Goal: Information Seeking & Learning: Learn about a topic

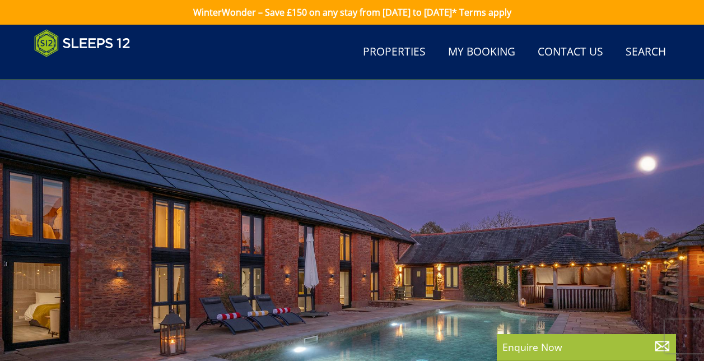
select select "10"
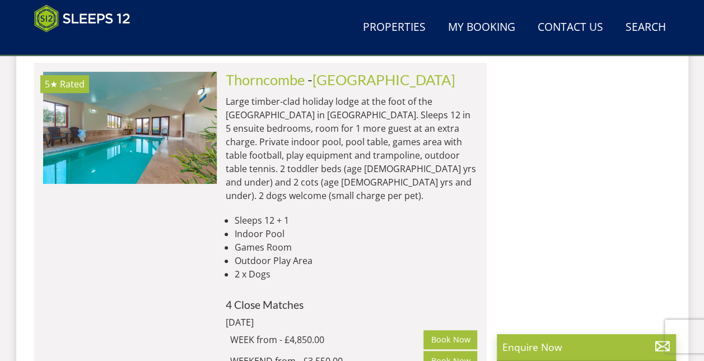
scroll to position [2310, 0]
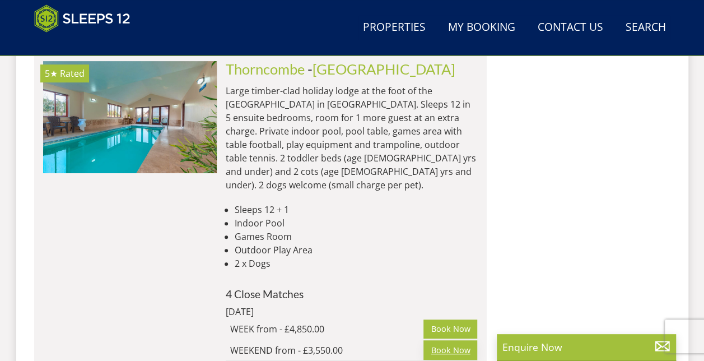
click at [454, 340] on link "Book Now" at bounding box center [451, 349] width 54 height 19
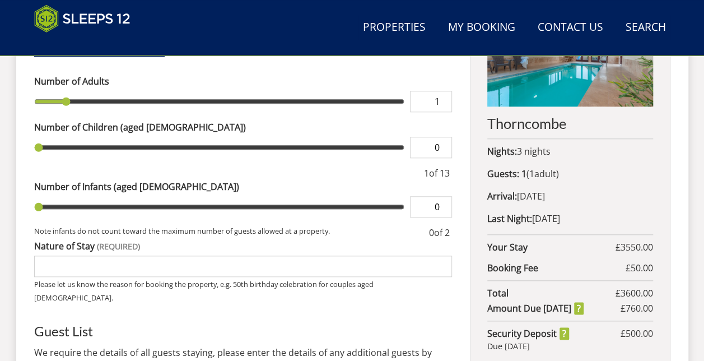
scroll to position [538, 0]
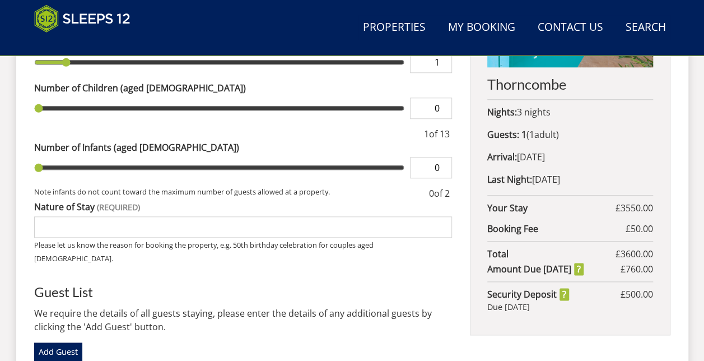
select select "10"
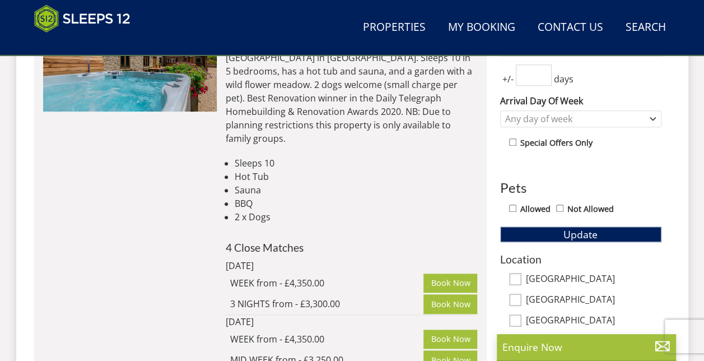
scroll to position [2310, 0]
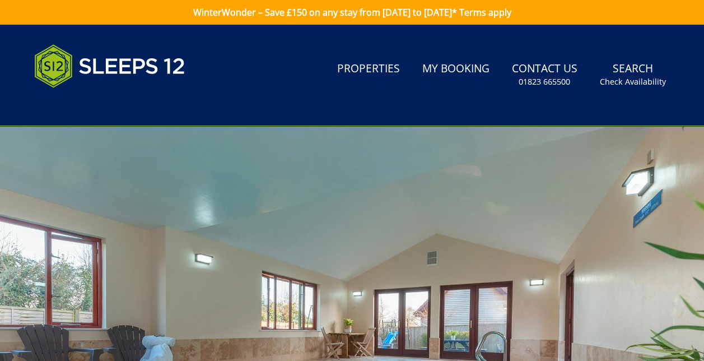
select select "10"
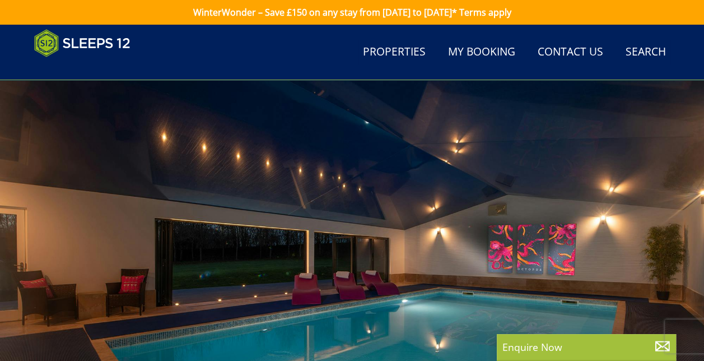
scroll to position [2310, 0]
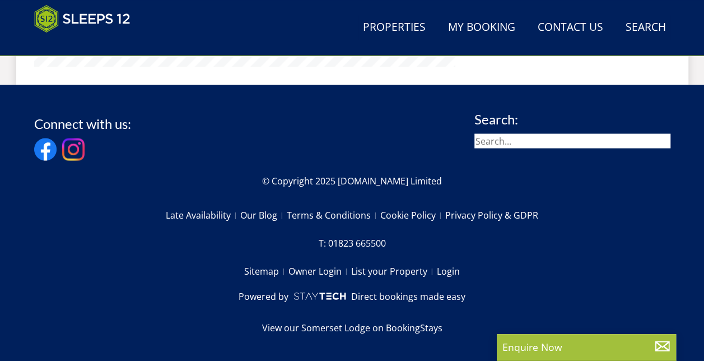
scroll to position [240, 0]
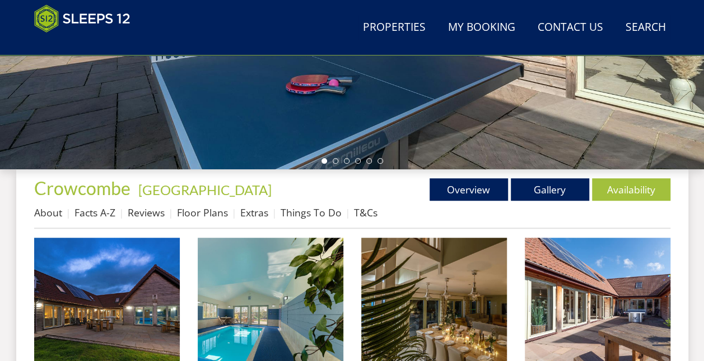
scroll to position [333, 0]
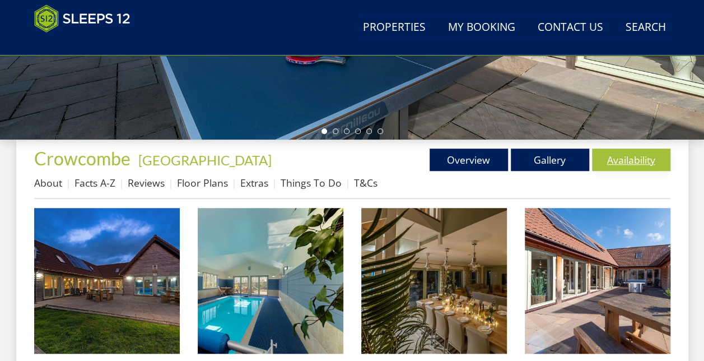
click at [621, 166] on link "Availability" at bounding box center [631, 159] width 78 height 22
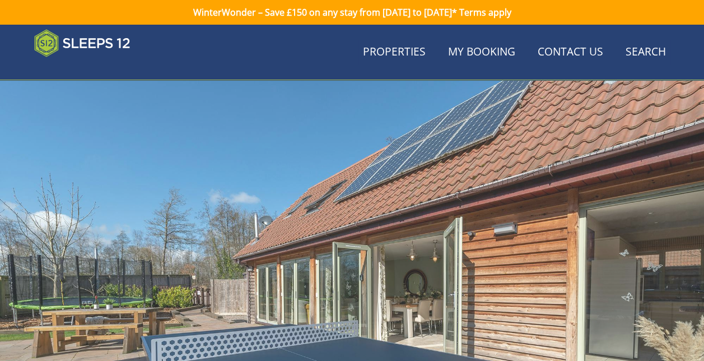
scroll to position [333, 0]
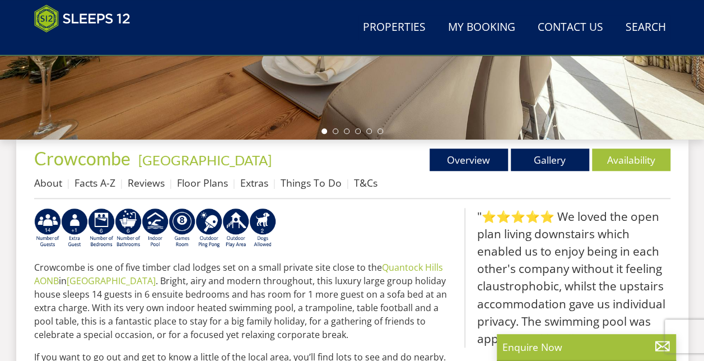
scroll to position [244, 0]
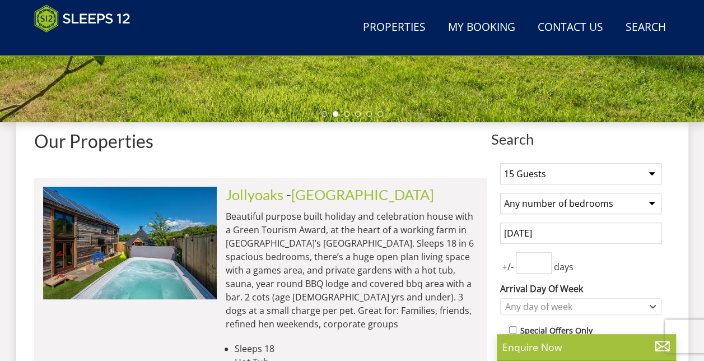
scroll to position [440, 0]
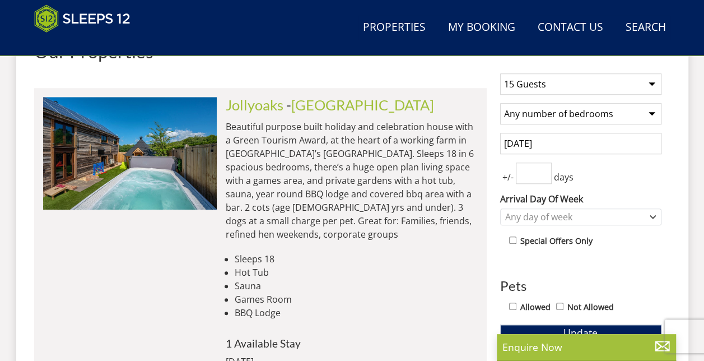
click at [647, 83] on select "1 Guest 2 Guests 3 Guests 4 Guests 5 Guests 6 Guests 7 Guests 8 Guests 9 Guests…" at bounding box center [580, 83] width 161 height 21
select select "10"
click at [500, 73] on select "1 Guest 2 Guests 3 Guests 4 Guests 5 Guests 6 Guests 7 Guests 8 Guests 9 Guests…" at bounding box center [580, 83] width 161 height 21
click at [514, 145] on input "[DATE]" at bounding box center [580, 143] width 161 height 21
click at [570, 326] on span "Update" at bounding box center [581, 332] width 34 height 13
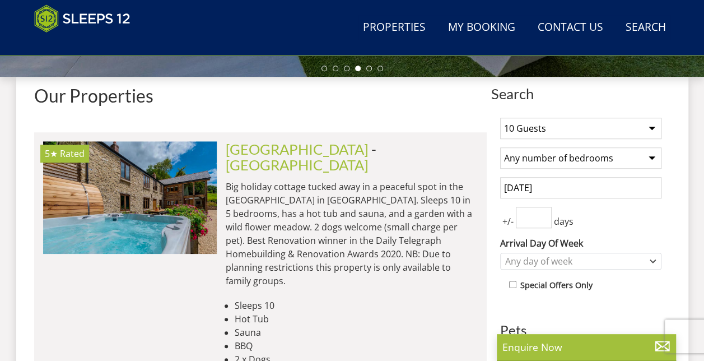
scroll to position [395, 0]
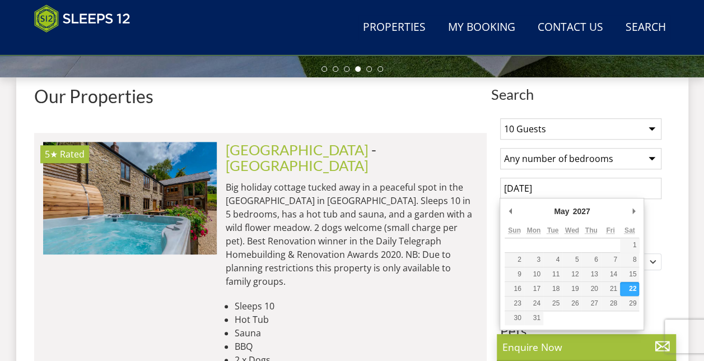
click at [521, 185] on input "[DATE]" at bounding box center [580, 188] width 161 height 21
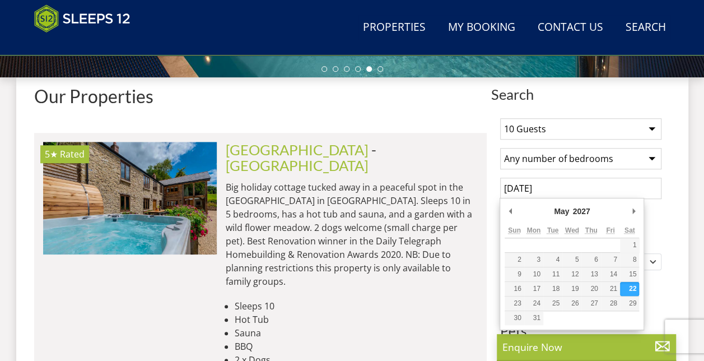
click at [516, 206] on div "May January February March April May June July August September October Novembe…" at bounding box center [572, 213] width 134 height 21
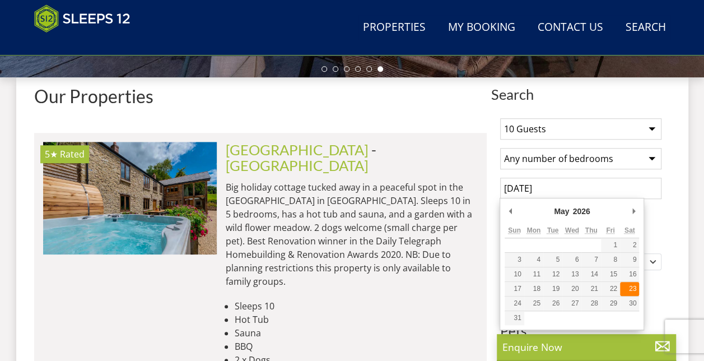
type input "[DATE]"
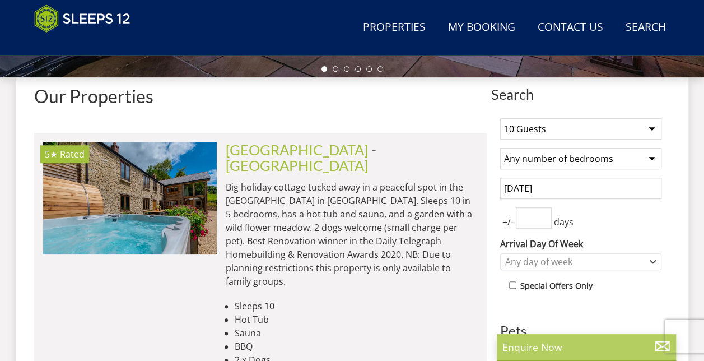
click at [558, 341] on p "Enquire Now" at bounding box center [587, 347] width 168 height 15
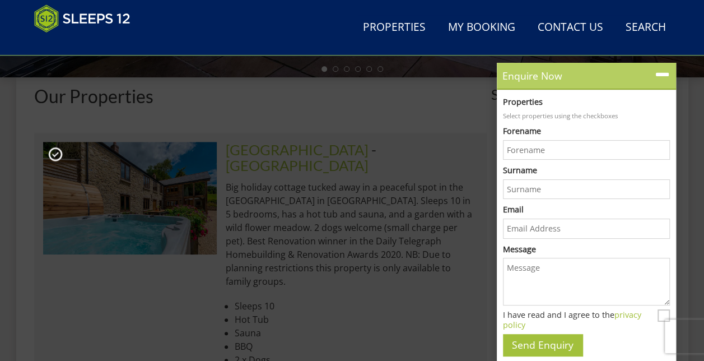
scroll to position [0, 0]
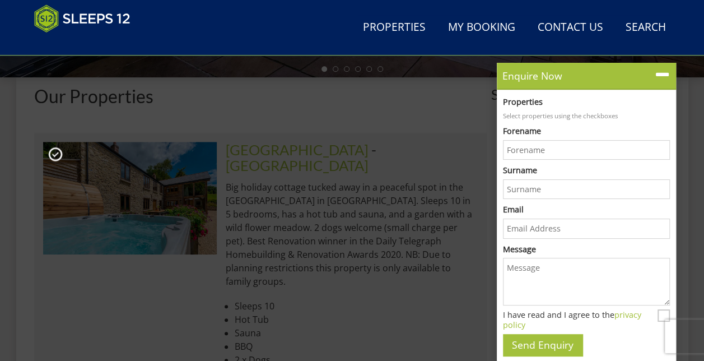
click at [447, 313] on li "Hot Tub" at bounding box center [356, 319] width 243 height 13
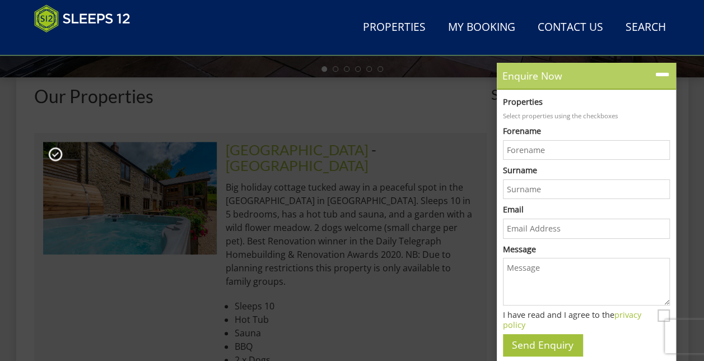
click at [659, 77] on icon at bounding box center [662, 75] width 16 height 16
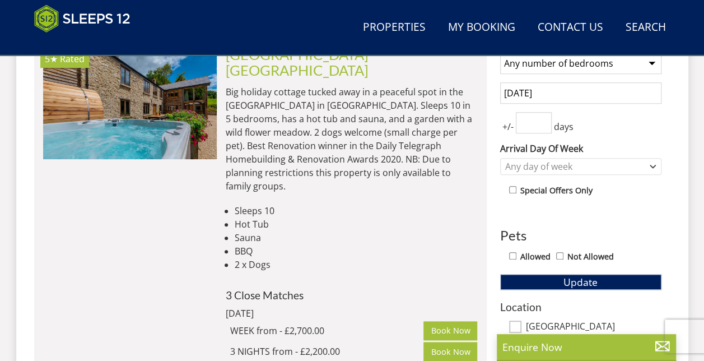
scroll to position [507, 0]
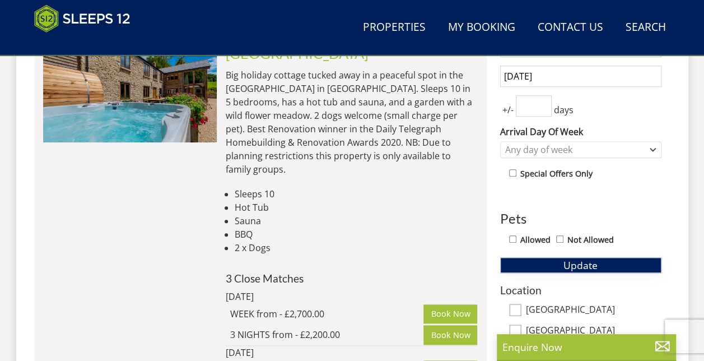
click at [624, 264] on button "Update" at bounding box center [580, 265] width 161 height 16
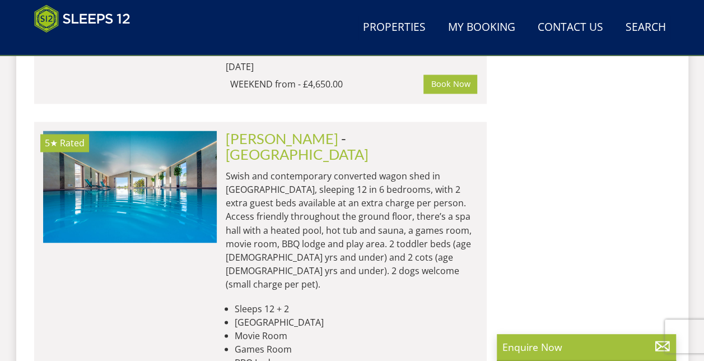
scroll to position [2950, 0]
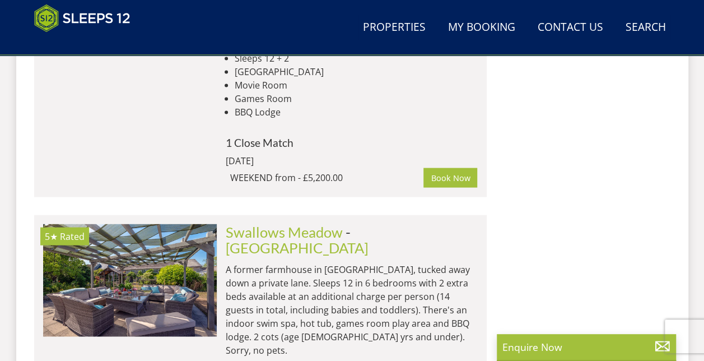
scroll to position [3219, 0]
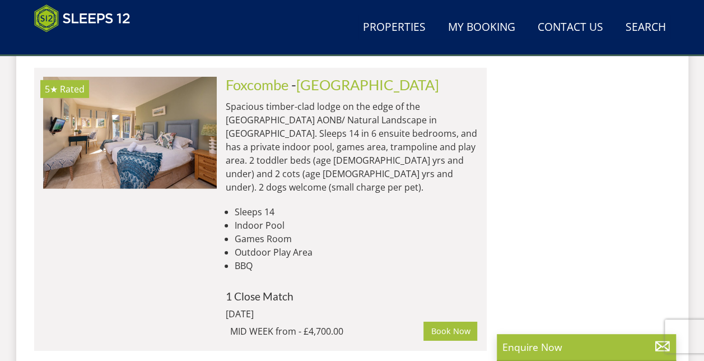
scroll to position [5841, 0]
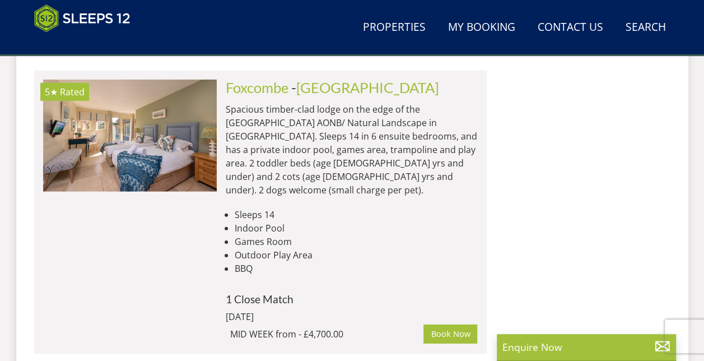
drag, startPoint x: 134, startPoint y: 124, endPoint x: 81, endPoint y: 152, distance: 59.9
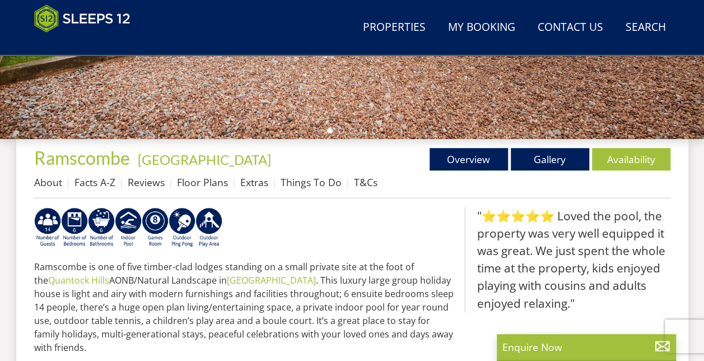
scroll to position [336, 0]
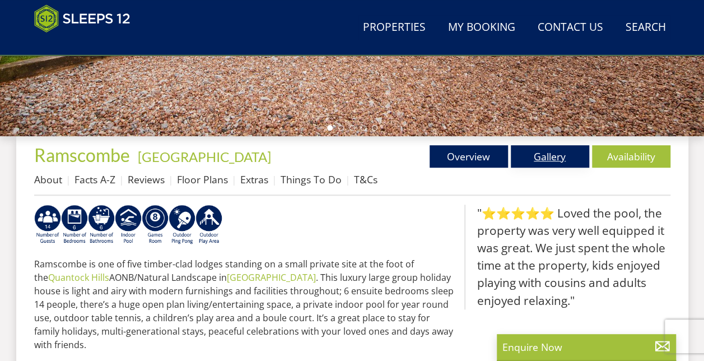
click at [575, 154] on link "Gallery" at bounding box center [550, 156] width 78 height 22
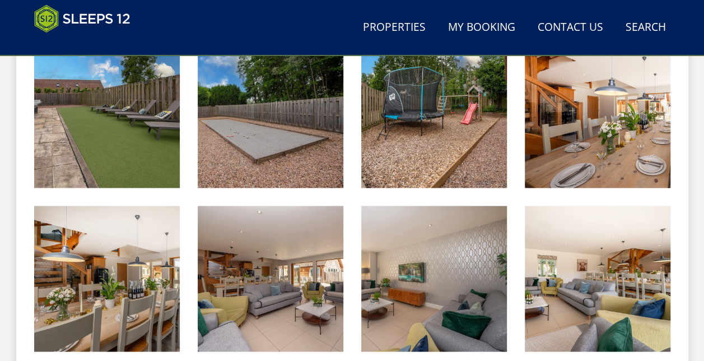
scroll to position [919, 0]
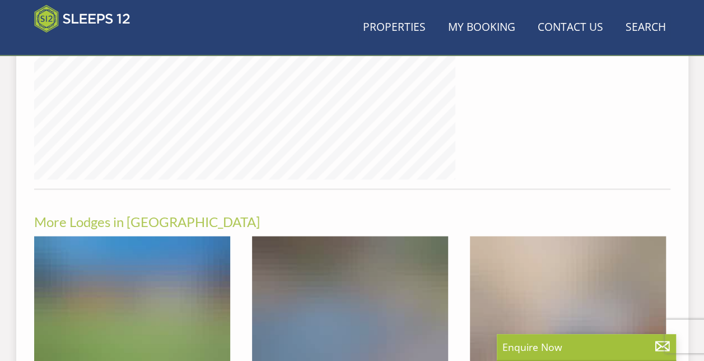
scroll to position [336, 0]
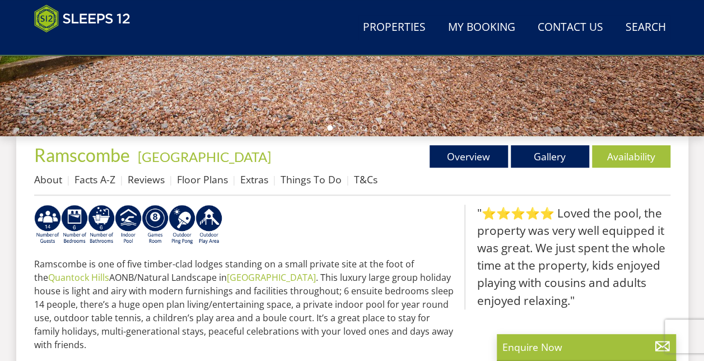
select select "10"
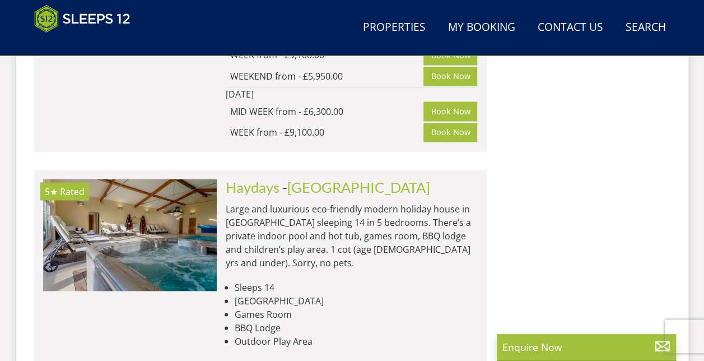
scroll to position [7231, 0]
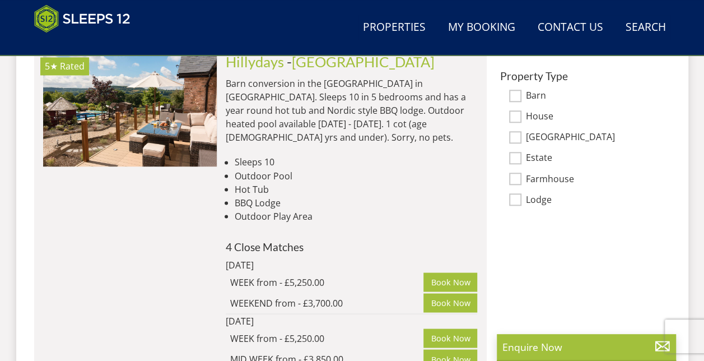
scroll to position [895, 0]
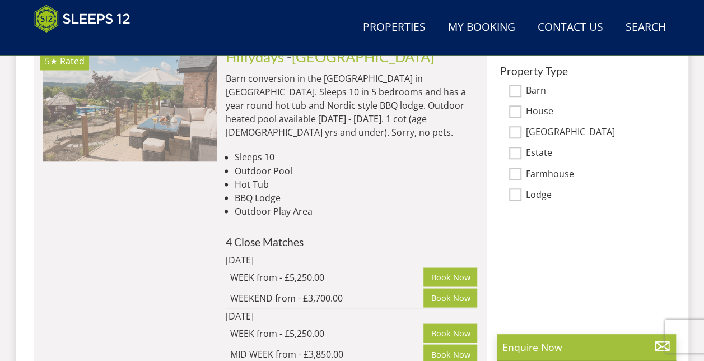
click at [120, 109] on img at bounding box center [130, 105] width 174 height 112
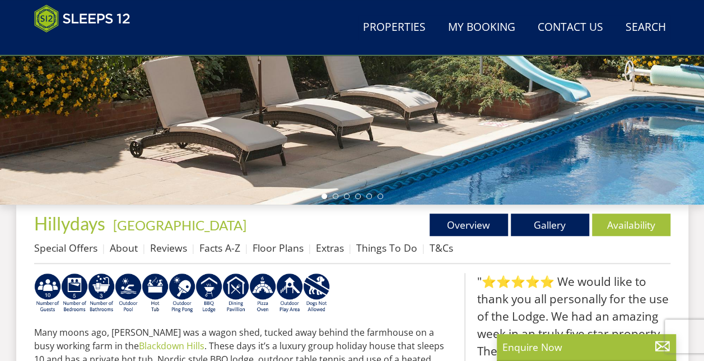
scroll to position [269, 0]
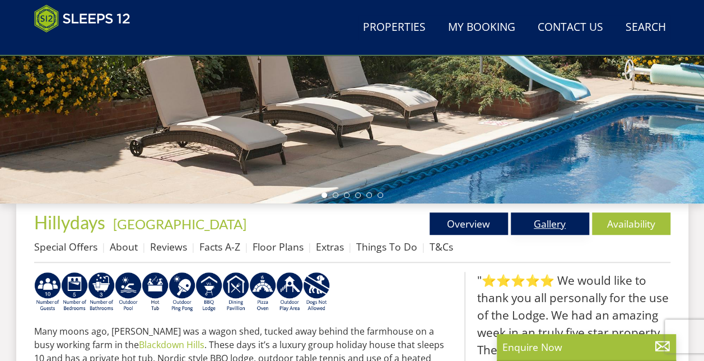
click at [537, 221] on link "Gallery" at bounding box center [550, 223] width 78 height 22
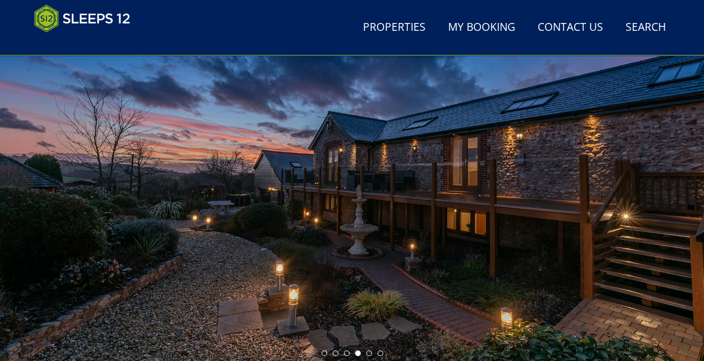
scroll to position [45, 0]
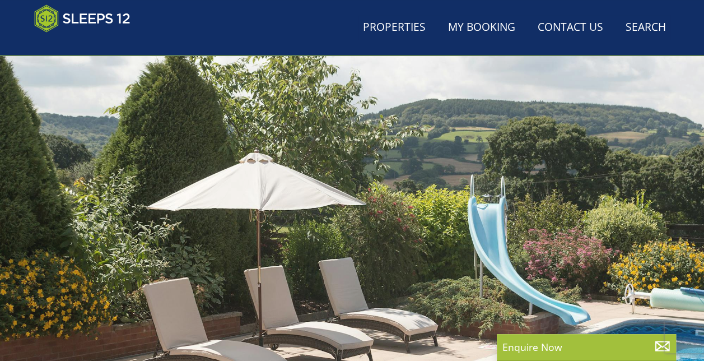
scroll to position [269, 0]
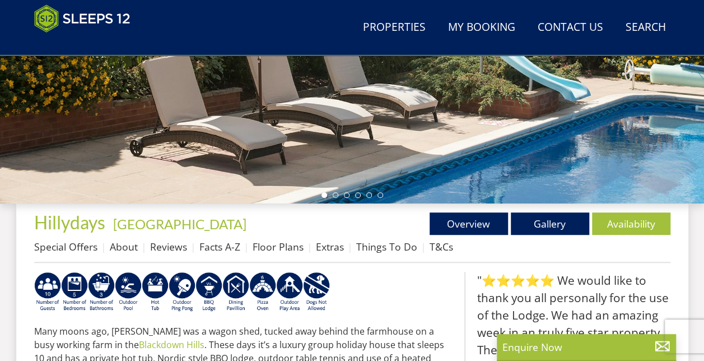
scroll to position [895, 0]
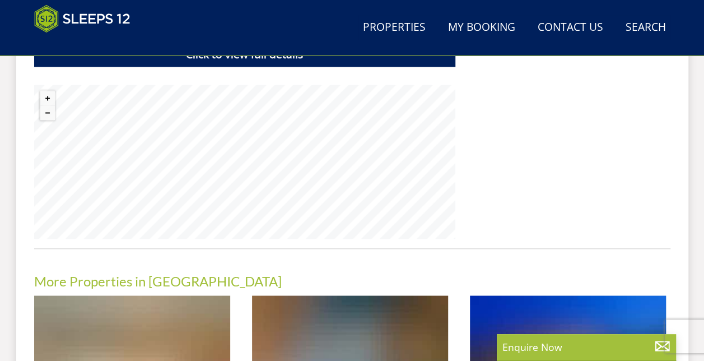
select select "10"
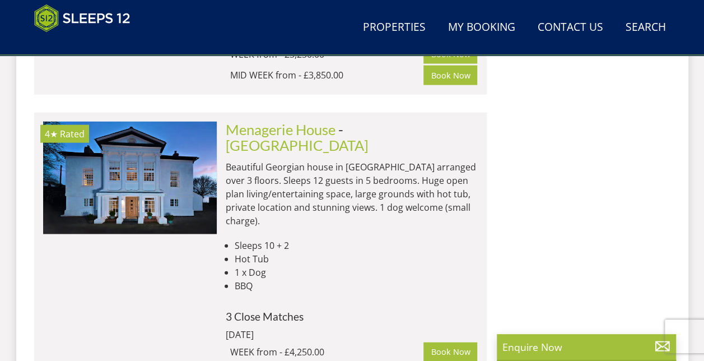
scroll to position [1209, 0]
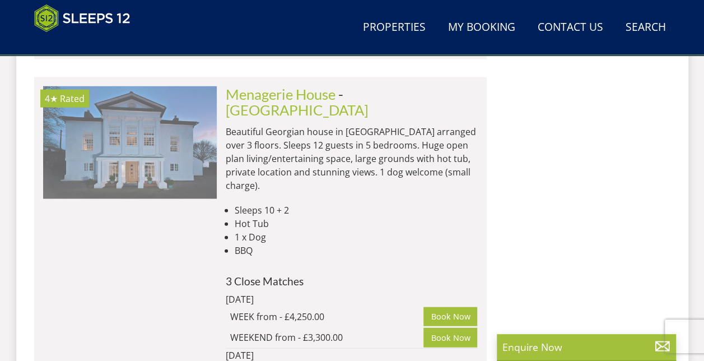
click at [127, 86] on img at bounding box center [130, 142] width 174 height 112
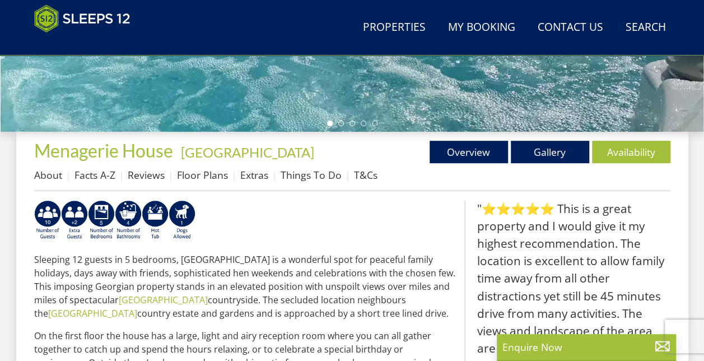
scroll to position [336, 0]
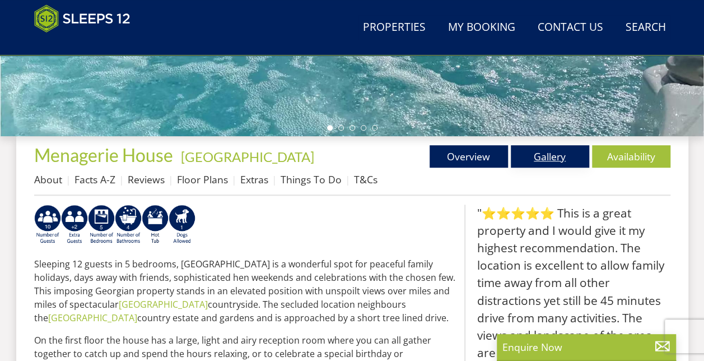
click at [536, 155] on link "Gallery" at bounding box center [550, 156] width 78 height 22
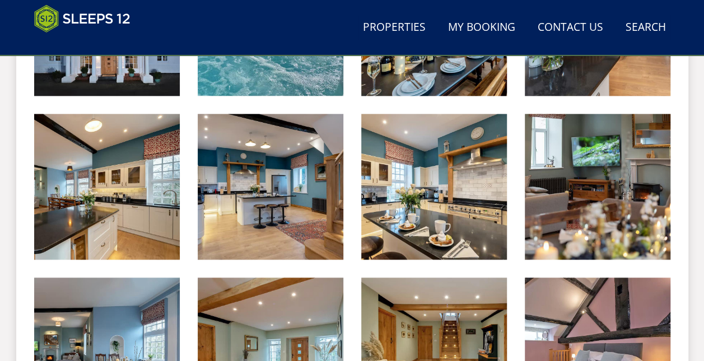
scroll to position [717, 0]
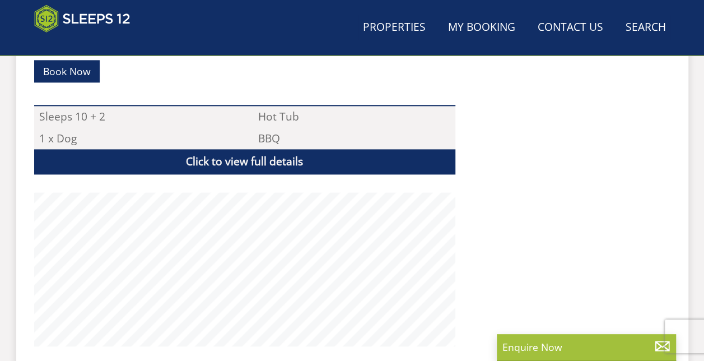
scroll to position [336, 0]
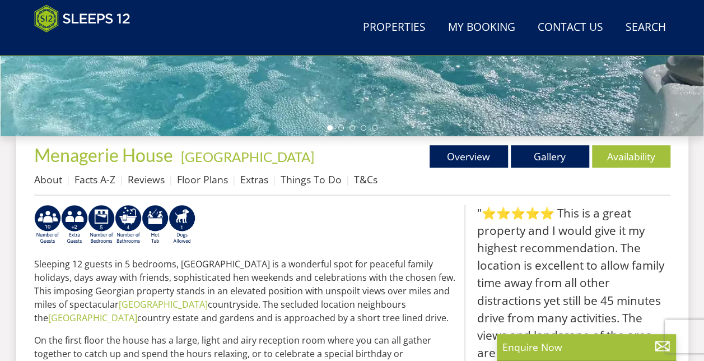
select select "10"
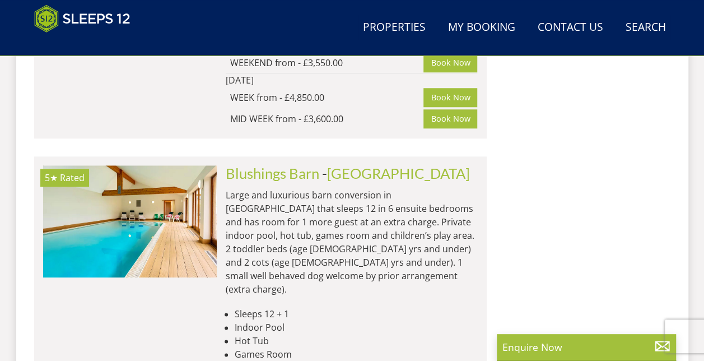
scroll to position [2599, 0]
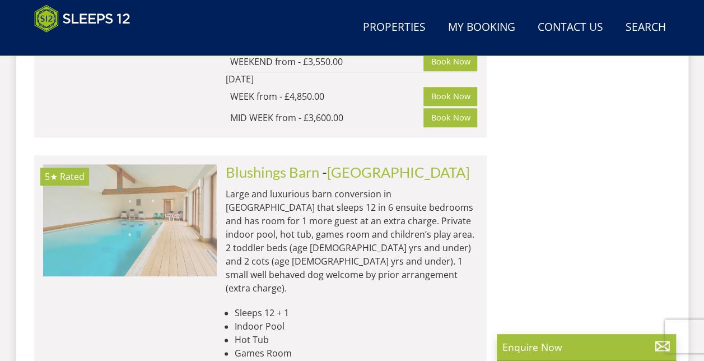
click at [120, 164] on img at bounding box center [130, 220] width 174 height 112
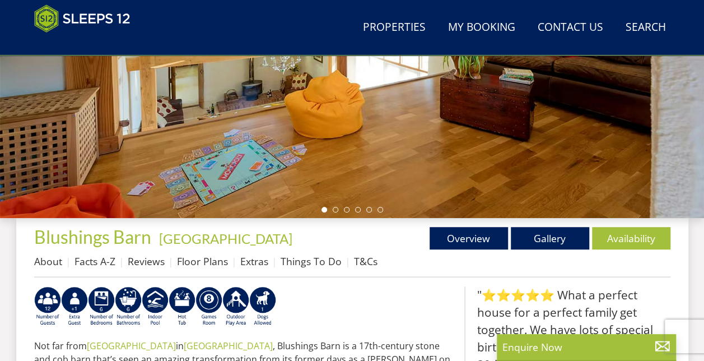
scroll to position [269, 0]
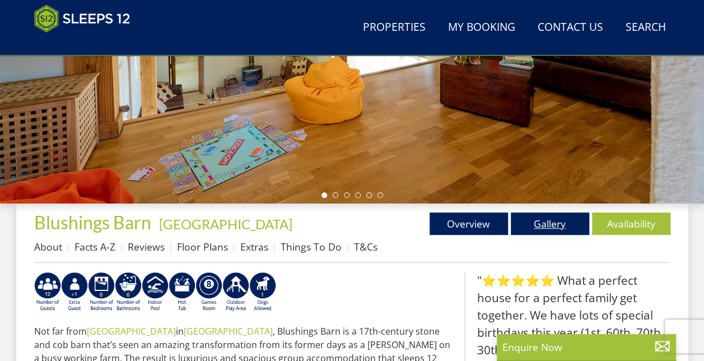
click at [534, 224] on link "Gallery" at bounding box center [550, 223] width 78 height 22
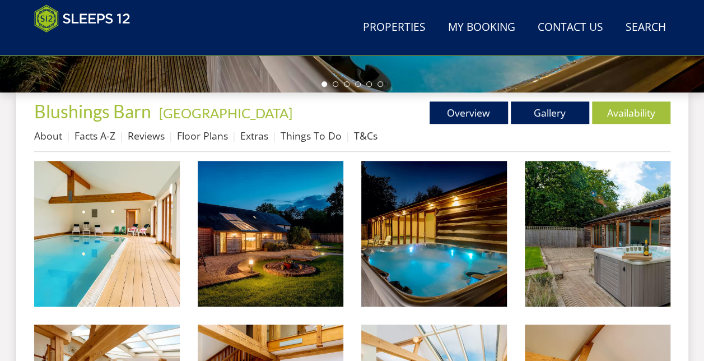
scroll to position [381, 0]
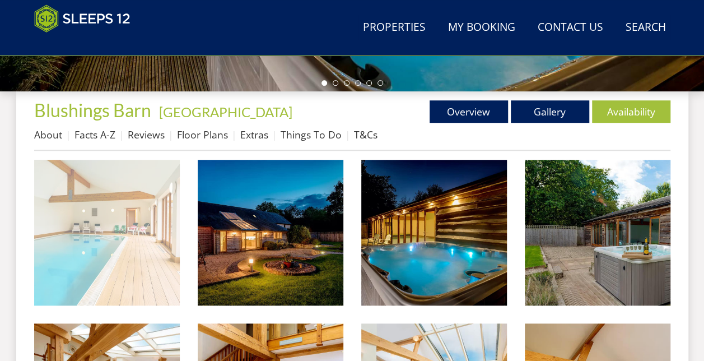
click at [160, 237] on img at bounding box center [107, 233] width 146 height 146
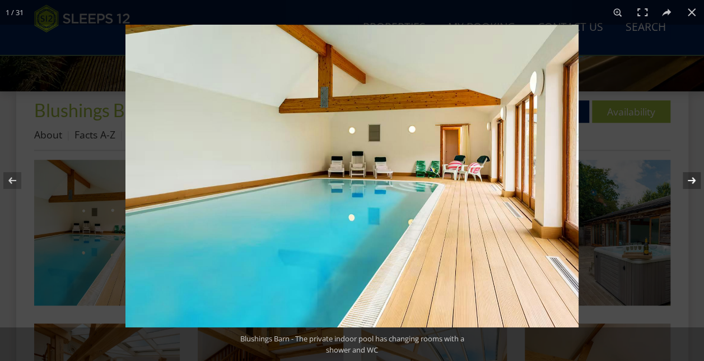
click at [694, 184] on button at bounding box center [684, 180] width 39 height 56
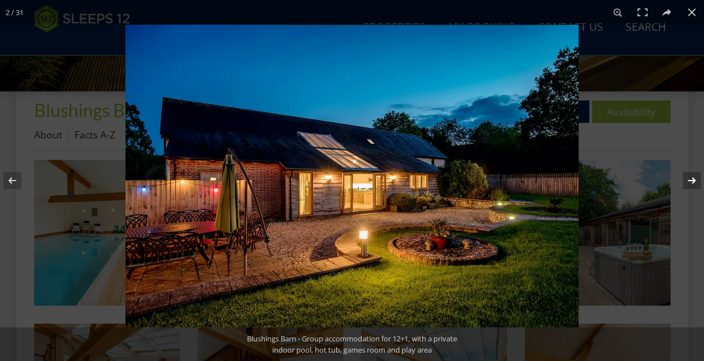
click at [694, 184] on button at bounding box center [684, 180] width 39 height 56
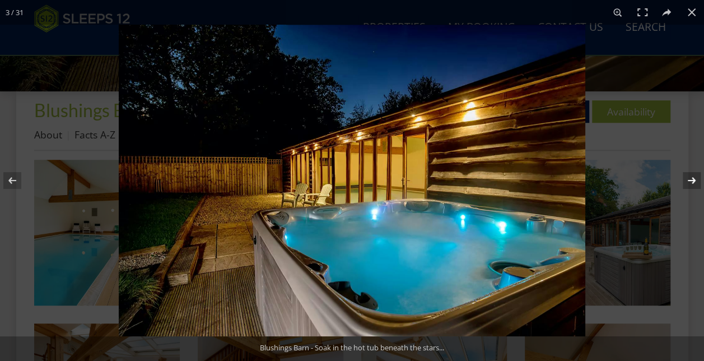
click at [694, 184] on button at bounding box center [684, 180] width 39 height 56
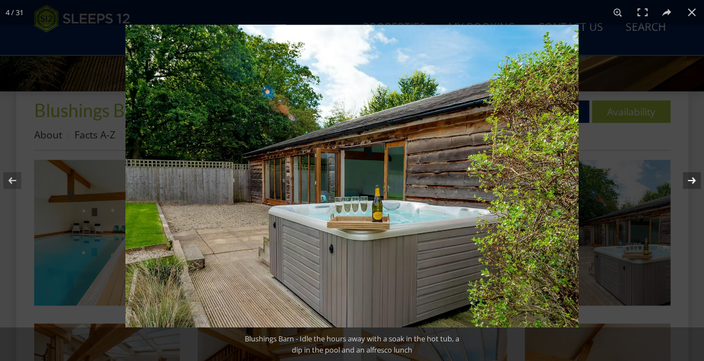
click at [694, 184] on button at bounding box center [684, 180] width 39 height 56
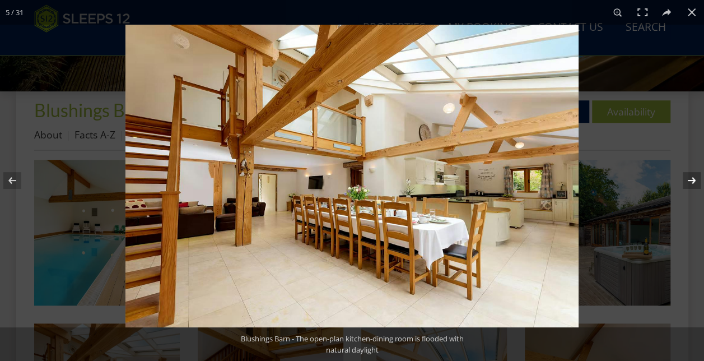
click at [694, 184] on button at bounding box center [684, 180] width 39 height 56
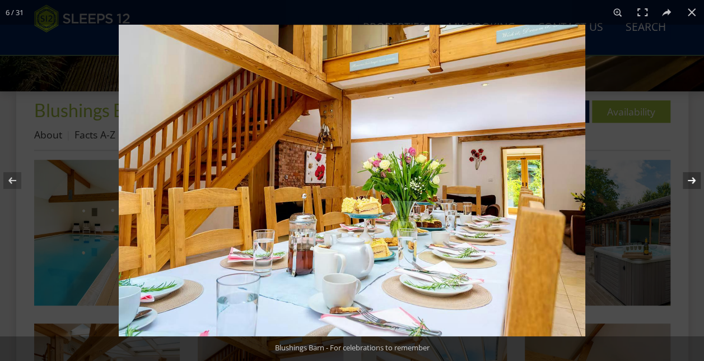
click at [694, 184] on button at bounding box center [684, 180] width 39 height 56
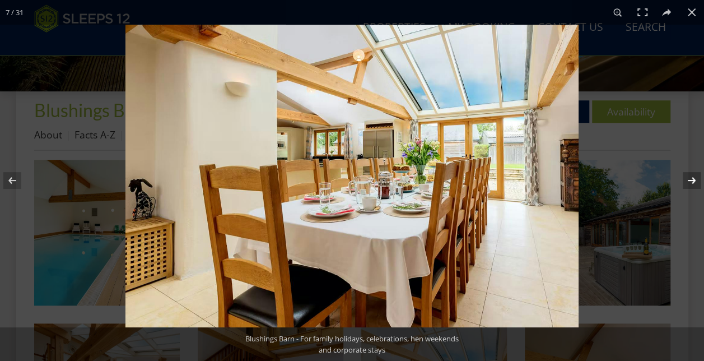
click at [694, 184] on button at bounding box center [684, 180] width 39 height 56
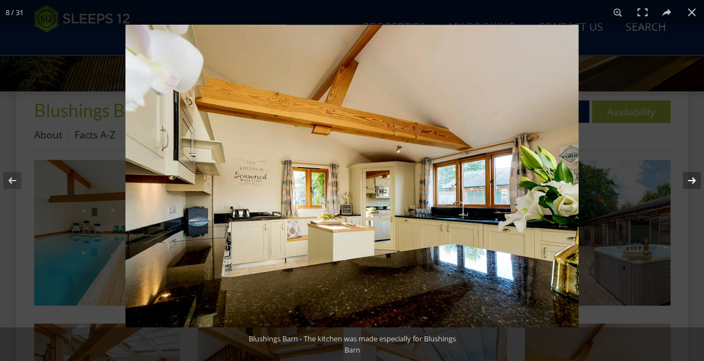
click at [694, 184] on button at bounding box center [684, 180] width 39 height 56
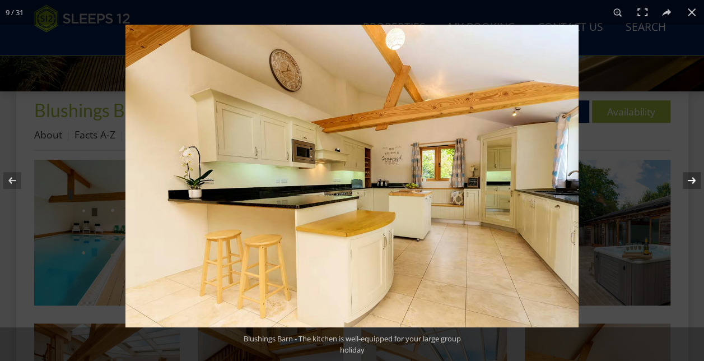
click at [694, 184] on button at bounding box center [684, 180] width 39 height 56
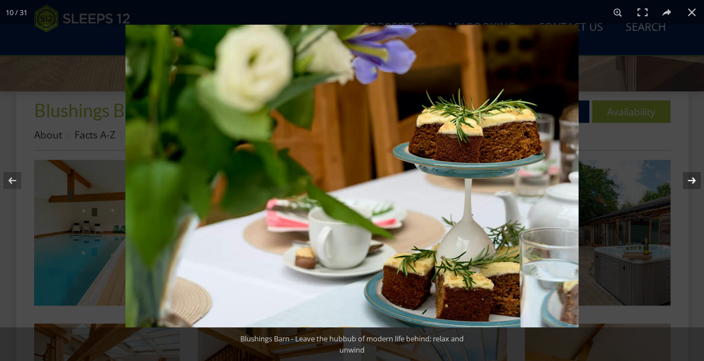
click at [694, 184] on button at bounding box center [684, 180] width 39 height 56
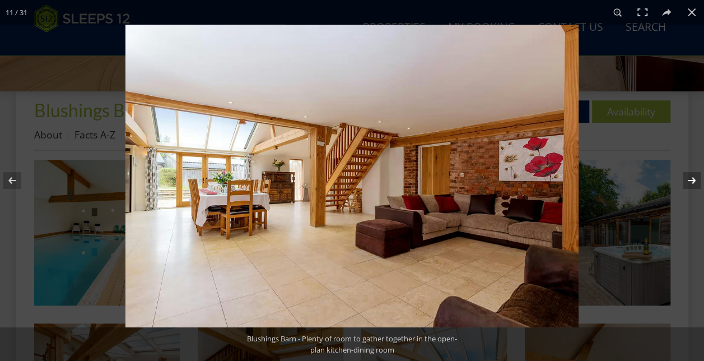
click at [694, 184] on button at bounding box center [684, 180] width 39 height 56
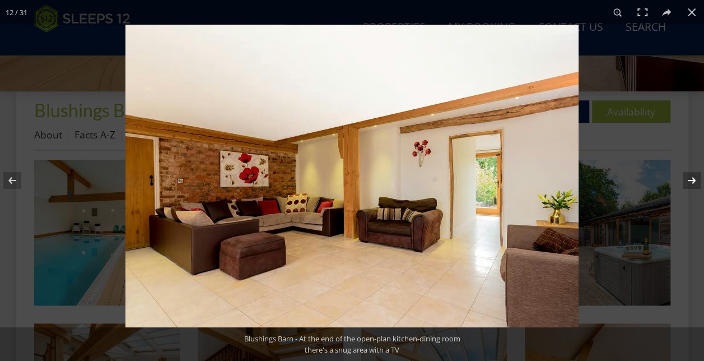
click at [694, 184] on button at bounding box center [684, 180] width 39 height 56
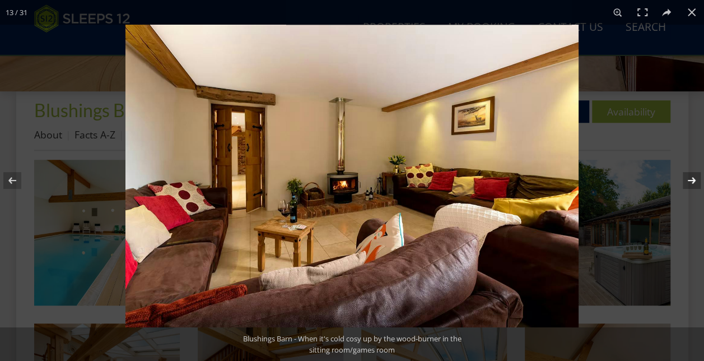
click at [694, 184] on button at bounding box center [684, 180] width 39 height 56
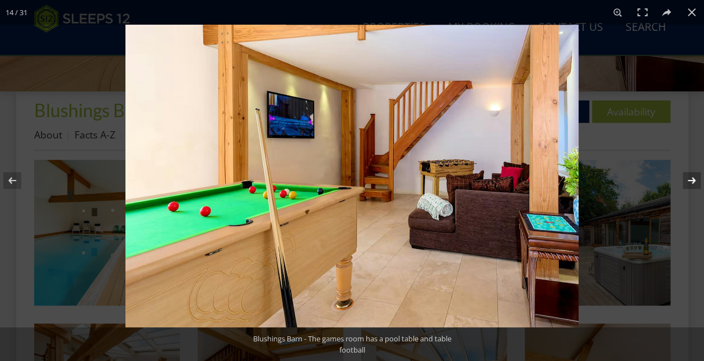
click at [694, 184] on button at bounding box center [684, 180] width 39 height 56
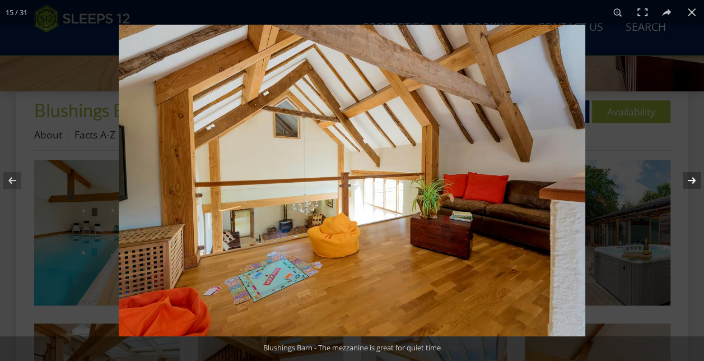
click at [694, 184] on button at bounding box center [684, 180] width 39 height 56
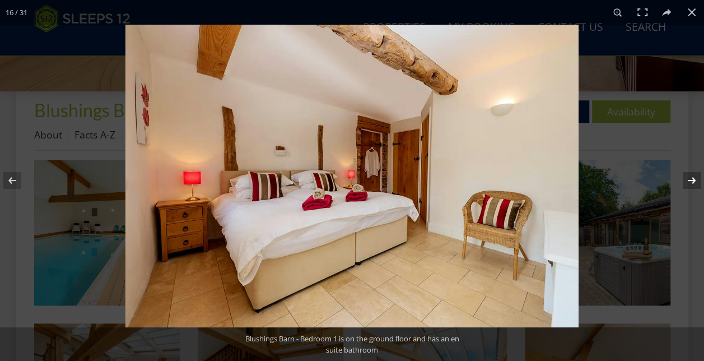
click at [694, 184] on button at bounding box center [684, 180] width 39 height 56
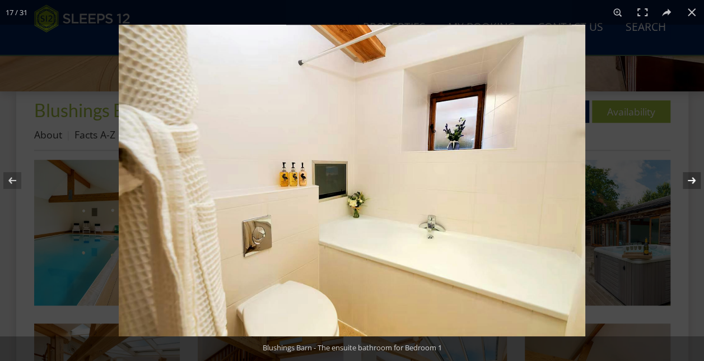
click at [694, 184] on button at bounding box center [684, 180] width 39 height 56
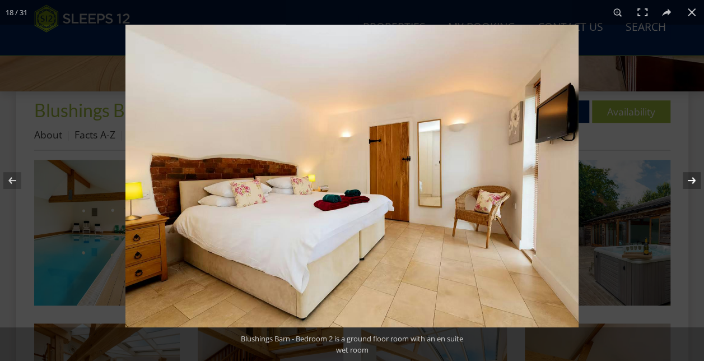
click at [694, 184] on button at bounding box center [684, 180] width 39 height 56
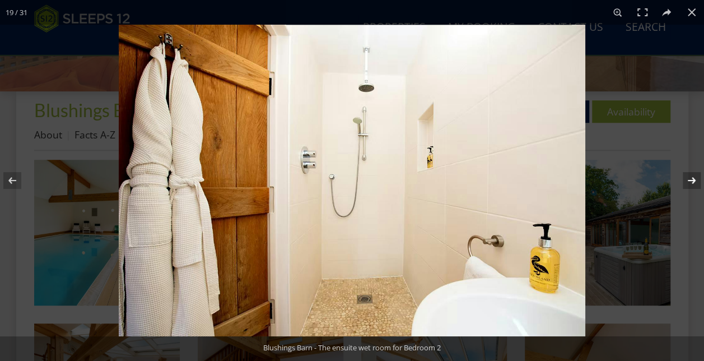
click at [694, 184] on button at bounding box center [684, 180] width 39 height 56
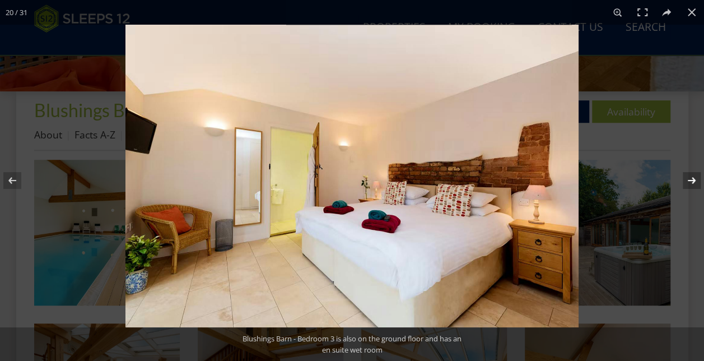
click at [694, 184] on button at bounding box center [684, 180] width 39 height 56
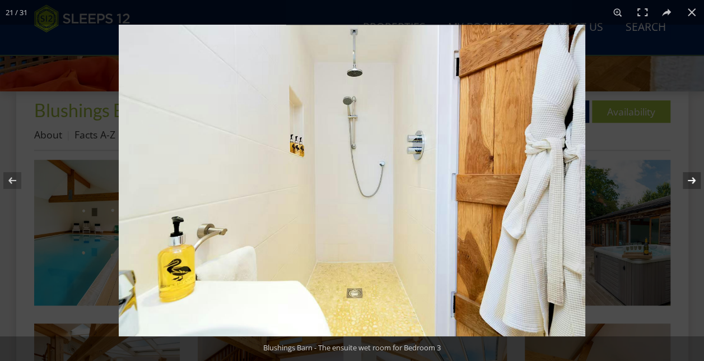
click at [694, 184] on button at bounding box center [684, 180] width 39 height 56
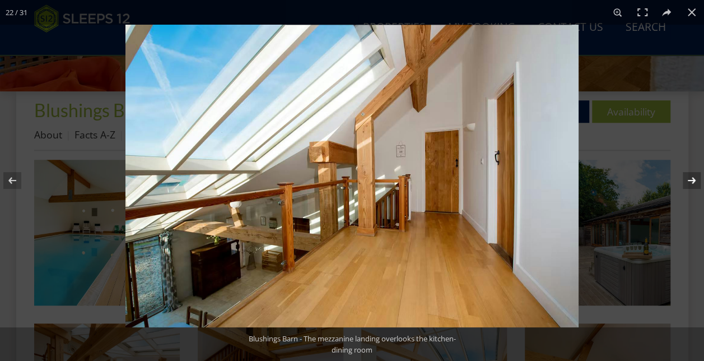
click at [694, 184] on button at bounding box center [684, 180] width 39 height 56
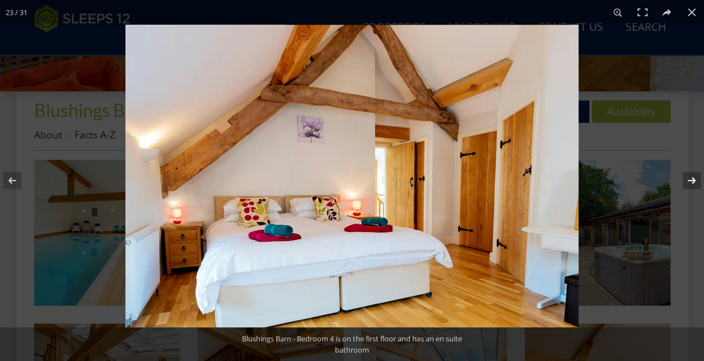
click at [694, 184] on button at bounding box center [684, 180] width 39 height 56
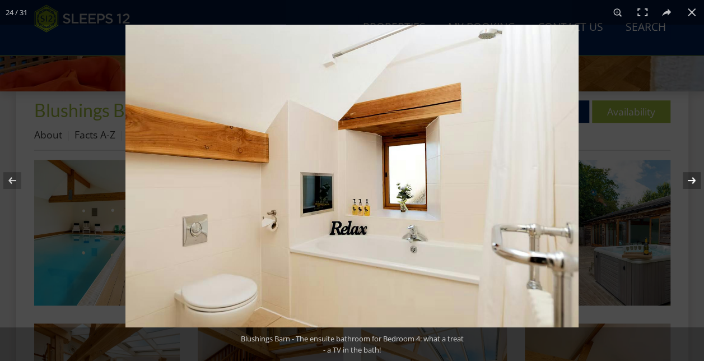
click at [694, 184] on button at bounding box center [684, 180] width 39 height 56
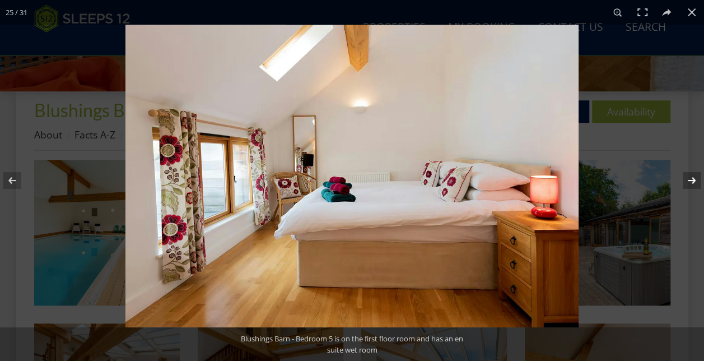
click at [694, 184] on button at bounding box center [684, 180] width 39 height 56
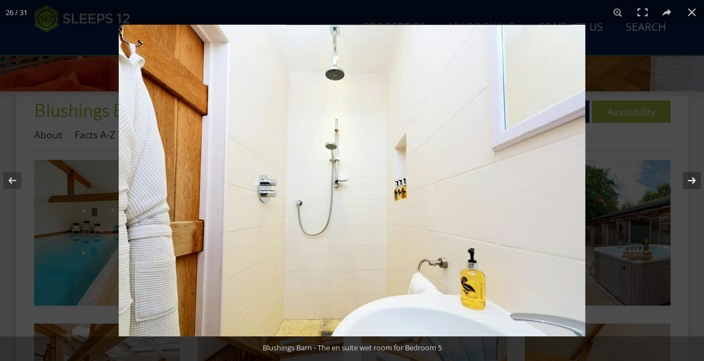
click at [694, 184] on button at bounding box center [684, 180] width 39 height 56
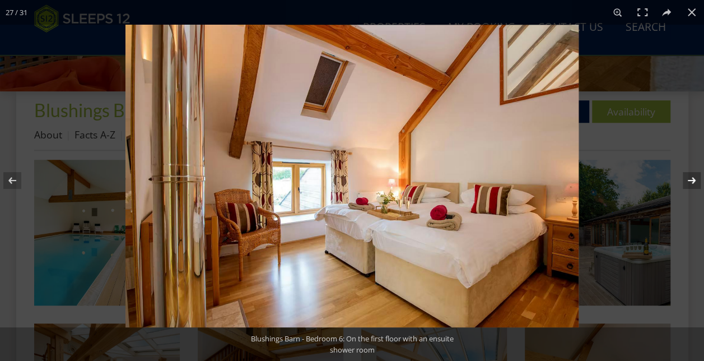
click at [694, 184] on button at bounding box center [684, 180] width 39 height 56
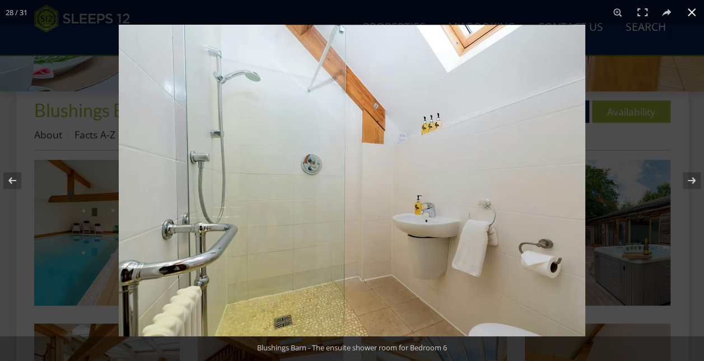
click at [689, 18] on button at bounding box center [692, 12] width 25 height 25
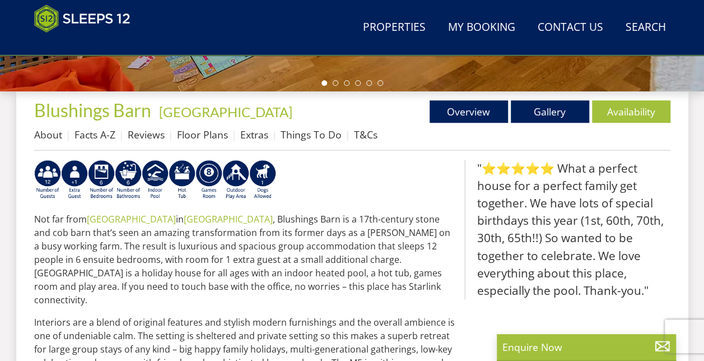
scroll to position [269, 0]
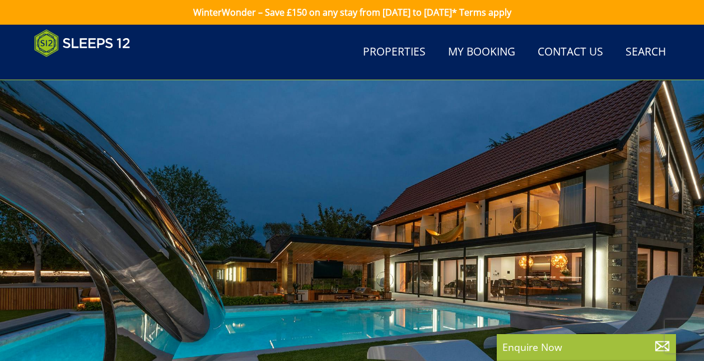
select select "10"
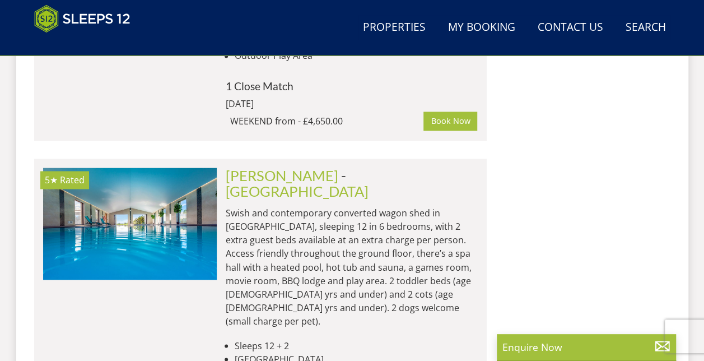
scroll to position [2912, 0]
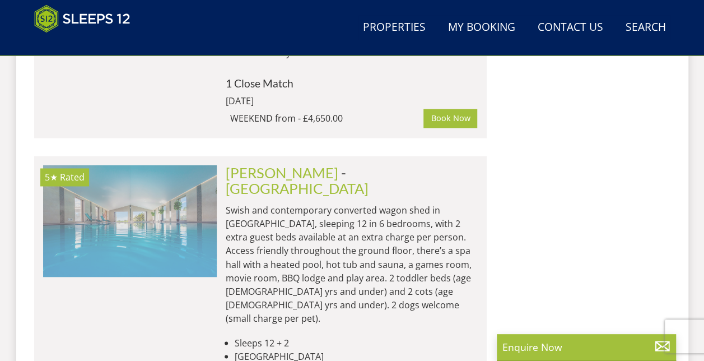
click at [130, 165] on img at bounding box center [130, 221] width 174 height 112
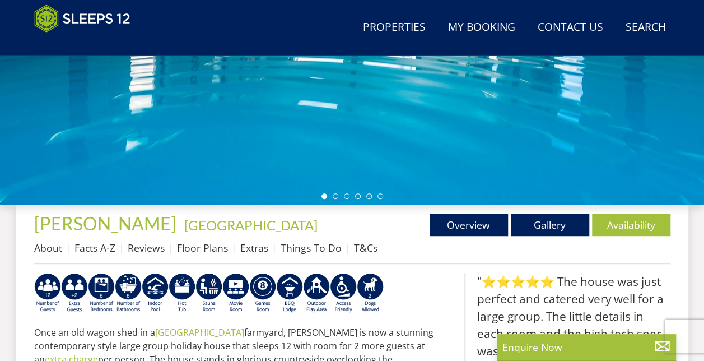
scroll to position [269, 0]
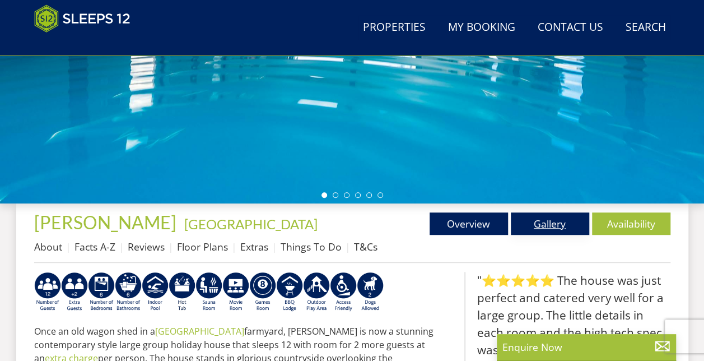
click at [534, 227] on link "Gallery" at bounding box center [550, 223] width 78 height 22
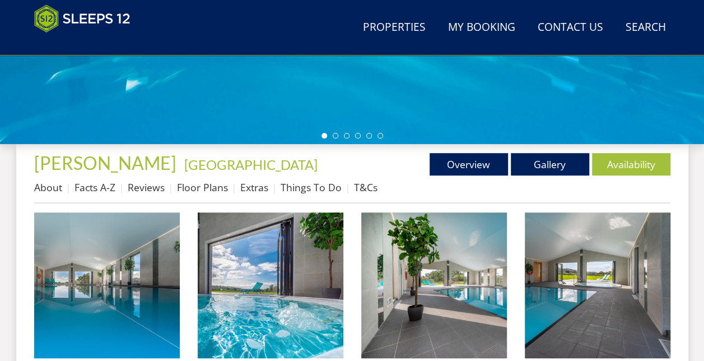
scroll to position [355, 0]
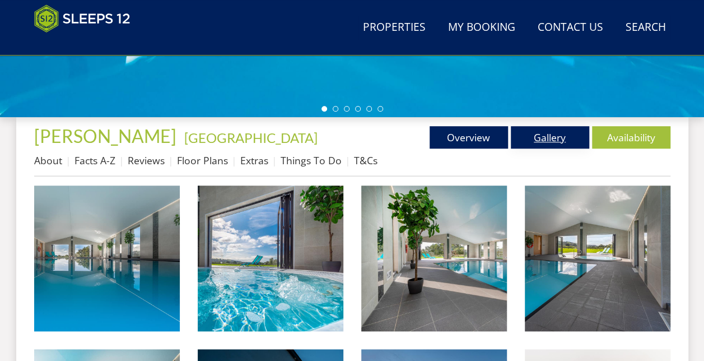
click at [557, 129] on link "Gallery" at bounding box center [550, 137] width 78 height 22
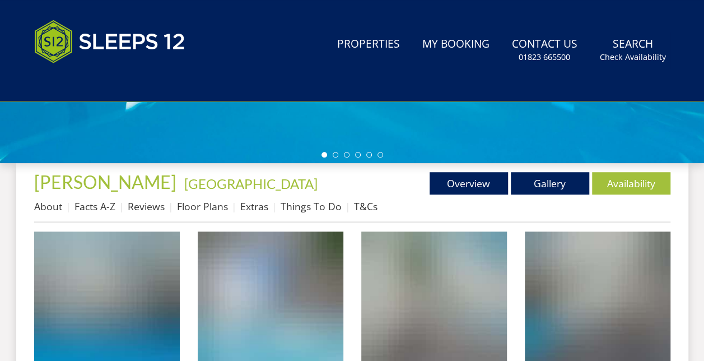
scroll to position [0, 0]
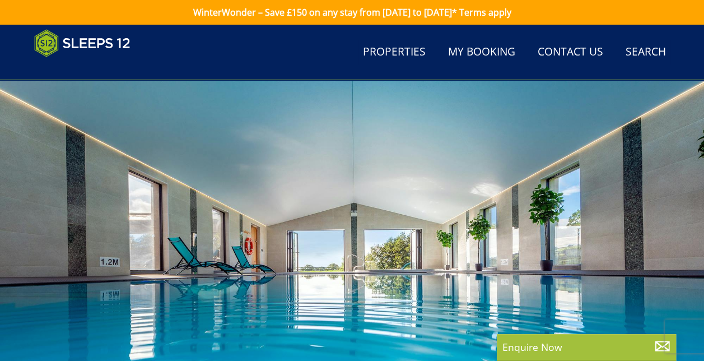
scroll to position [269, 0]
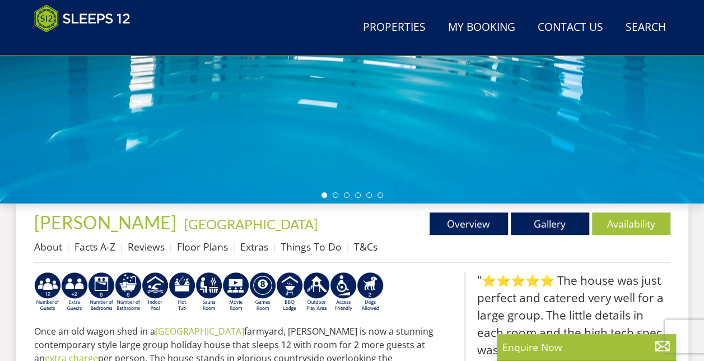
select select "10"
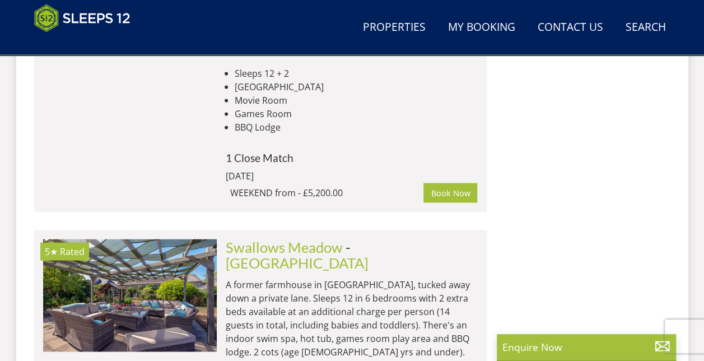
scroll to position [3204, 0]
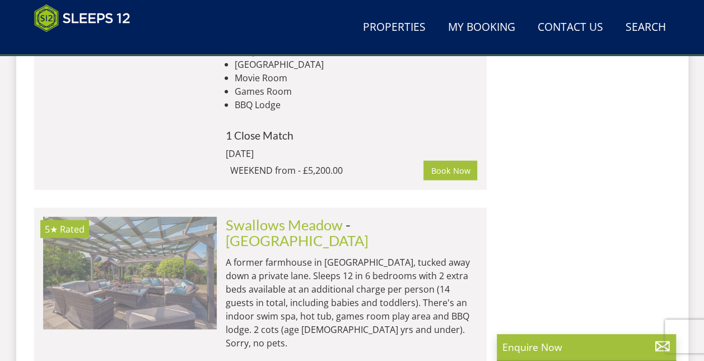
click at [104, 217] on img at bounding box center [130, 273] width 174 height 112
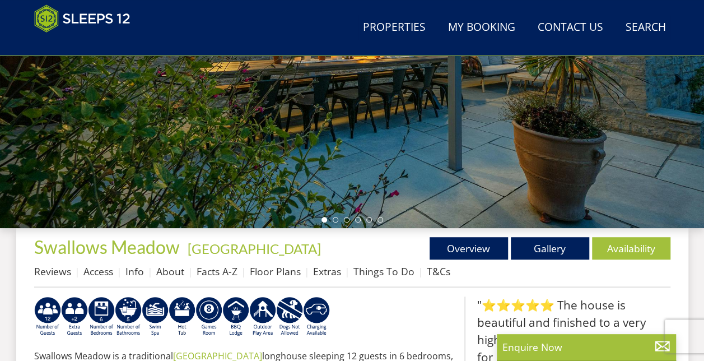
scroll to position [291, 0]
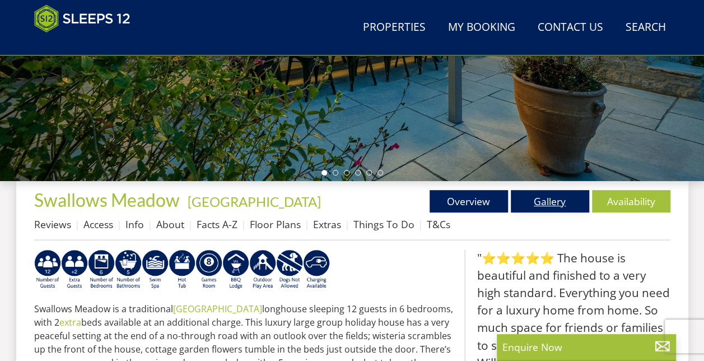
click at [563, 201] on link "Gallery" at bounding box center [550, 201] width 78 height 22
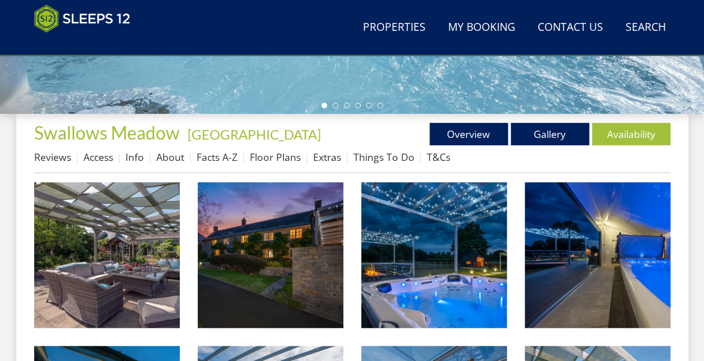
scroll to position [381, 0]
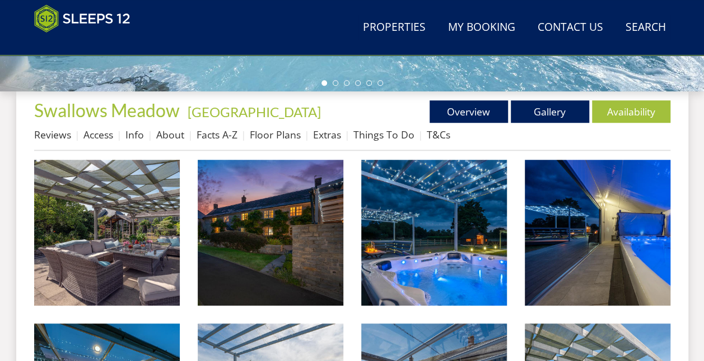
click at [563, 201] on img at bounding box center [598, 233] width 146 height 146
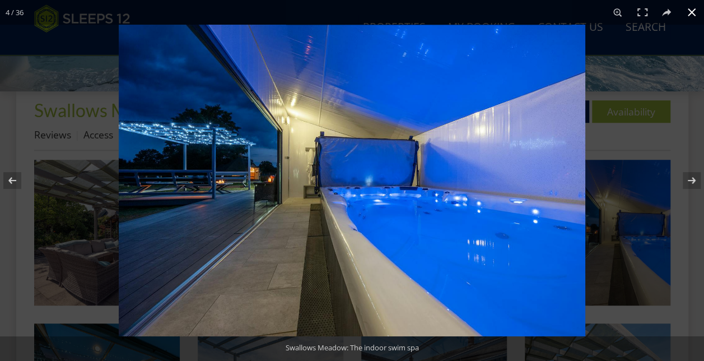
click at [696, 10] on button at bounding box center [692, 12] width 25 height 25
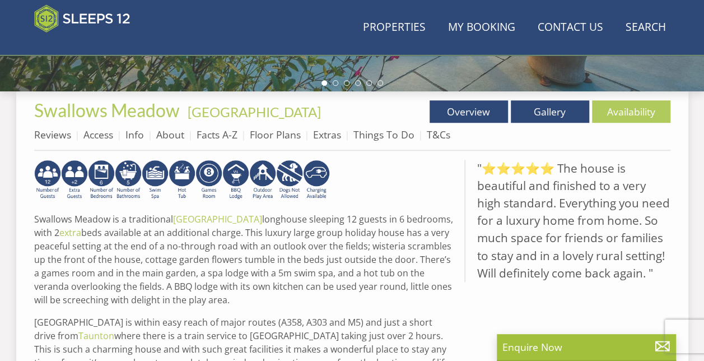
scroll to position [291, 0]
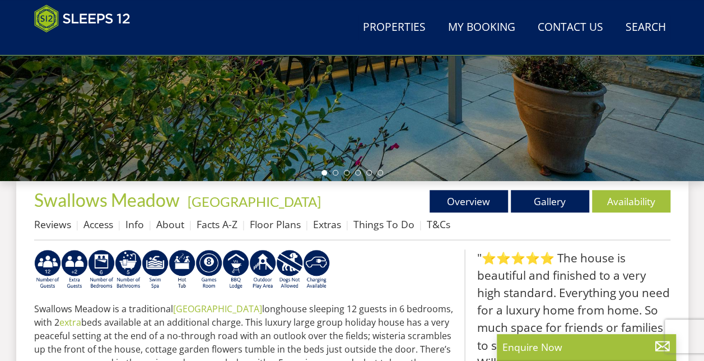
scroll to position [3204, 0]
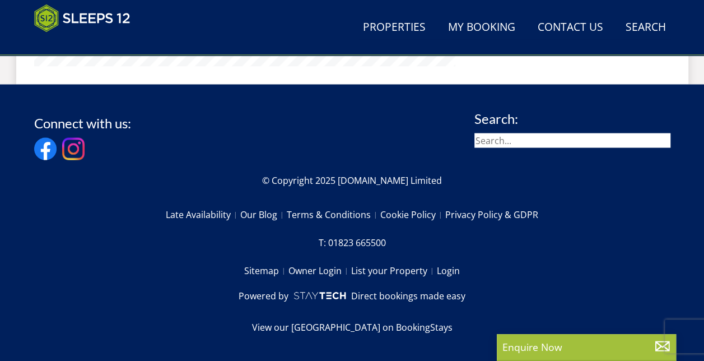
select select "10"
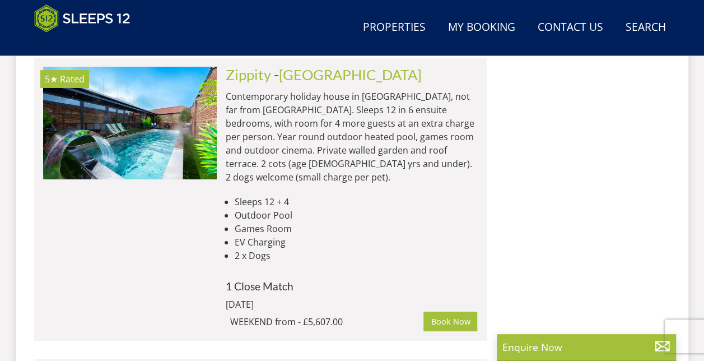
scroll to position [4212, 0]
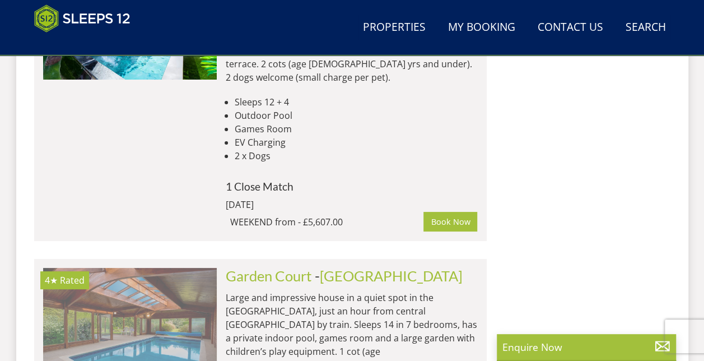
click at [126, 268] on img at bounding box center [130, 324] width 174 height 112
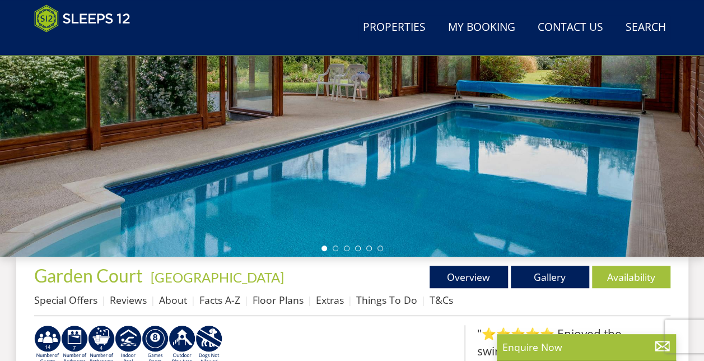
scroll to position [224, 0]
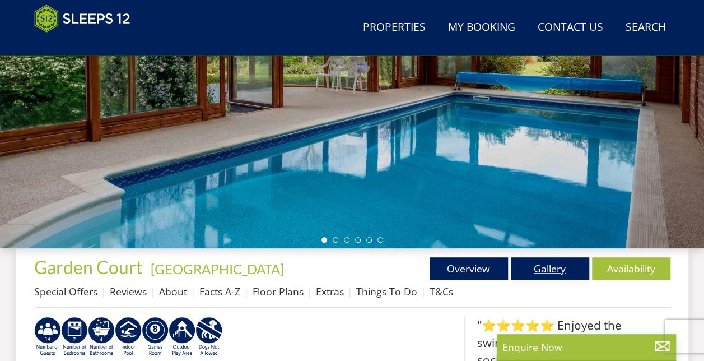
click at [540, 268] on link "Gallery" at bounding box center [550, 268] width 78 height 22
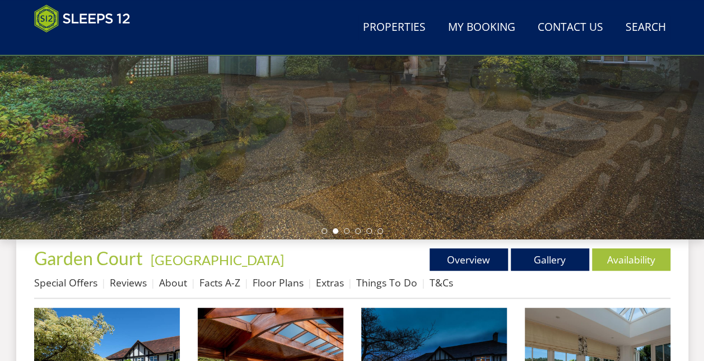
scroll to position [30, 0]
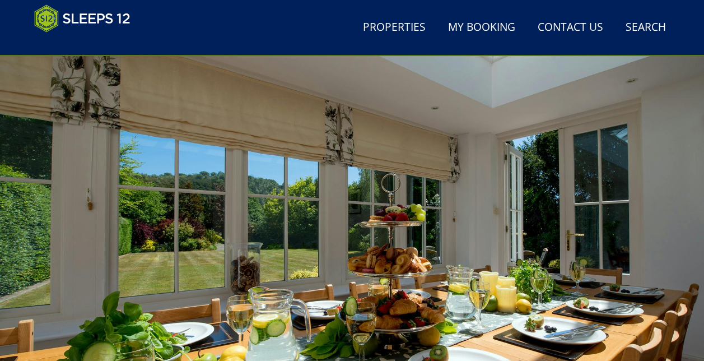
scroll to position [224, 0]
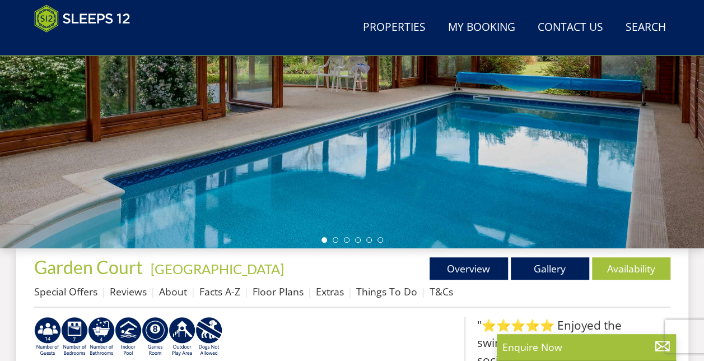
select select "10"
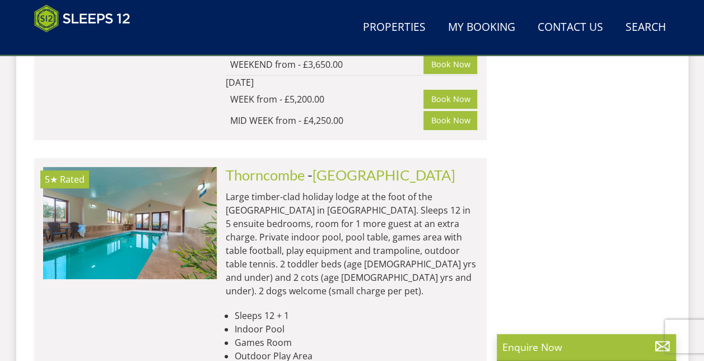
scroll to position [2228, 0]
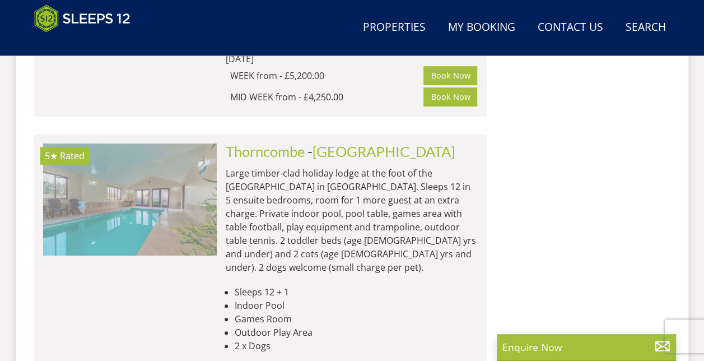
click at [155, 143] on img at bounding box center [130, 199] width 174 height 112
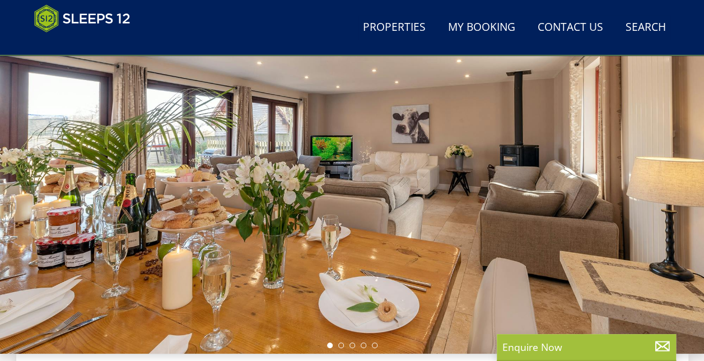
scroll to position [247, 0]
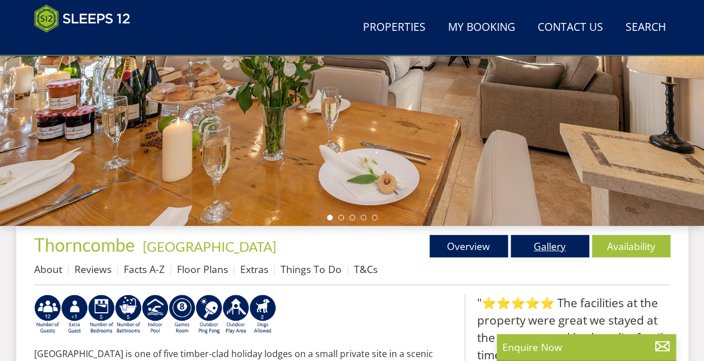
click at [554, 253] on link "Gallery" at bounding box center [550, 246] width 78 height 22
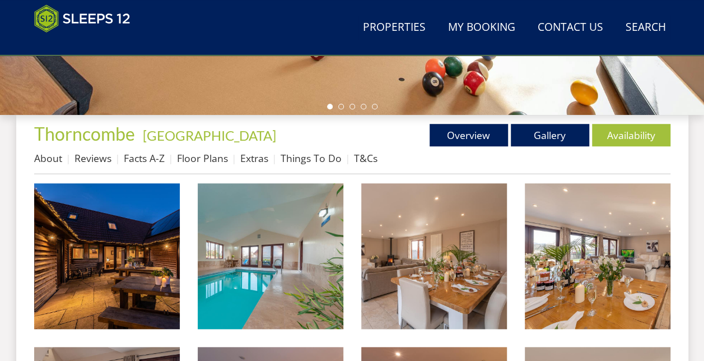
scroll to position [359, 0]
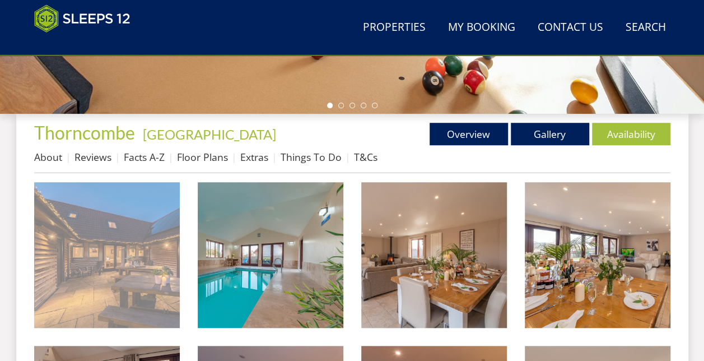
click at [148, 253] on img at bounding box center [107, 255] width 146 height 146
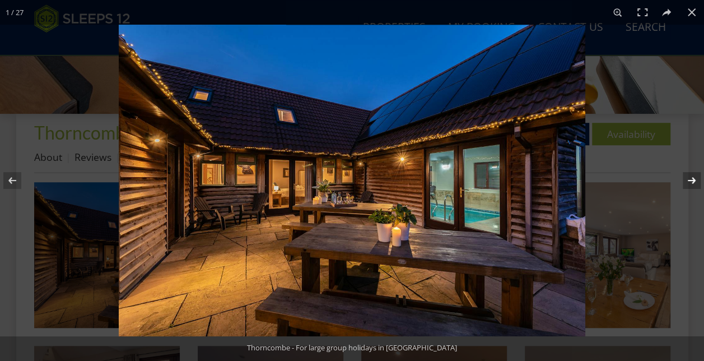
click at [694, 183] on button at bounding box center [684, 180] width 39 height 56
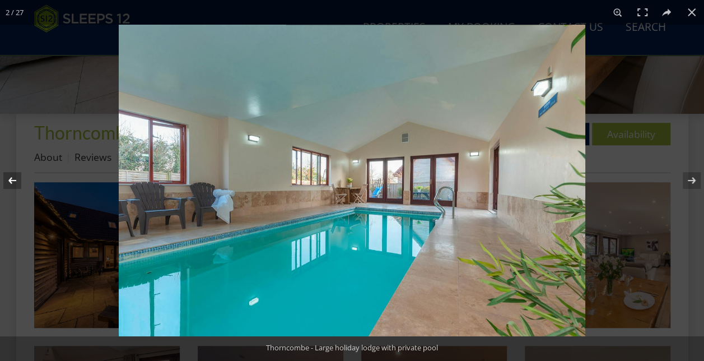
click at [16, 183] on button at bounding box center [19, 180] width 39 height 56
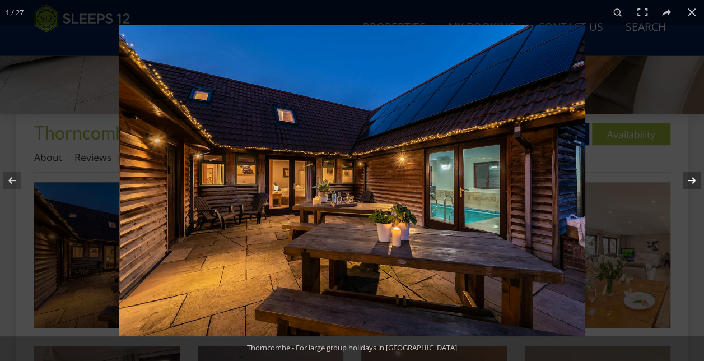
click at [695, 179] on button at bounding box center [684, 180] width 39 height 56
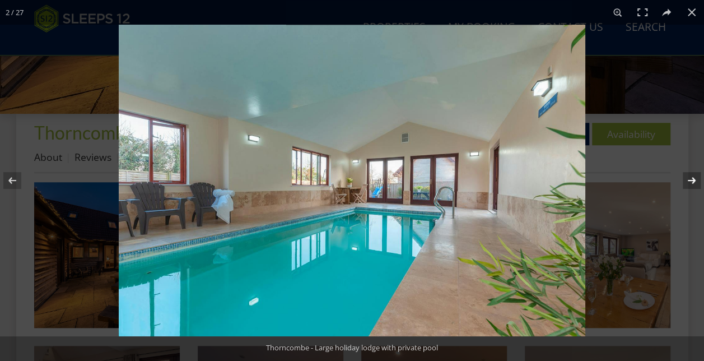
click at [695, 176] on button at bounding box center [684, 180] width 39 height 56
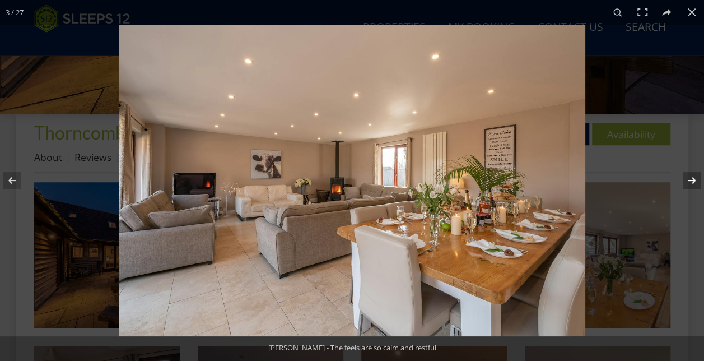
click at [695, 175] on button at bounding box center [684, 180] width 39 height 56
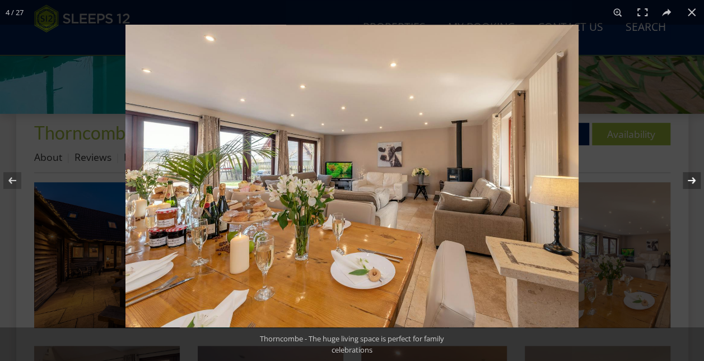
click at [695, 175] on button at bounding box center [684, 180] width 39 height 56
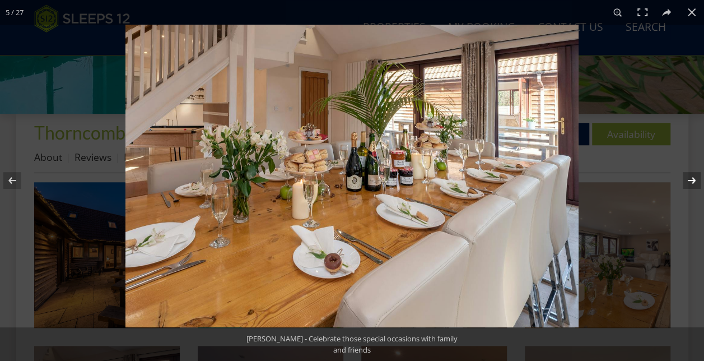
click at [695, 175] on button at bounding box center [684, 180] width 39 height 56
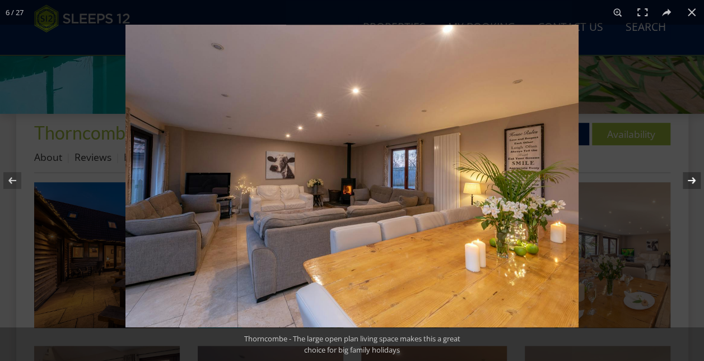
click at [695, 175] on button at bounding box center [684, 180] width 39 height 56
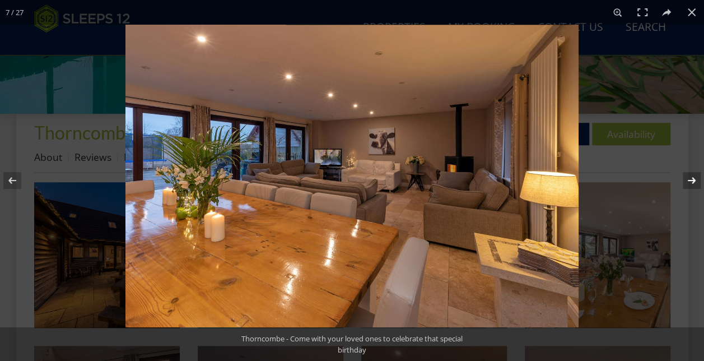
click at [695, 175] on button at bounding box center [684, 180] width 39 height 56
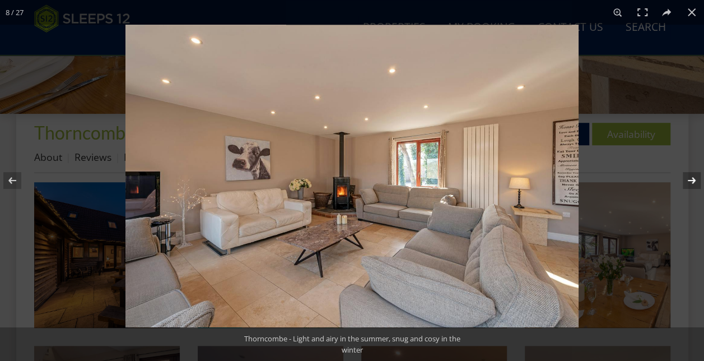
click at [695, 175] on button at bounding box center [684, 180] width 39 height 56
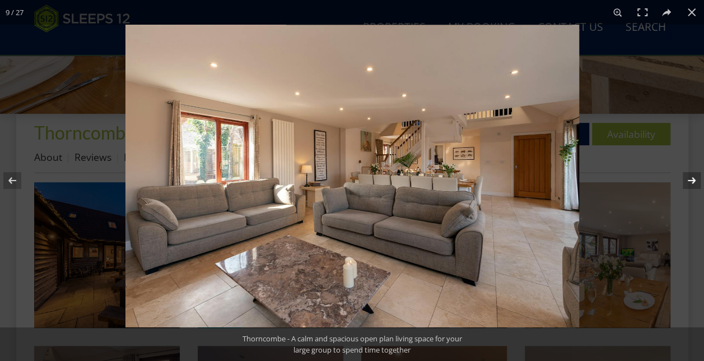
click at [695, 175] on button at bounding box center [684, 180] width 39 height 56
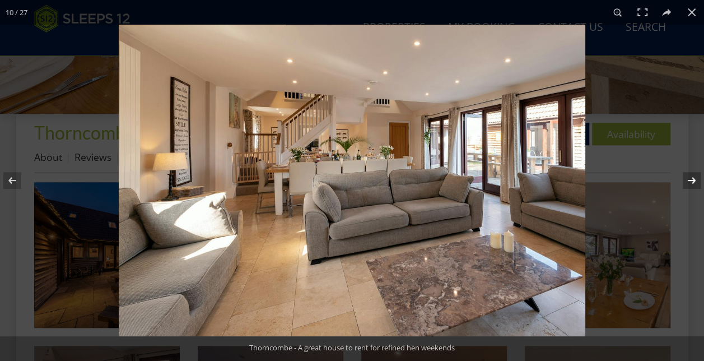
click at [695, 175] on button at bounding box center [684, 180] width 39 height 56
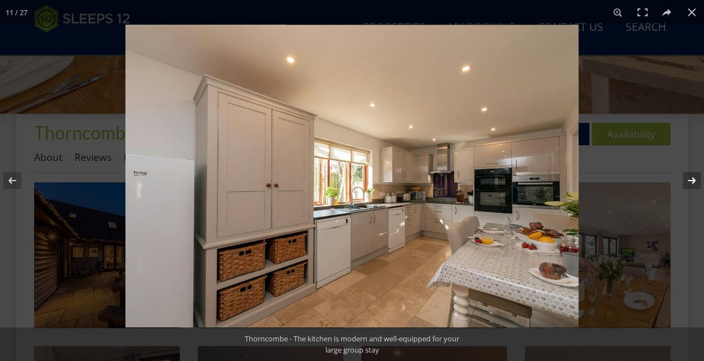
click at [695, 175] on button at bounding box center [684, 180] width 39 height 56
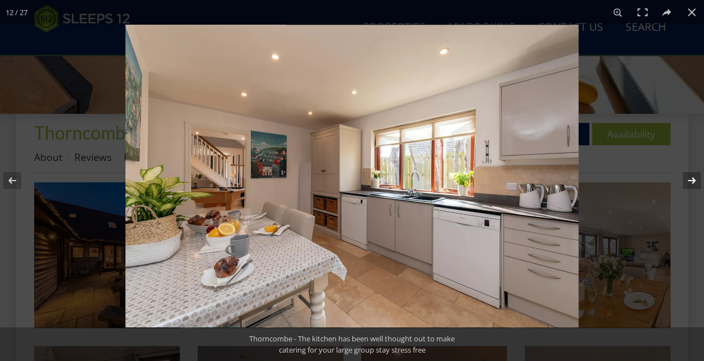
click at [695, 175] on button at bounding box center [684, 180] width 39 height 56
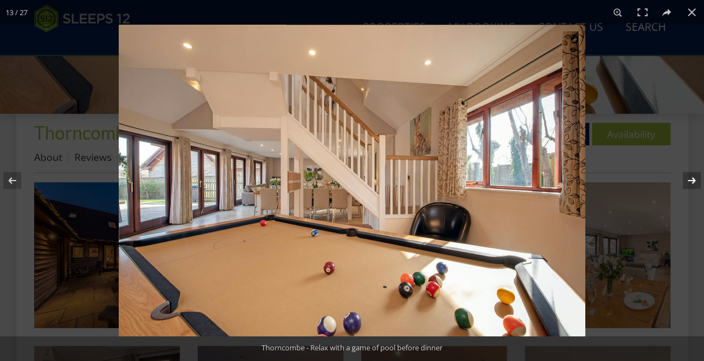
click at [695, 175] on button at bounding box center [684, 180] width 39 height 56
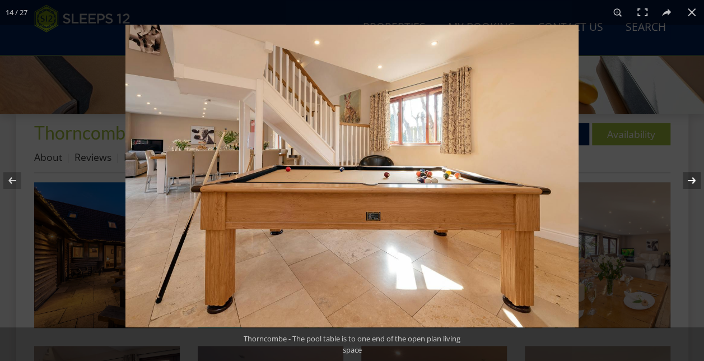
click at [695, 175] on button at bounding box center [684, 180] width 39 height 56
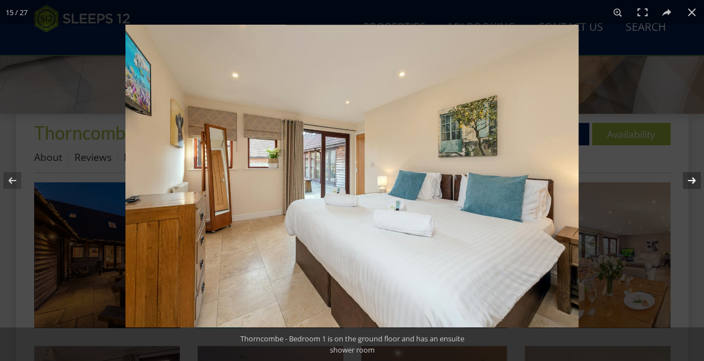
click at [695, 175] on button at bounding box center [684, 180] width 39 height 56
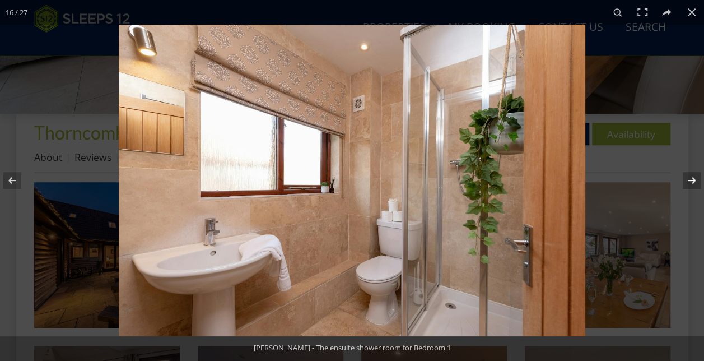
click at [695, 175] on button at bounding box center [684, 180] width 39 height 56
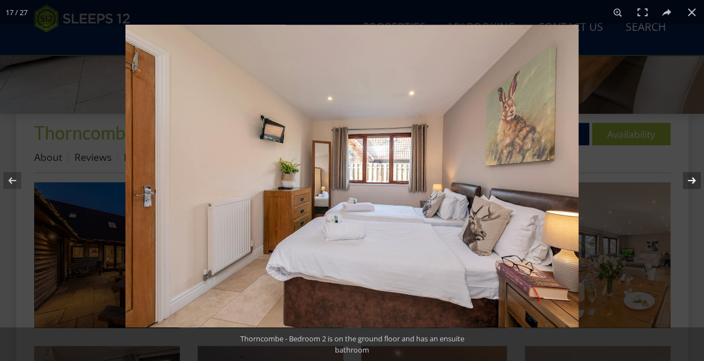
click at [695, 175] on button at bounding box center [684, 180] width 39 height 56
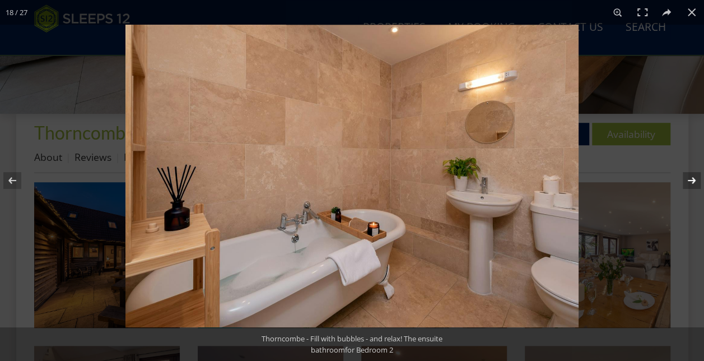
click at [695, 175] on button at bounding box center [684, 180] width 39 height 56
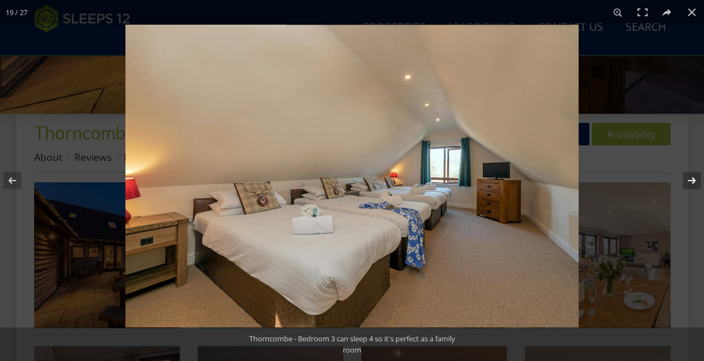
click at [695, 175] on button at bounding box center [684, 180] width 39 height 56
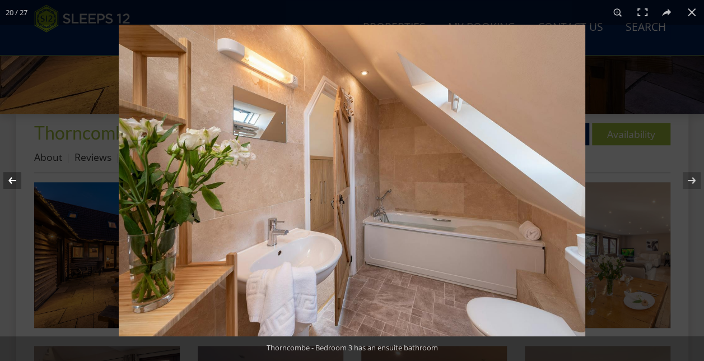
click at [14, 176] on button at bounding box center [19, 180] width 39 height 56
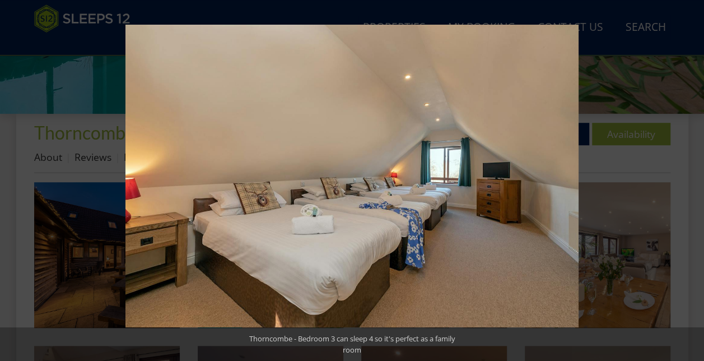
click at [695, 182] on button at bounding box center [684, 180] width 39 height 56
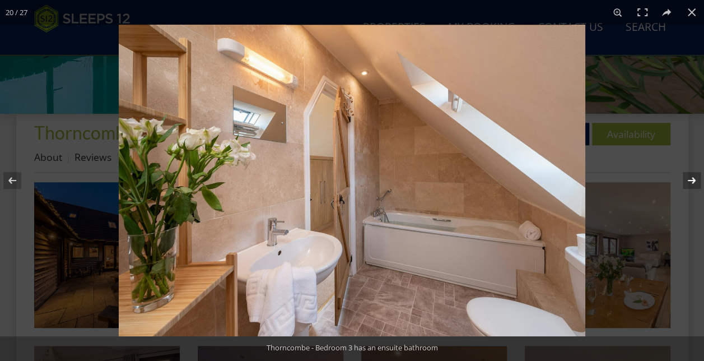
click at [695, 182] on button at bounding box center [684, 180] width 39 height 56
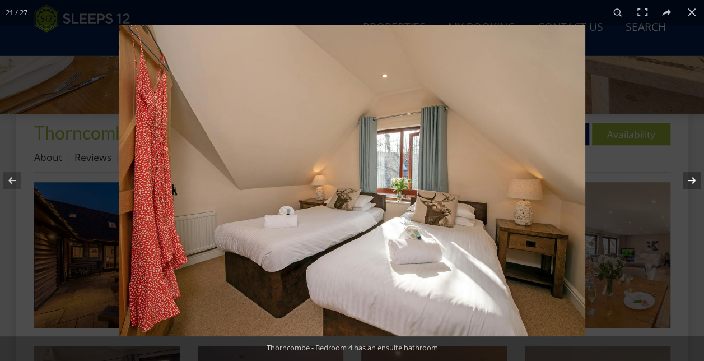
click at [695, 182] on button at bounding box center [684, 180] width 39 height 56
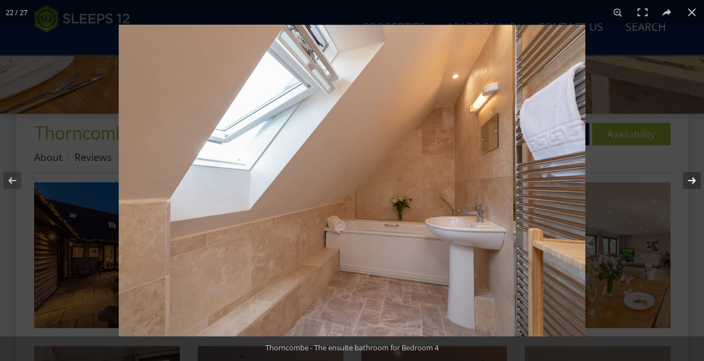
click at [695, 182] on button at bounding box center [684, 180] width 39 height 56
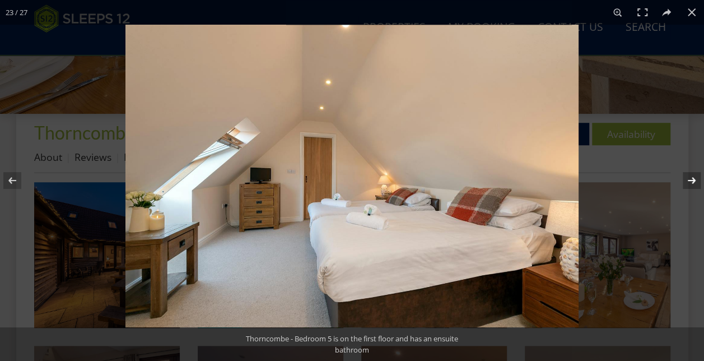
click at [695, 182] on button at bounding box center [684, 180] width 39 height 56
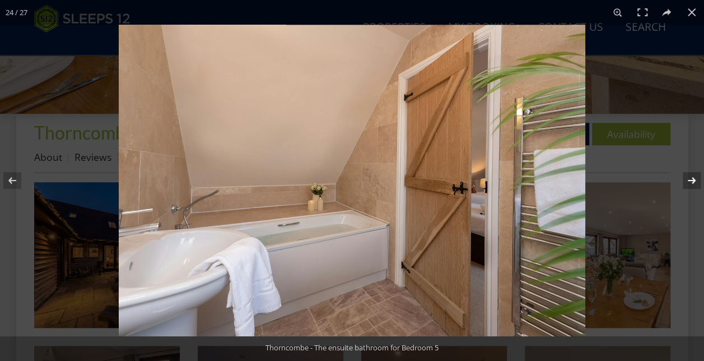
click at [695, 182] on button at bounding box center [684, 180] width 39 height 56
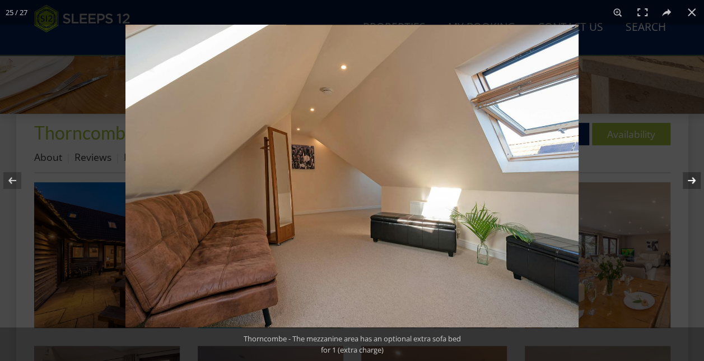
click at [695, 182] on button at bounding box center [684, 180] width 39 height 56
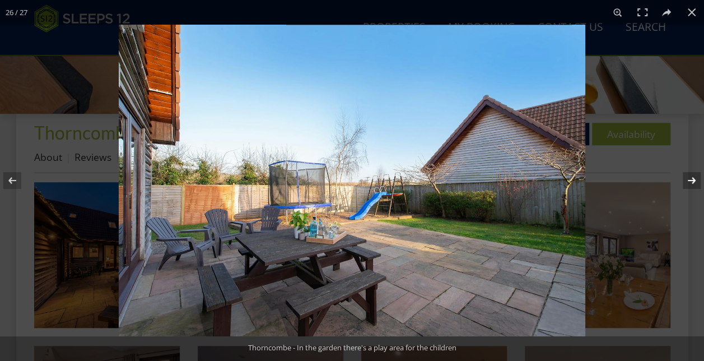
click at [695, 182] on button at bounding box center [684, 180] width 39 height 56
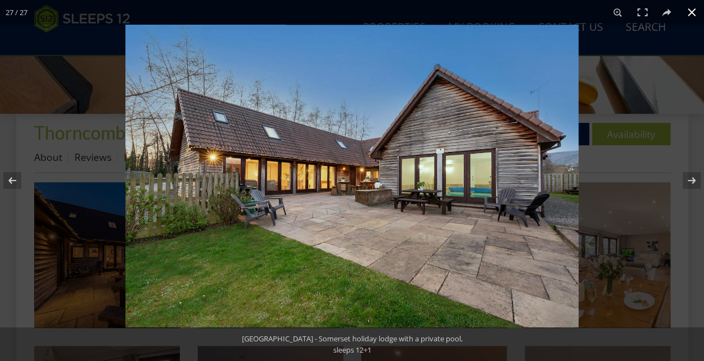
click at [695, 16] on button at bounding box center [692, 12] width 25 height 25
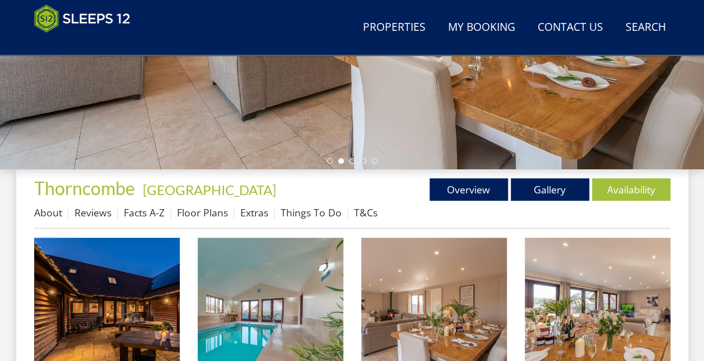
scroll to position [338, 0]
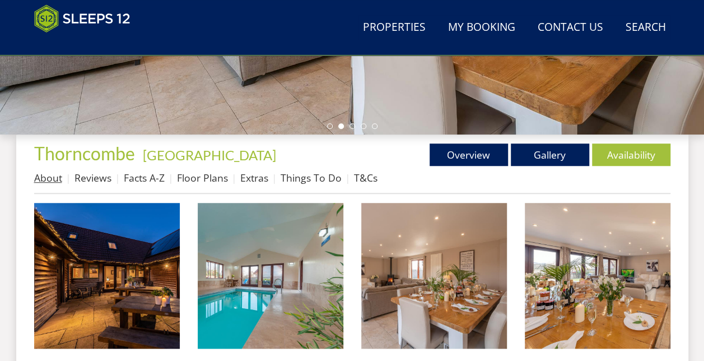
click at [43, 179] on link "About" at bounding box center [48, 177] width 28 height 13
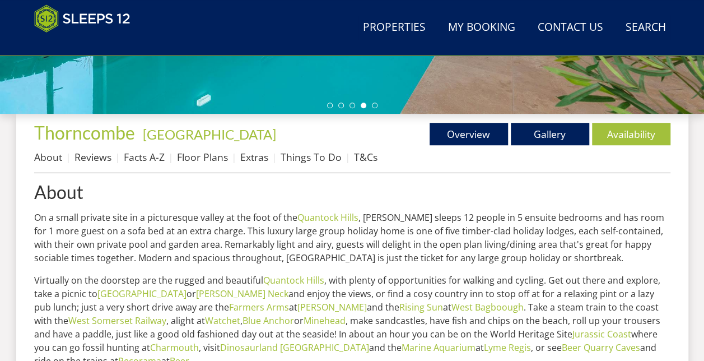
scroll to position [352, 0]
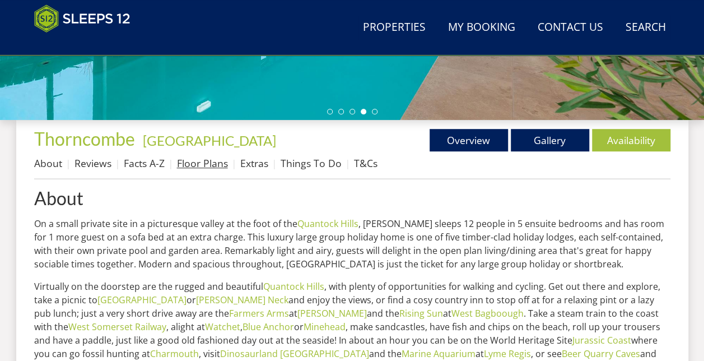
click at [184, 164] on link "Floor Plans" at bounding box center [202, 162] width 51 height 13
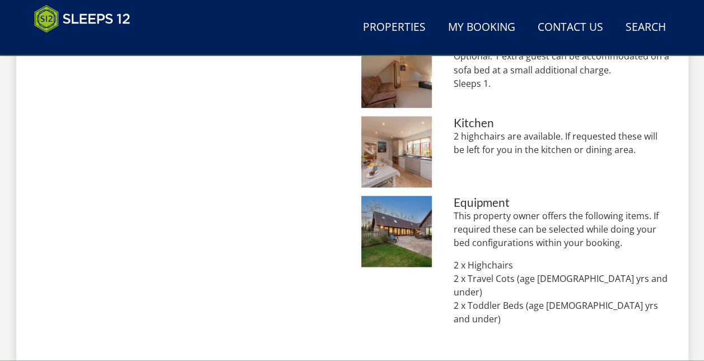
scroll to position [994, 0]
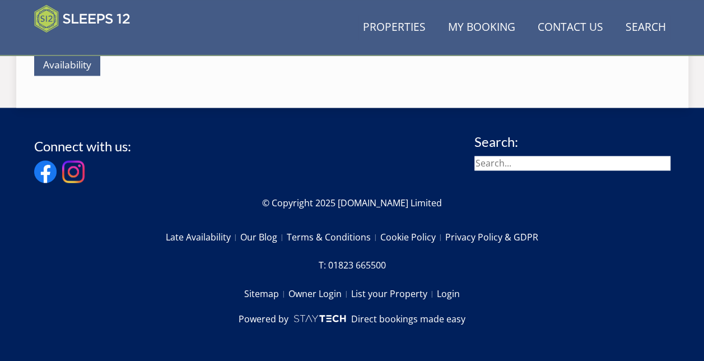
scroll to position [352, 0]
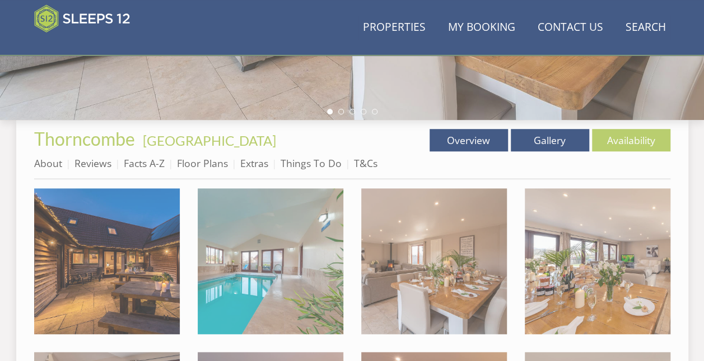
scroll to position [338, 0]
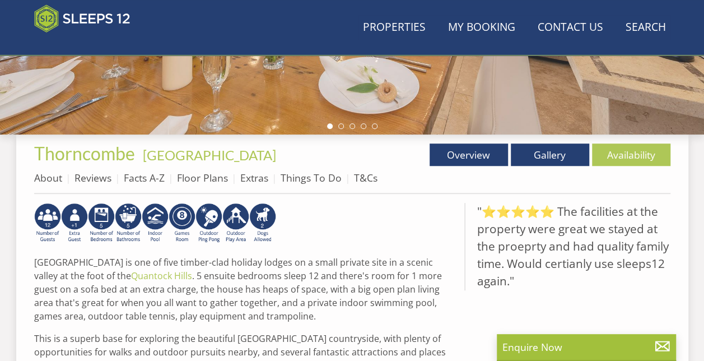
scroll to position [247, 0]
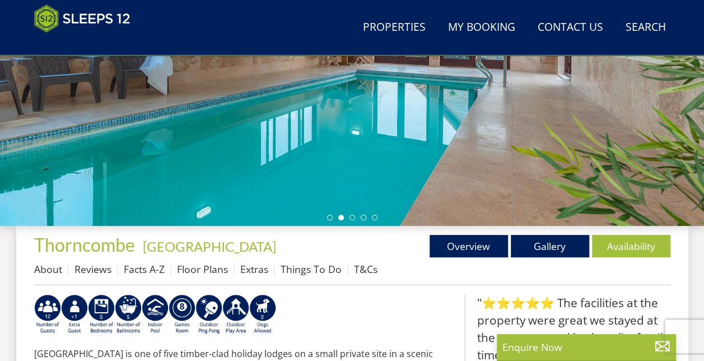
scroll to position [2228, 0]
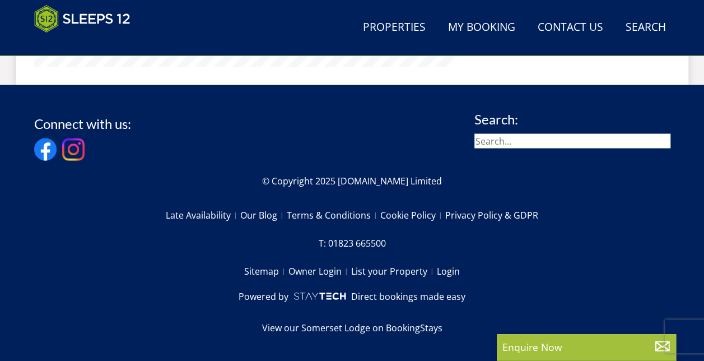
select select "10"
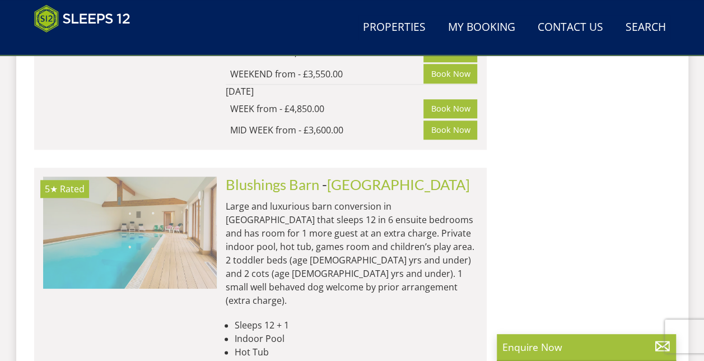
scroll to position [2564, 0]
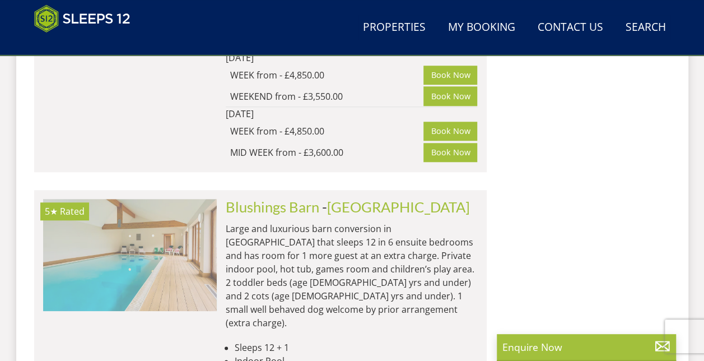
click at [129, 199] on img at bounding box center [130, 255] width 174 height 112
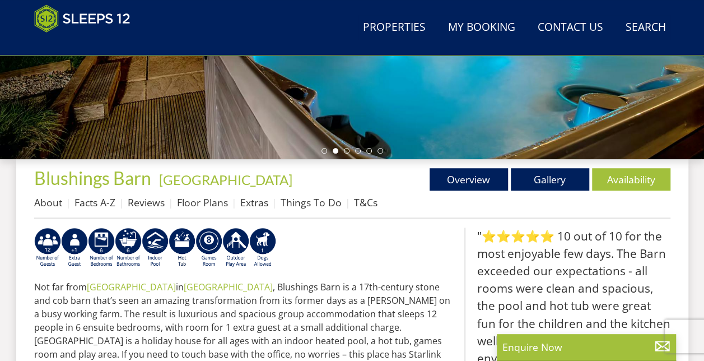
scroll to position [314, 0]
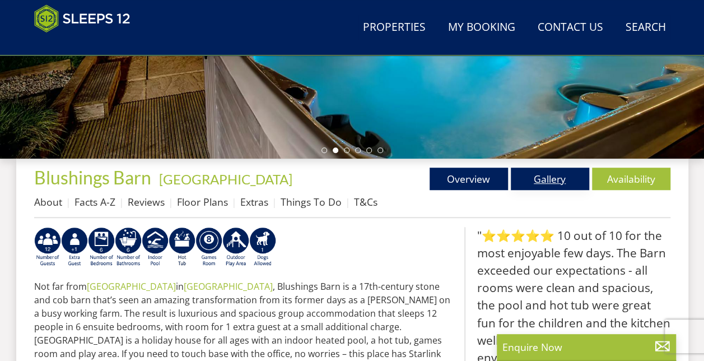
click at [558, 180] on link "Gallery" at bounding box center [550, 179] width 78 height 22
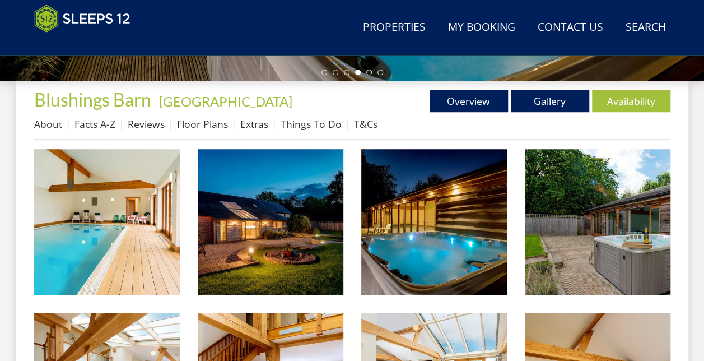
scroll to position [403, 0]
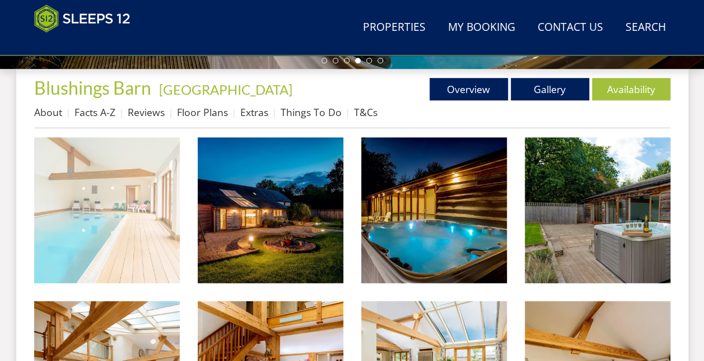
click at [119, 208] on img at bounding box center [107, 210] width 146 height 146
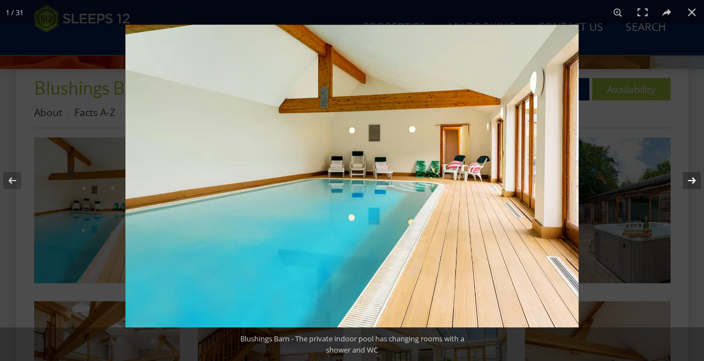
click at [691, 179] on button at bounding box center [684, 180] width 39 height 56
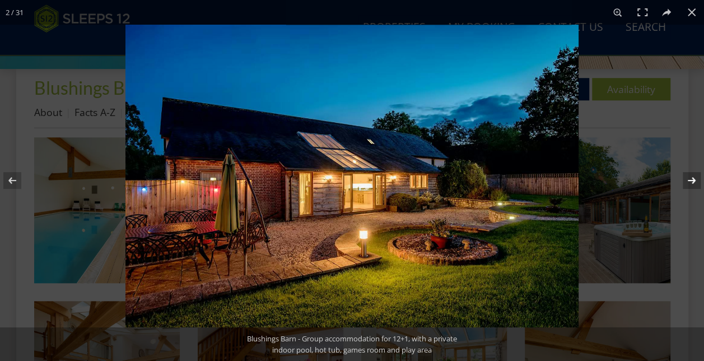
click at [691, 179] on button at bounding box center [684, 180] width 39 height 56
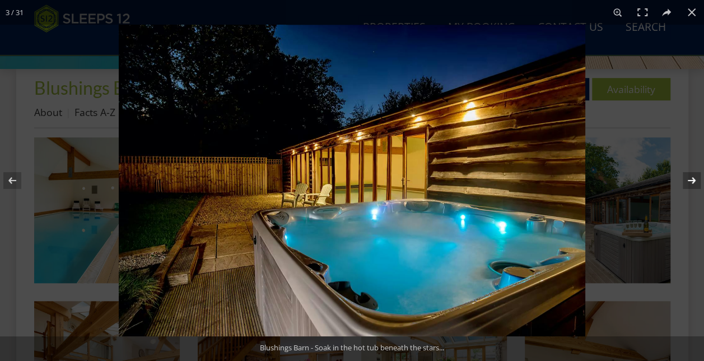
click at [691, 179] on button at bounding box center [684, 180] width 39 height 56
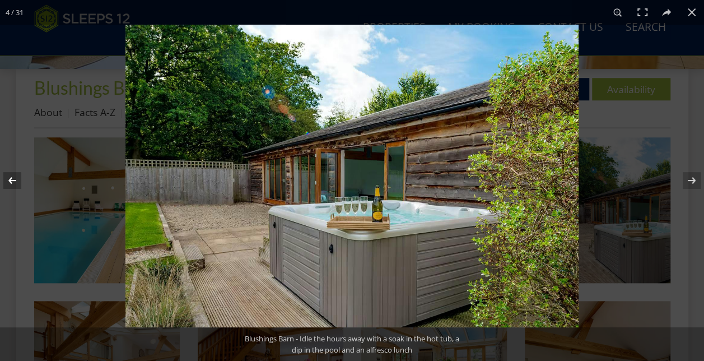
click at [11, 179] on button at bounding box center [19, 180] width 39 height 56
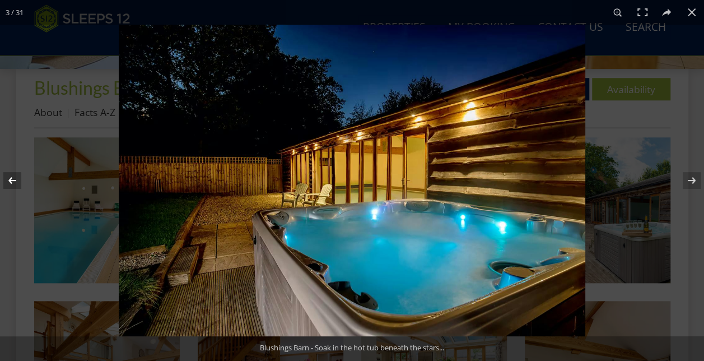
click at [11, 179] on button at bounding box center [19, 180] width 39 height 56
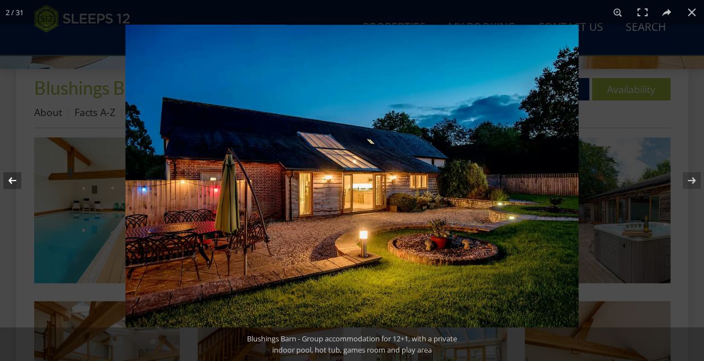
click at [11, 179] on button at bounding box center [19, 180] width 39 height 56
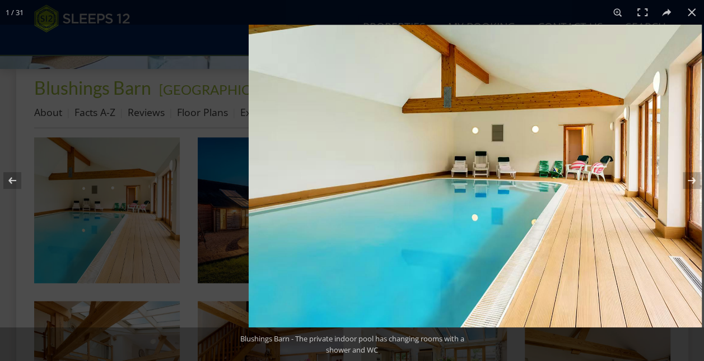
drag, startPoint x: 165, startPoint y: 224, endPoint x: 511, endPoint y: 208, distance: 346.1
click at [511, 208] on img at bounding box center [475, 176] width 453 height 303
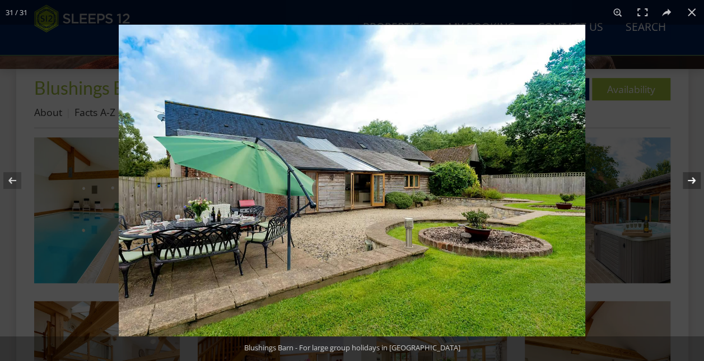
click at [690, 178] on button at bounding box center [684, 180] width 39 height 56
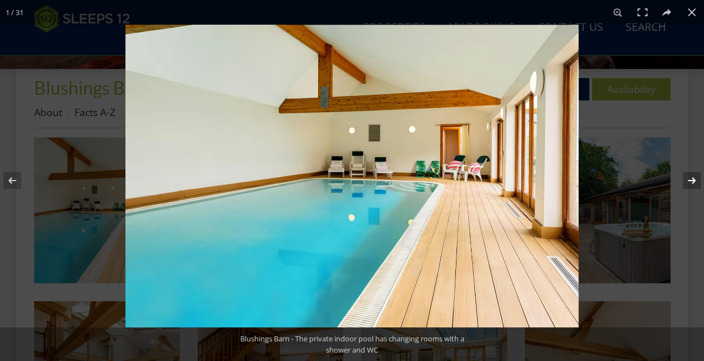
click at [690, 178] on button at bounding box center [684, 180] width 39 height 56
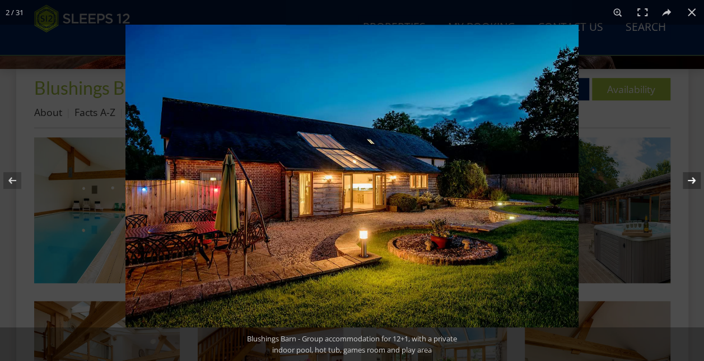
click at [690, 178] on button at bounding box center [684, 180] width 39 height 56
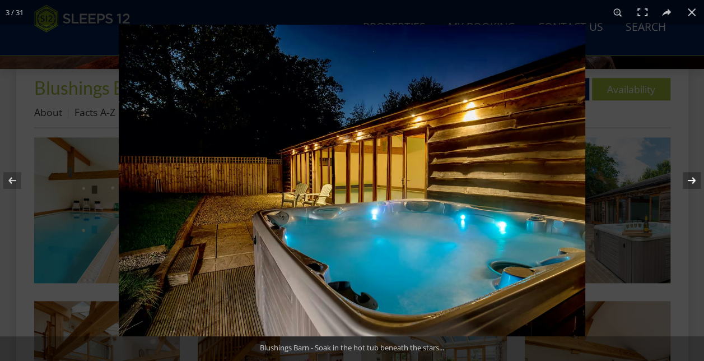
click at [690, 178] on button at bounding box center [684, 180] width 39 height 56
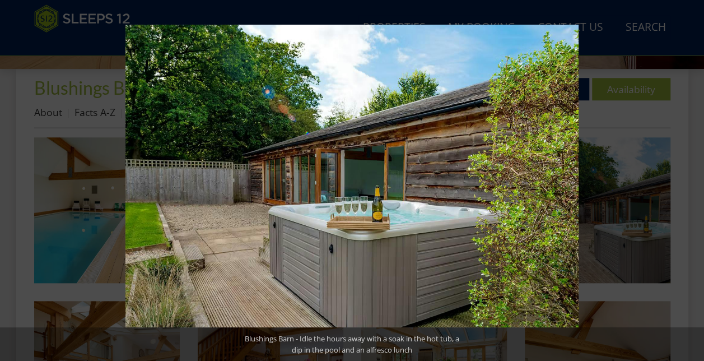
click at [690, 178] on button at bounding box center [684, 180] width 39 height 56
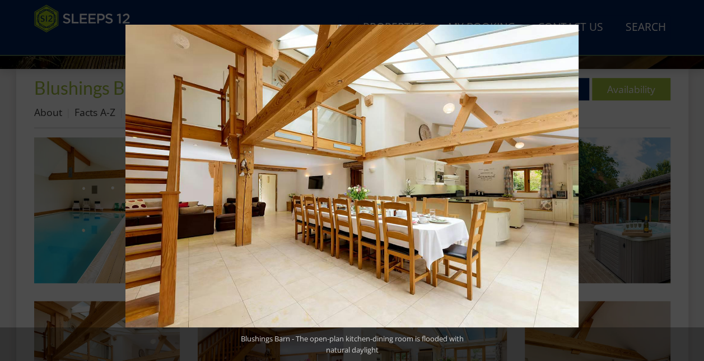
click at [690, 178] on button at bounding box center [684, 180] width 39 height 56
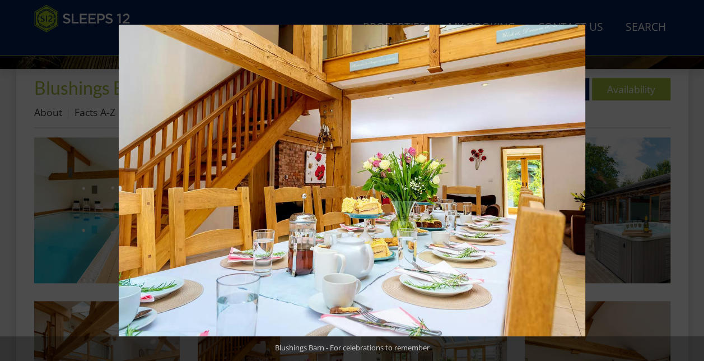
click at [690, 178] on button at bounding box center [684, 180] width 39 height 56
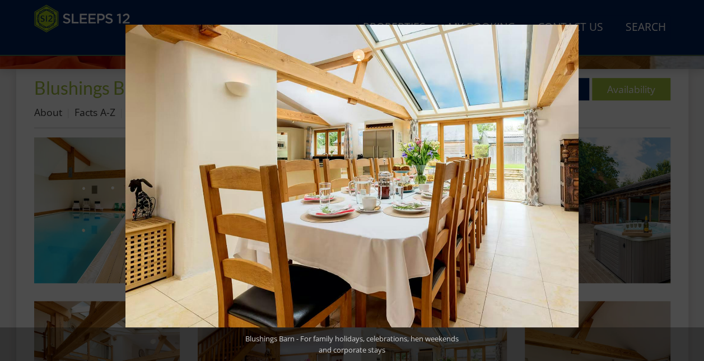
click at [690, 178] on button at bounding box center [684, 180] width 39 height 56
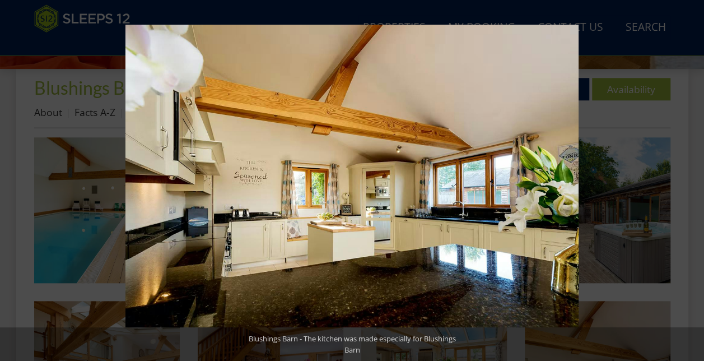
click at [690, 178] on button at bounding box center [684, 180] width 39 height 56
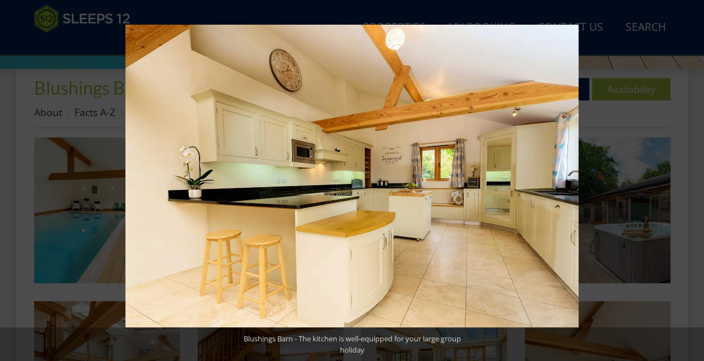
click at [690, 178] on button at bounding box center [684, 180] width 39 height 56
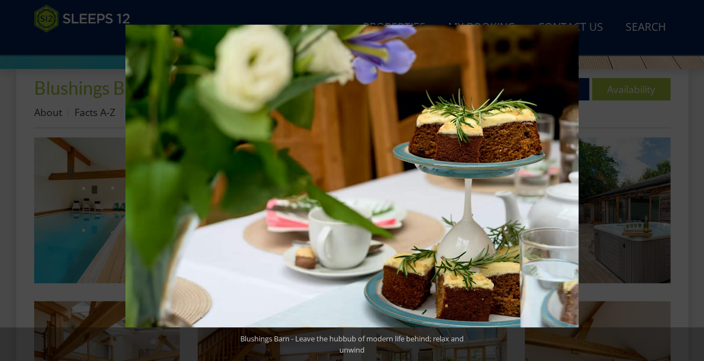
click at [690, 178] on button at bounding box center [684, 180] width 39 height 56
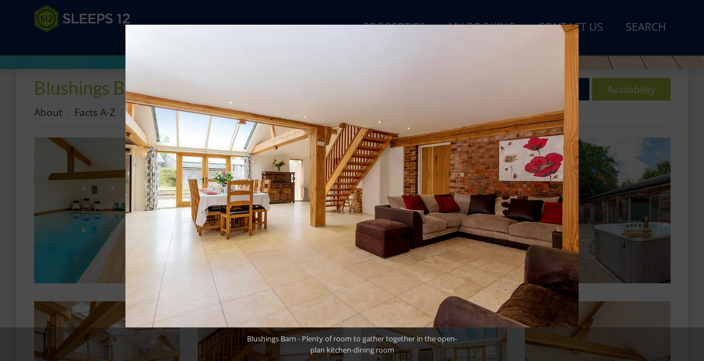
click at [690, 178] on button at bounding box center [684, 180] width 39 height 56
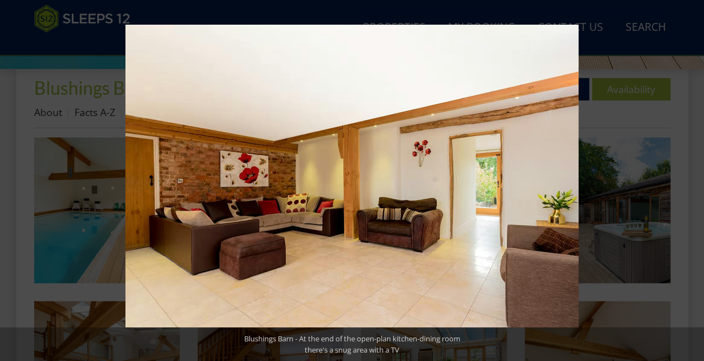
click at [690, 178] on button at bounding box center [684, 180] width 39 height 56
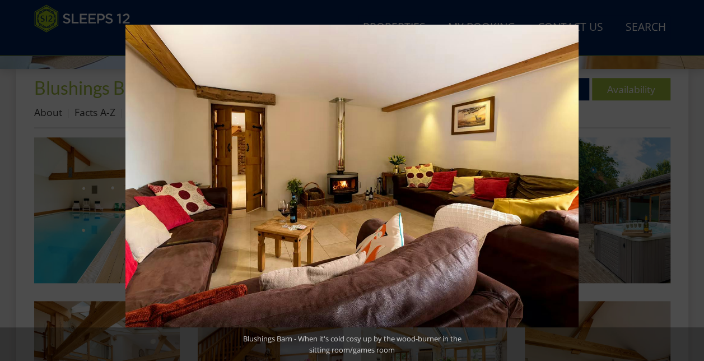
click at [690, 178] on button at bounding box center [684, 180] width 39 height 56
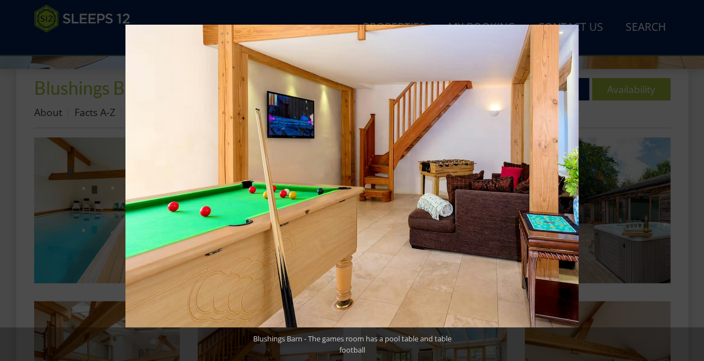
click at [690, 178] on button at bounding box center [684, 180] width 39 height 56
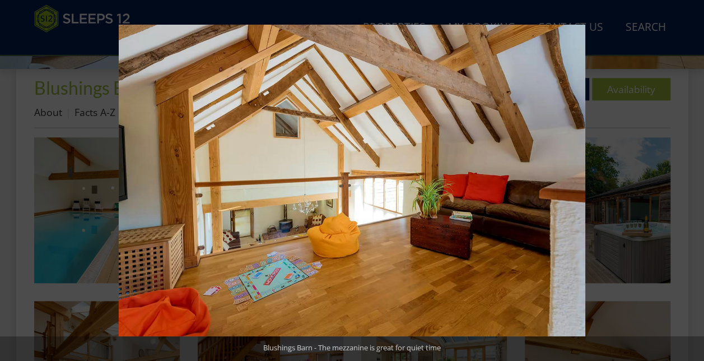
click at [690, 178] on button at bounding box center [684, 180] width 39 height 56
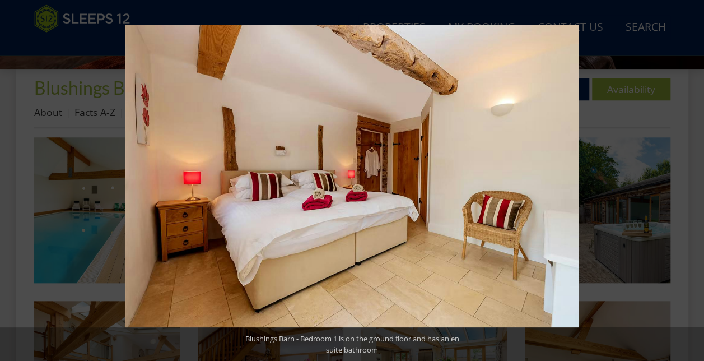
click at [690, 178] on button at bounding box center [684, 180] width 39 height 56
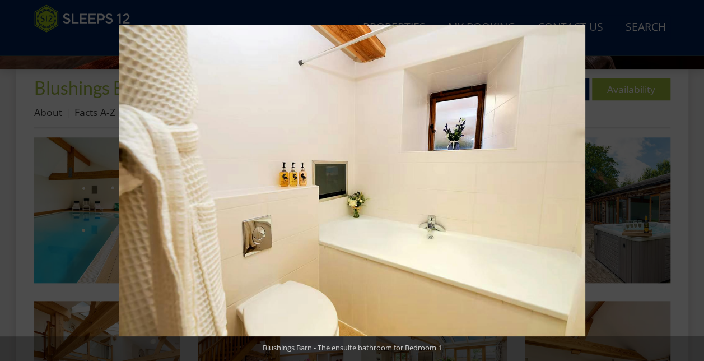
click at [690, 178] on button at bounding box center [684, 180] width 39 height 56
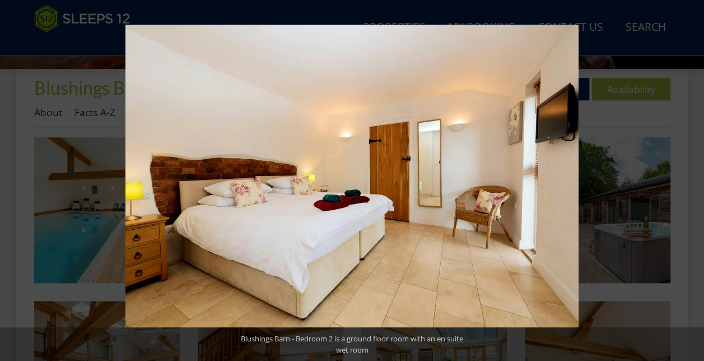
click at [690, 178] on button at bounding box center [684, 180] width 39 height 56
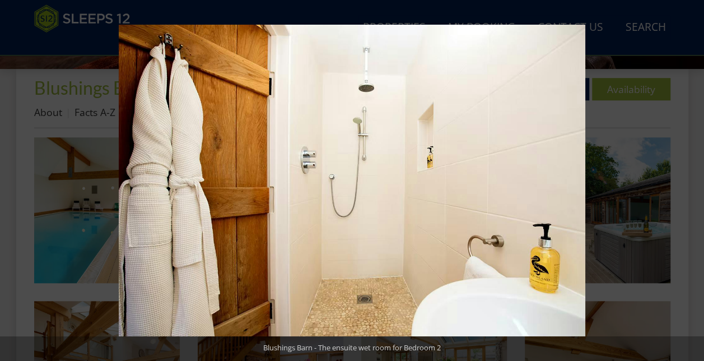
click at [690, 178] on button at bounding box center [684, 180] width 39 height 56
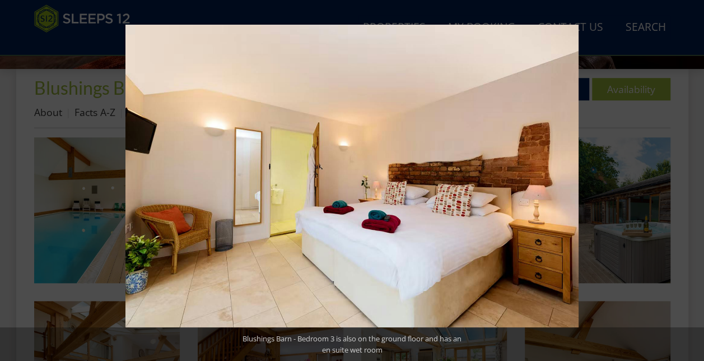
click at [690, 178] on button at bounding box center [684, 180] width 39 height 56
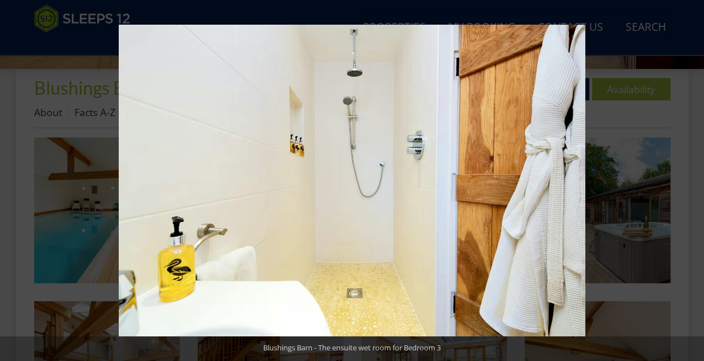
click at [690, 178] on button at bounding box center [684, 180] width 39 height 56
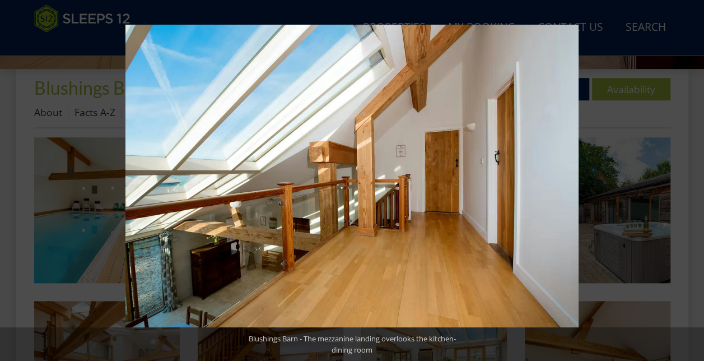
click at [690, 178] on button at bounding box center [684, 180] width 39 height 56
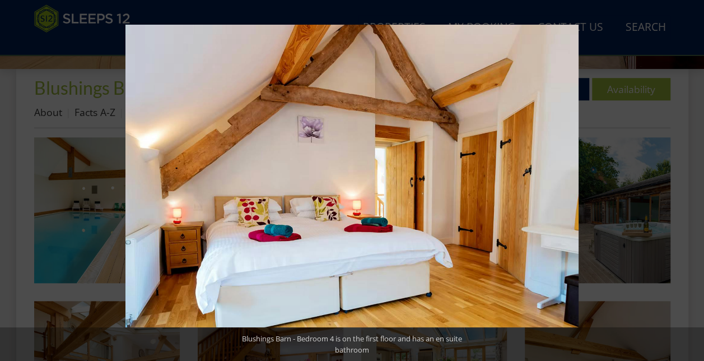
click at [690, 178] on button at bounding box center [684, 180] width 39 height 56
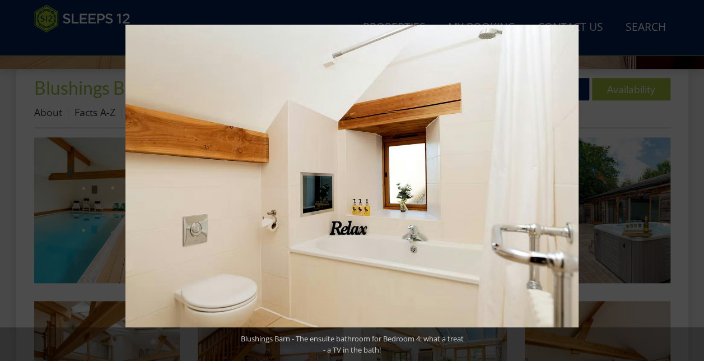
click at [690, 178] on button at bounding box center [684, 180] width 39 height 56
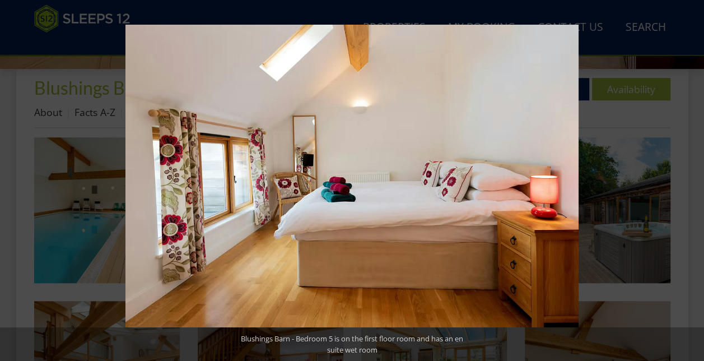
click at [690, 178] on button at bounding box center [684, 180] width 39 height 56
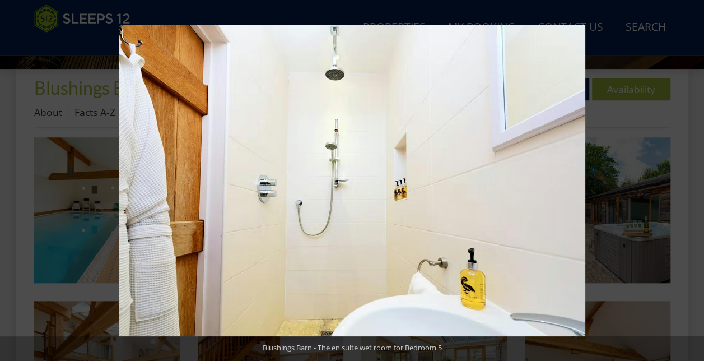
click at [690, 178] on button at bounding box center [684, 180] width 39 height 56
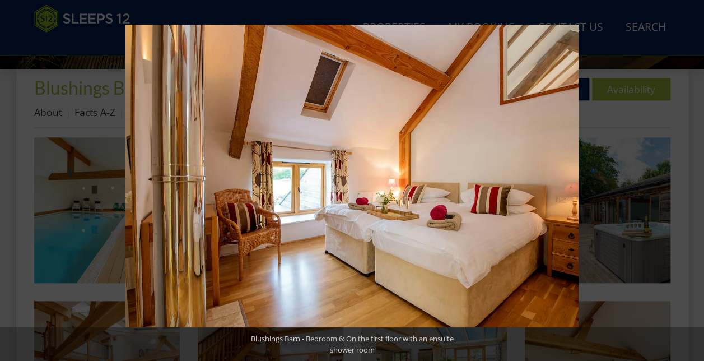
click at [690, 178] on button at bounding box center [684, 180] width 39 height 56
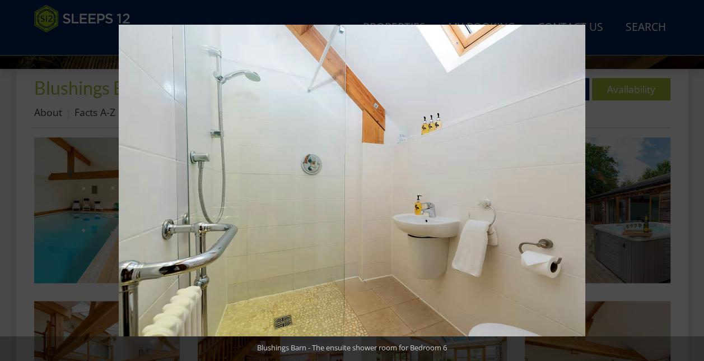
click at [690, 178] on button at bounding box center [684, 180] width 39 height 56
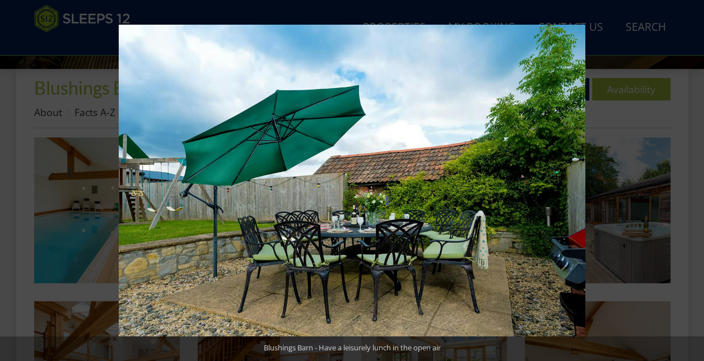
click at [690, 178] on button at bounding box center [684, 180] width 39 height 56
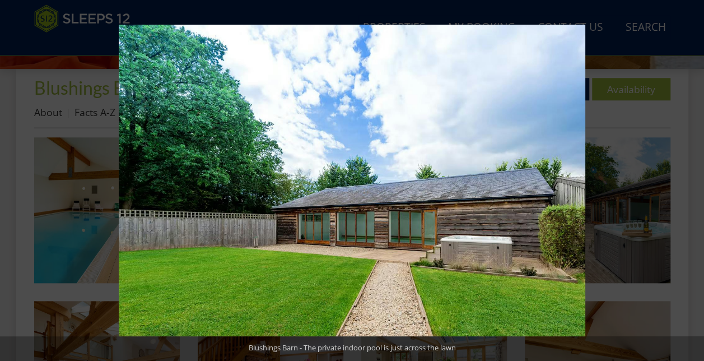
click at [690, 178] on button at bounding box center [684, 180] width 39 height 56
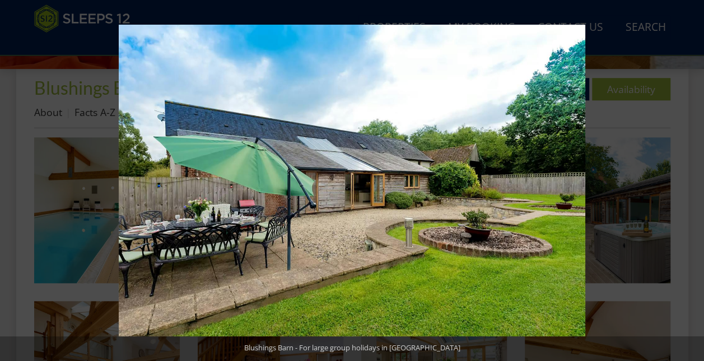
click at [690, 178] on button at bounding box center [684, 180] width 39 height 56
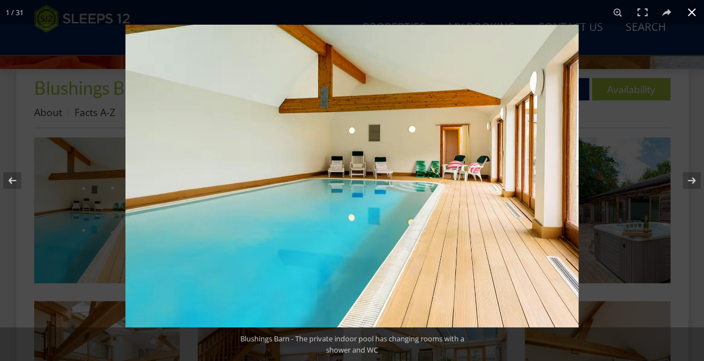
click at [694, 13] on button at bounding box center [692, 12] width 25 height 25
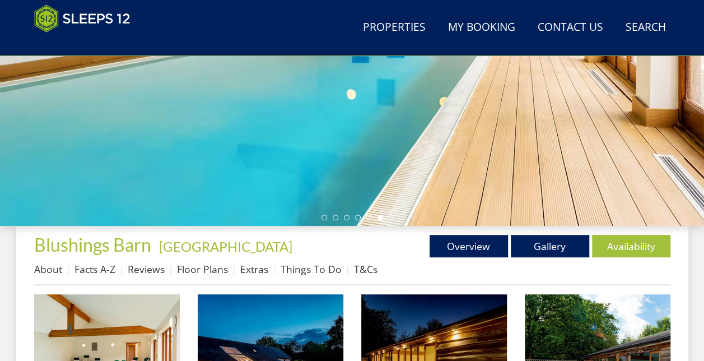
scroll to position [294, 0]
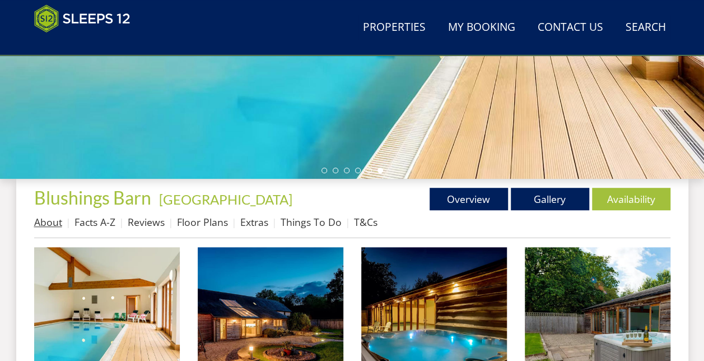
click at [55, 224] on link "About" at bounding box center [48, 221] width 28 height 13
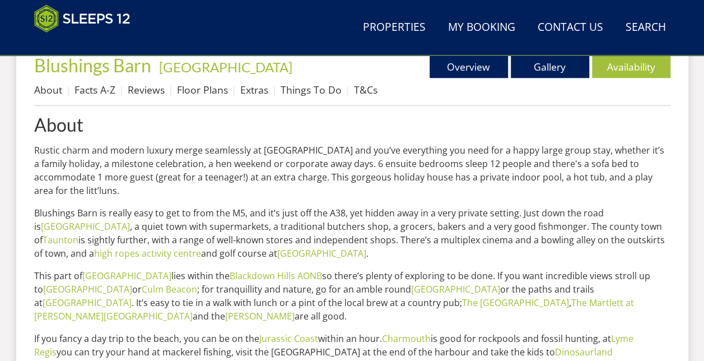
scroll to position [403, 0]
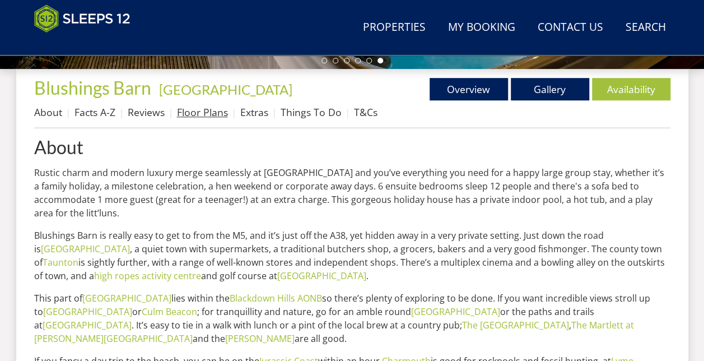
click at [204, 117] on link "Floor Plans" at bounding box center [202, 111] width 51 height 13
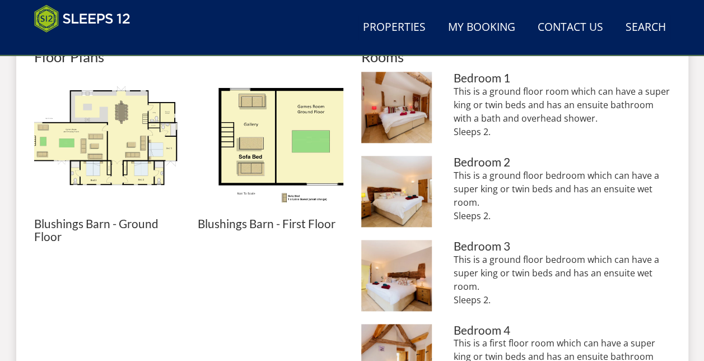
scroll to position [515, 0]
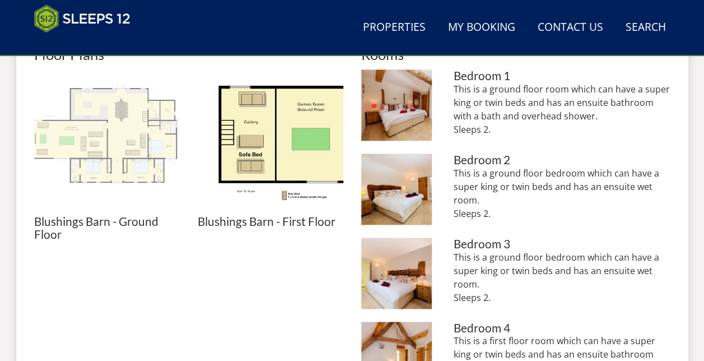
click at [87, 122] on img at bounding box center [107, 142] width 146 height 146
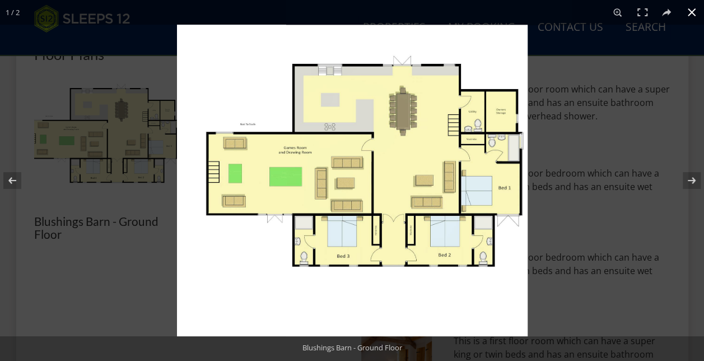
click at [692, 11] on button at bounding box center [692, 12] width 25 height 25
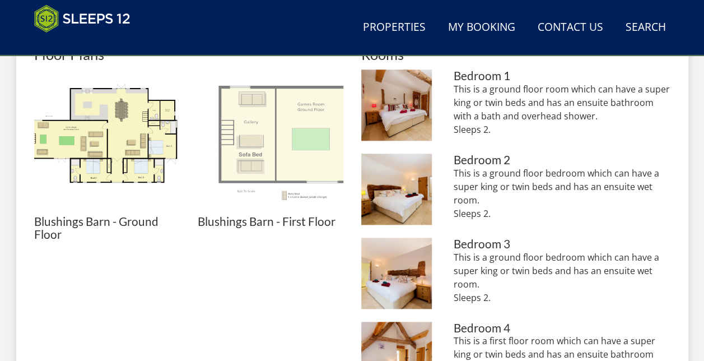
click at [268, 120] on img at bounding box center [271, 142] width 146 height 146
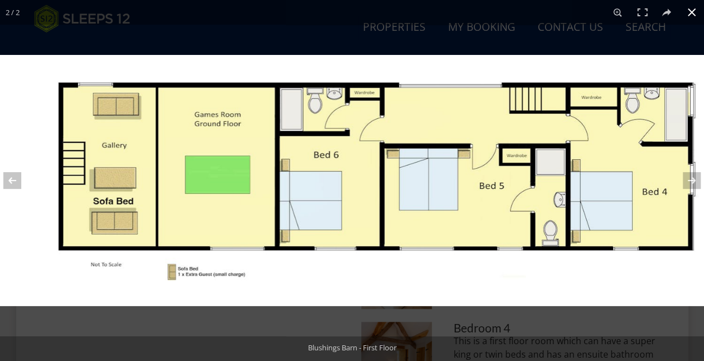
click at [693, 16] on button at bounding box center [692, 12] width 25 height 25
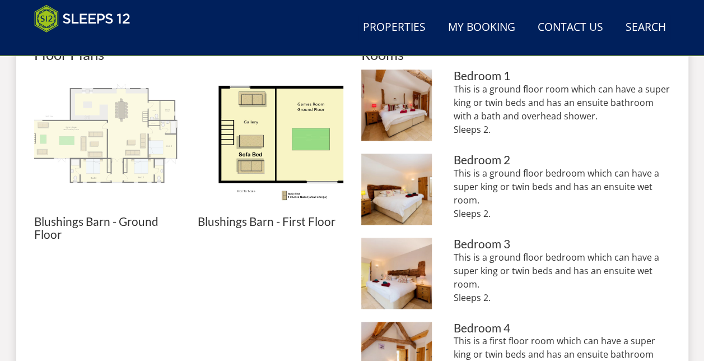
click at [113, 124] on img at bounding box center [107, 142] width 146 height 146
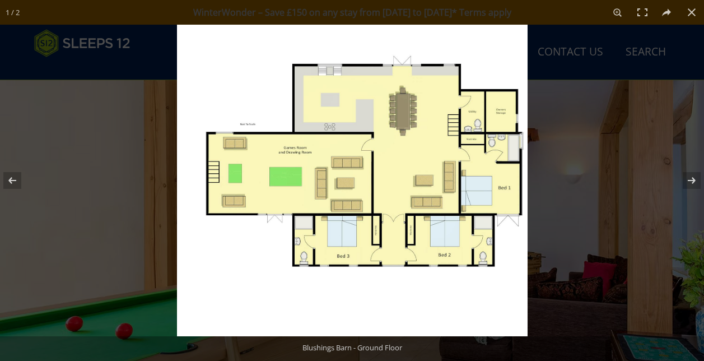
scroll to position [515, 0]
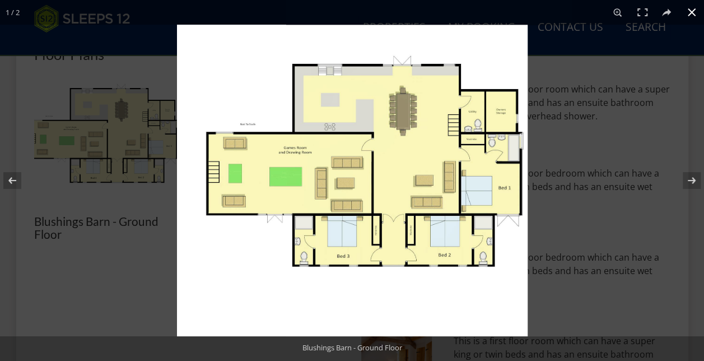
click at [691, 16] on button at bounding box center [692, 12] width 25 height 25
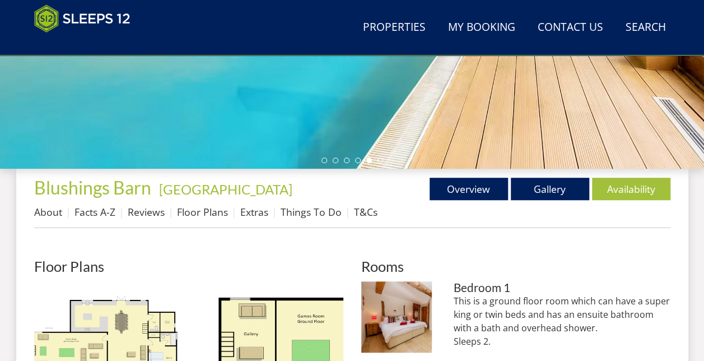
scroll to position [298, 0]
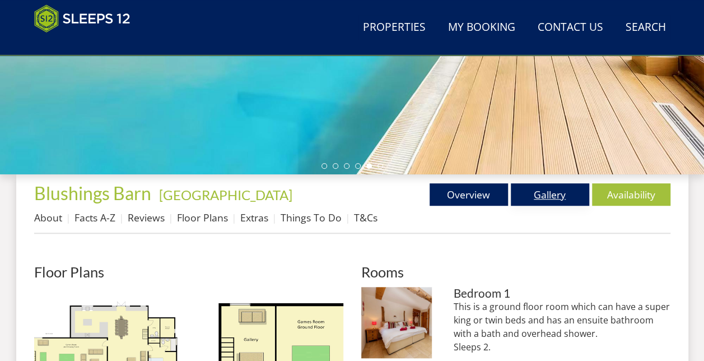
click at [543, 195] on link "Gallery" at bounding box center [550, 194] width 78 height 22
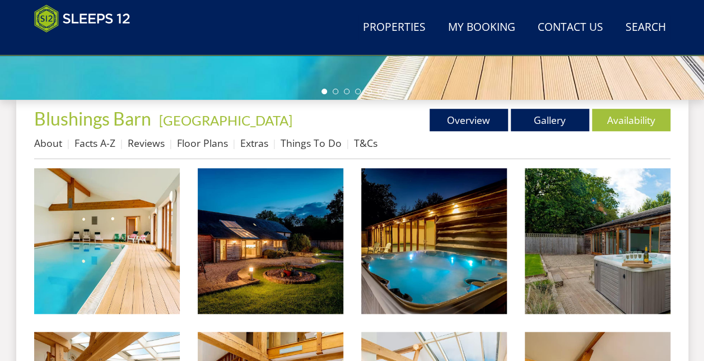
scroll to position [381, 0]
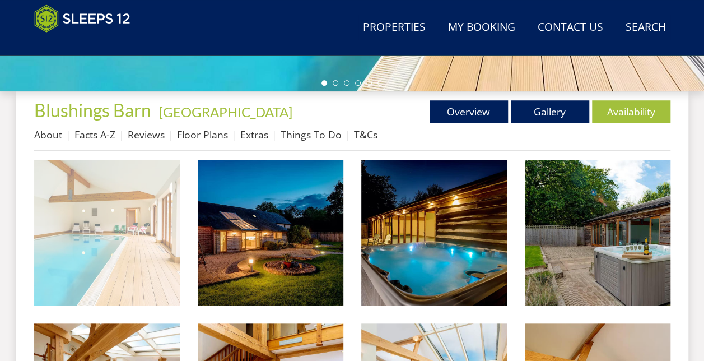
click at [120, 241] on img at bounding box center [107, 233] width 146 height 146
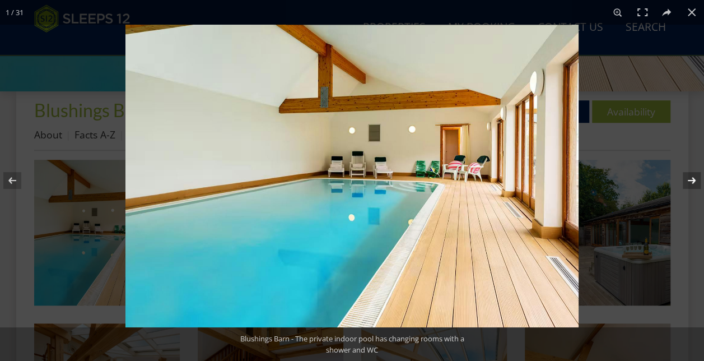
click at [696, 178] on button at bounding box center [684, 180] width 39 height 56
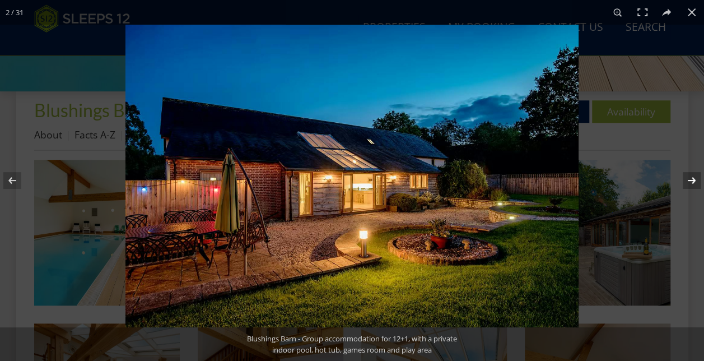
click at [696, 178] on button at bounding box center [684, 180] width 39 height 56
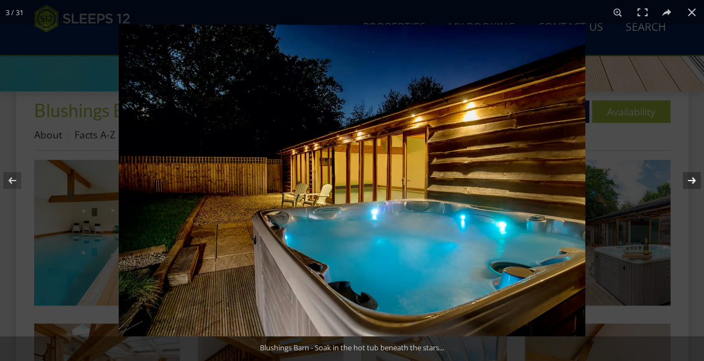
click at [696, 178] on button at bounding box center [684, 180] width 39 height 56
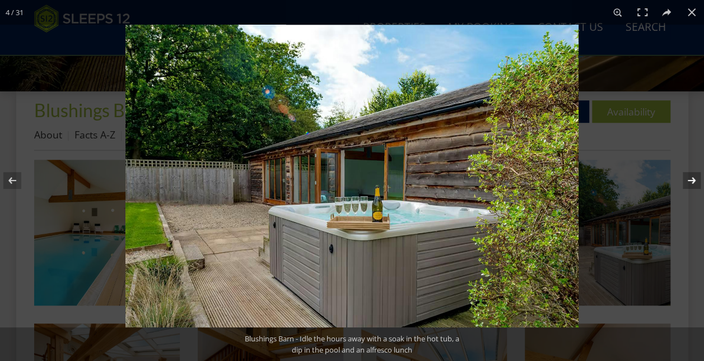
click at [696, 170] on button at bounding box center [684, 180] width 39 height 56
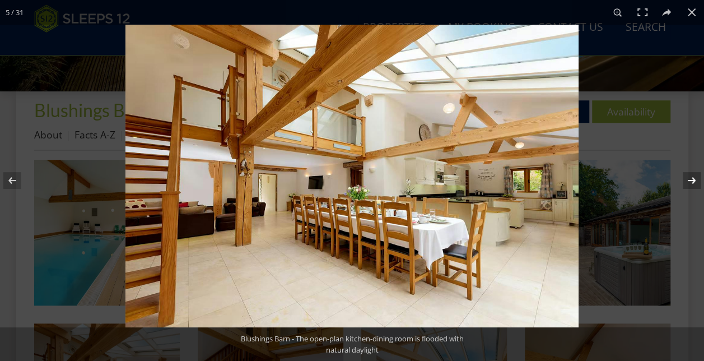
click at [696, 161] on button at bounding box center [684, 180] width 39 height 56
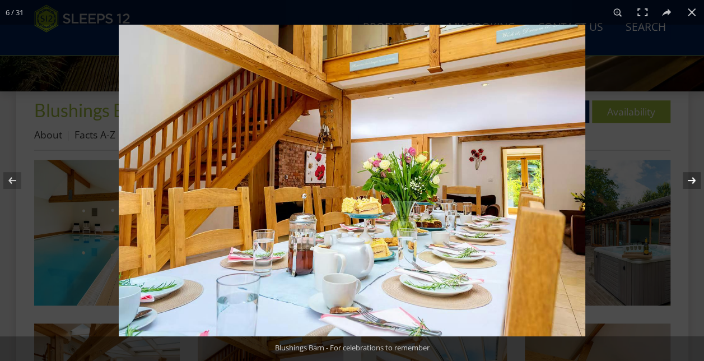
click at [696, 161] on button at bounding box center [684, 180] width 39 height 56
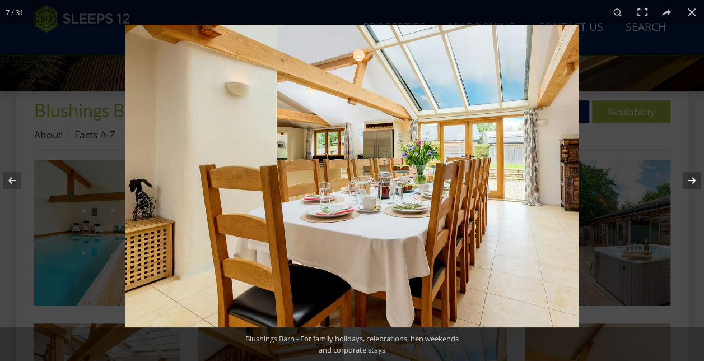
click at [696, 161] on button at bounding box center [684, 180] width 39 height 56
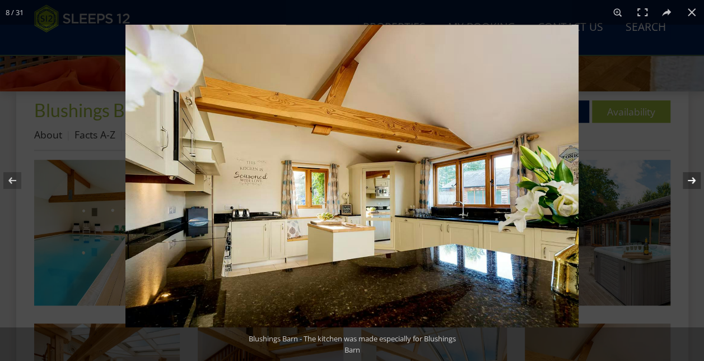
click at [696, 161] on button at bounding box center [684, 180] width 39 height 56
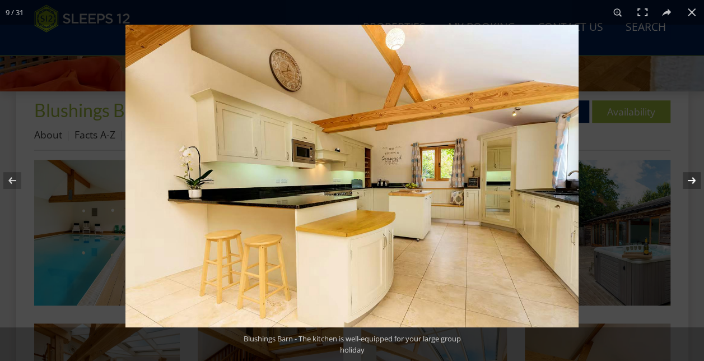
click at [696, 161] on button at bounding box center [684, 180] width 39 height 56
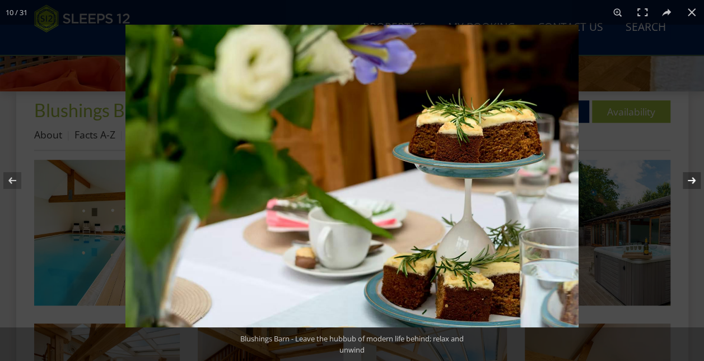
click at [693, 175] on button at bounding box center [684, 180] width 39 height 56
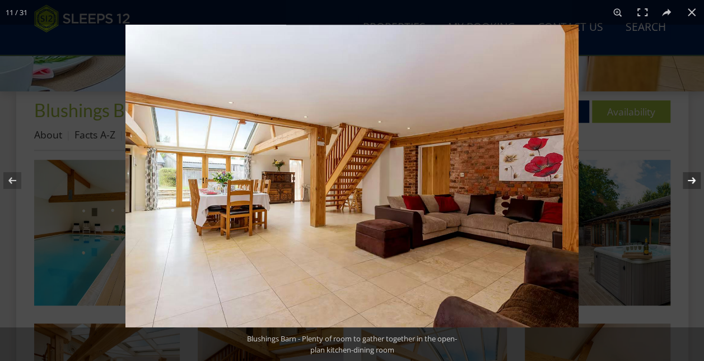
click at [693, 176] on button at bounding box center [684, 180] width 39 height 56
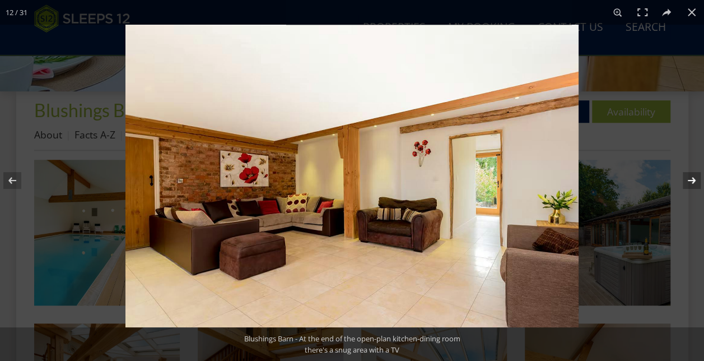
click at [693, 176] on button at bounding box center [684, 180] width 39 height 56
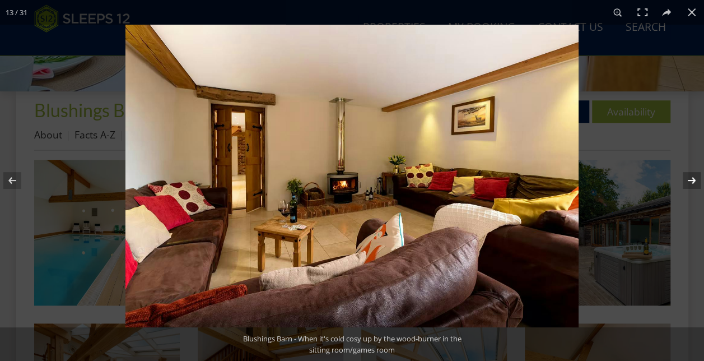
click at [693, 176] on button at bounding box center [684, 180] width 39 height 56
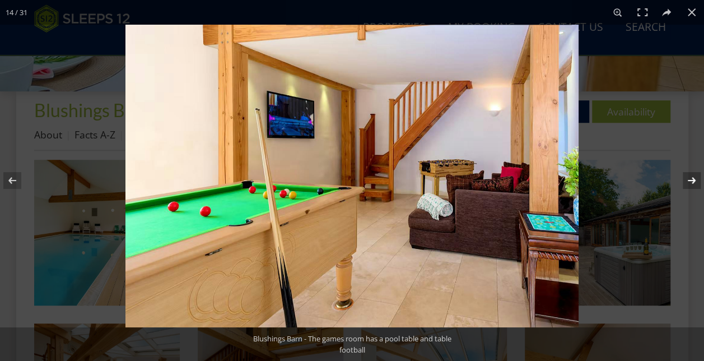
click at [693, 176] on button at bounding box center [684, 180] width 39 height 56
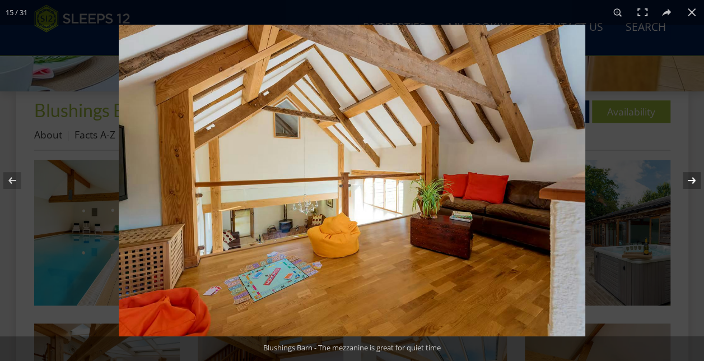
click at [693, 176] on button at bounding box center [684, 180] width 39 height 56
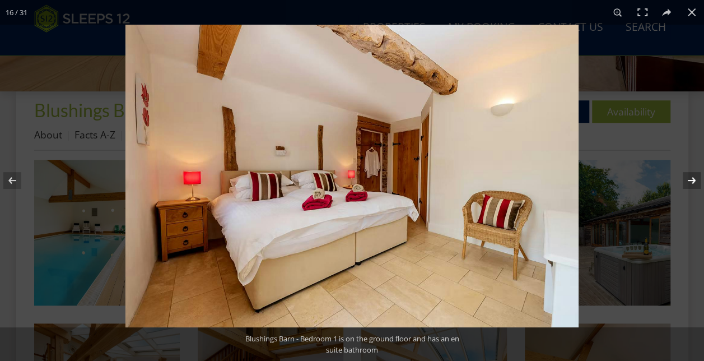
click at [693, 176] on button at bounding box center [684, 180] width 39 height 56
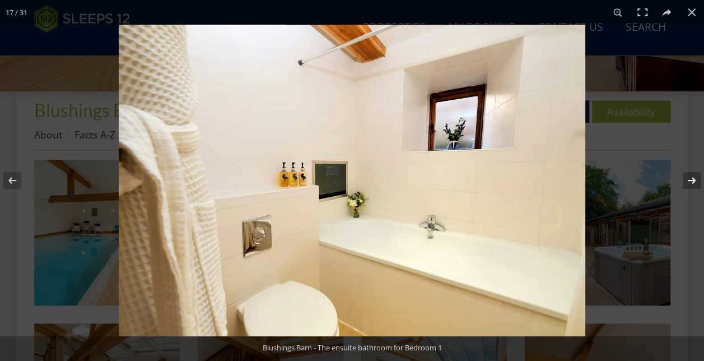
click at [693, 176] on button at bounding box center [684, 180] width 39 height 56
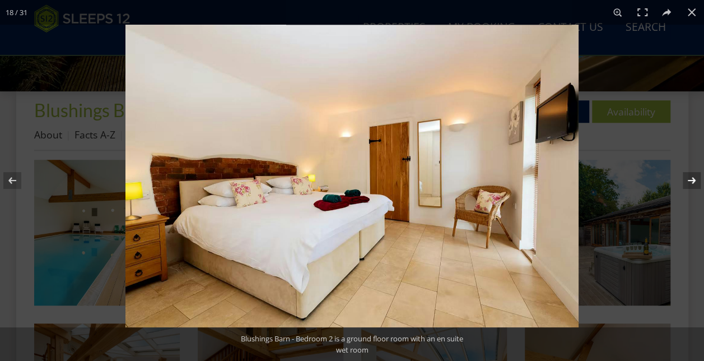
click at [690, 183] on button at bounding box center [684, 180] width 39 height 56
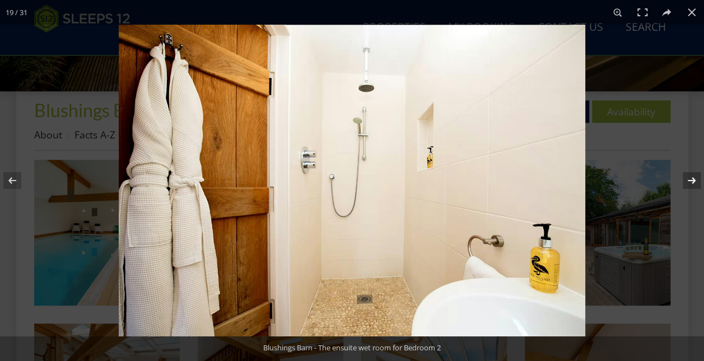
click at [690, 183] on button at bounding box center [684, 180] width 39 height 56
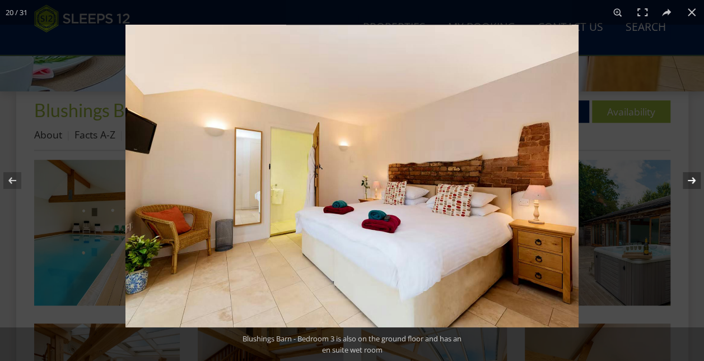
click at [693, 180] on button at bounding box center [684, 180] width 39 height 56
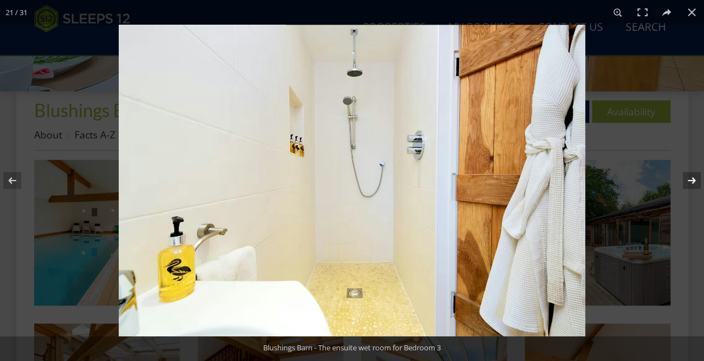
click at [693, 180] on button at bounding box center [684, 180] width 39 height 56
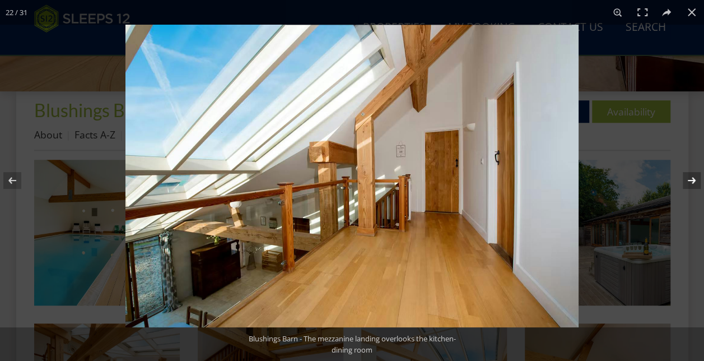
click at [696, 187] on button at bounding box center [684, 180] width 39 height 56
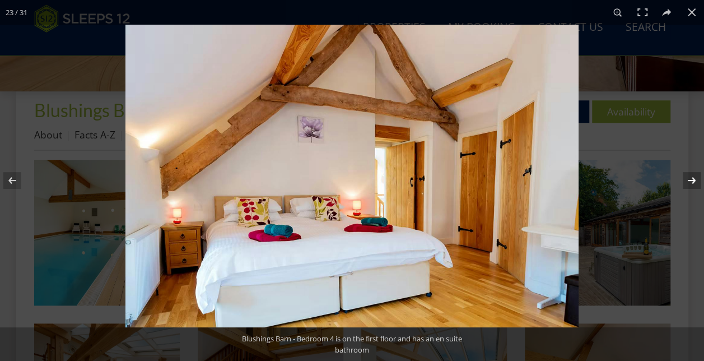
click at [696, 183] on button at bounding box center [684, 180] width 39 height 56
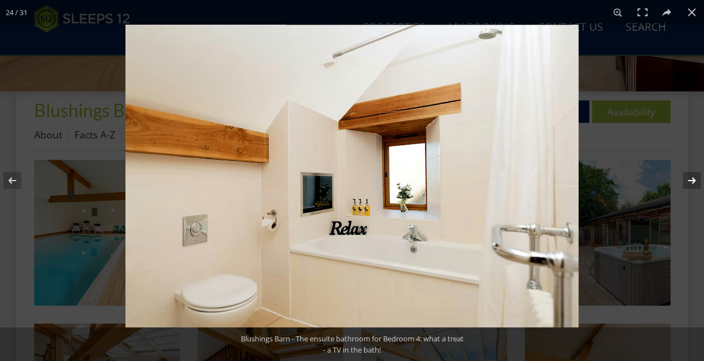
click at [696, 175] on button at bounding box center [684, 180] width 39 height 56
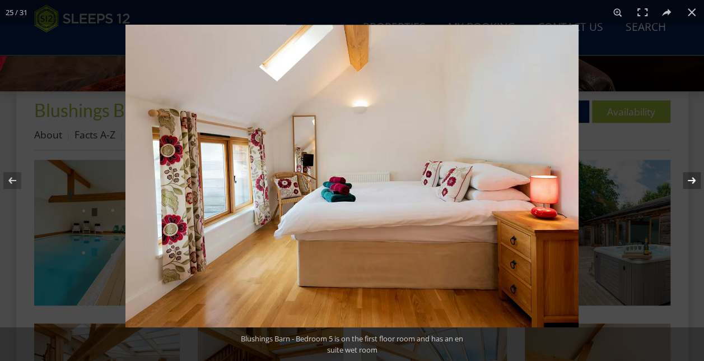
click at [696, 179] on button at bounding box center [684, 180] width 39 height 56
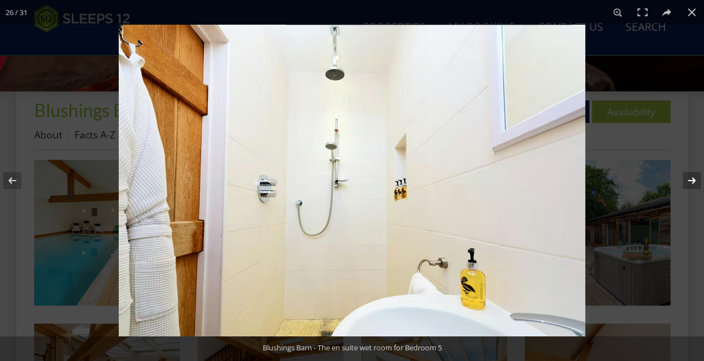
click at [697, 174] on button at bounding box center [684, 180] width 39 height 56
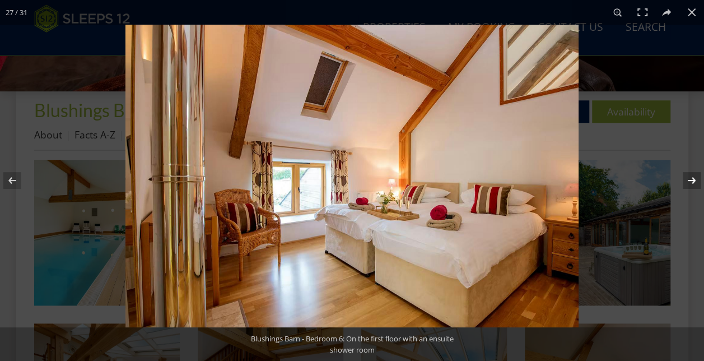
click at [697, 174] on button at bounding box center [684, 180] width 39 height 56
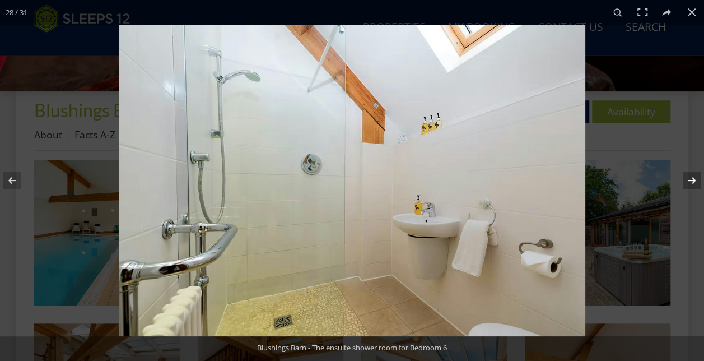
click at [697, 174] on button at bounding box center [684, 180] width 39 height 56
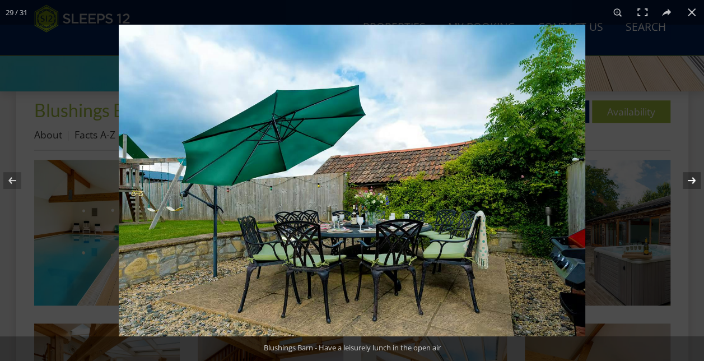
click at [696, 182] on button at bounding box center [684, 180] width 39 height 56
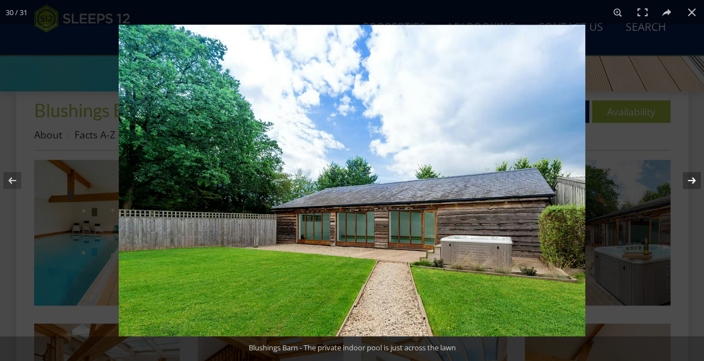
click at [696, 182] on button at bounding box center [684, 180] width 39 height 56
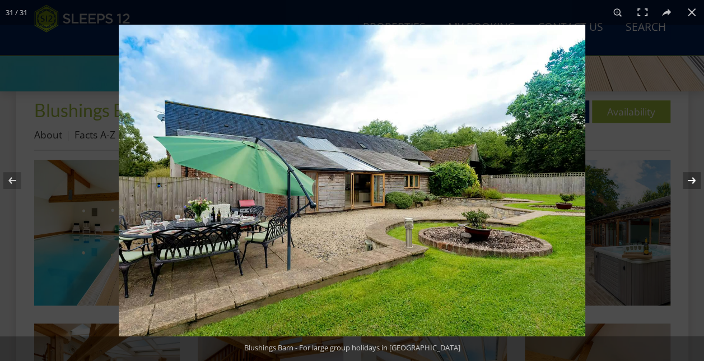
click at [696, 182] on button at bounding box center [684, 180] width 39 height 56
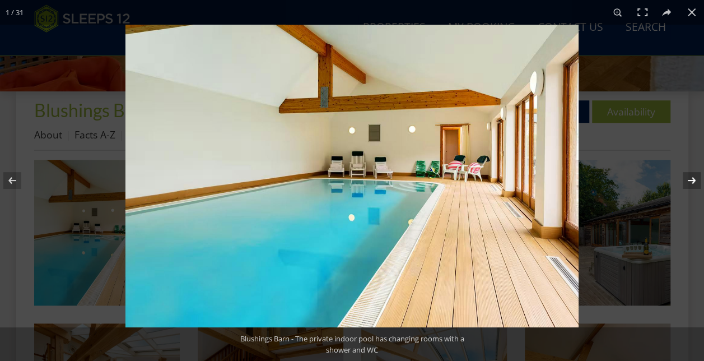
click at [689, 182] on button at bounding box center [684, 180] width 39 height 56
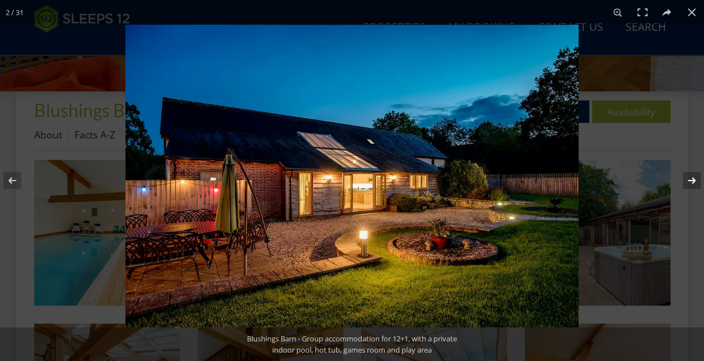
click at [689, 182] on button at bounding box center [684, 180] width 39 height 56
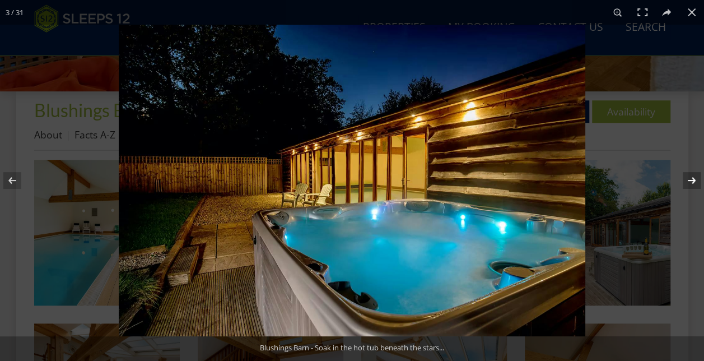
click at [689, 182] on button at bounding box center [684, 180] width 39 height 56
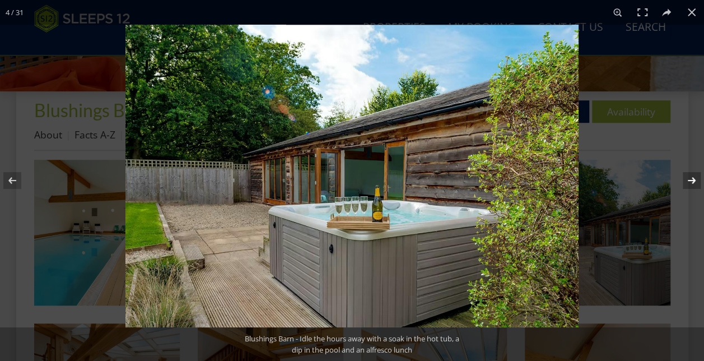
click at [689, 182] on button at bounding box center [684, 180] width 39 height 56
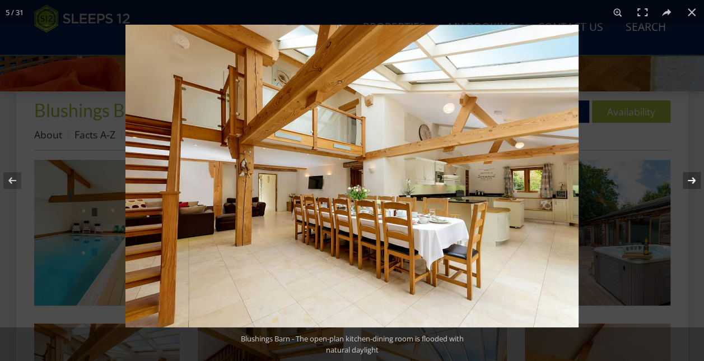
click at [689, 182] on button at bounding box center [684, 180] width 39 height 56
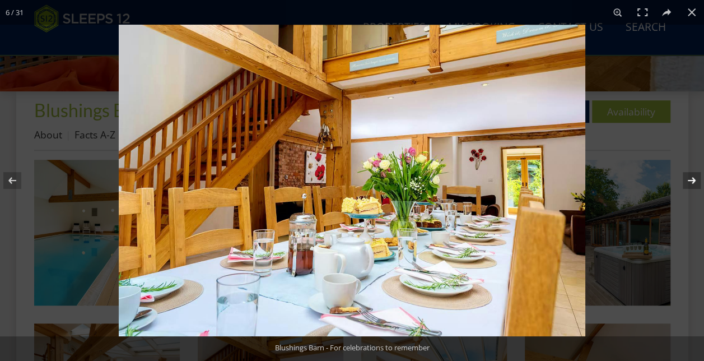
click at [689, 182] on button at bounding box center [684, 180] width 39 height 56
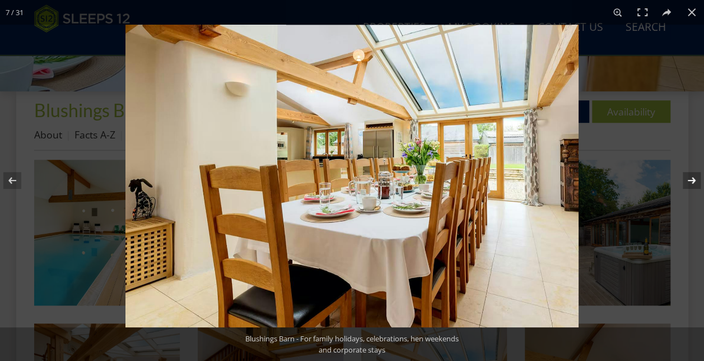
click at [689, 182] on button at bounding box center [684, 180] width 39 height 56
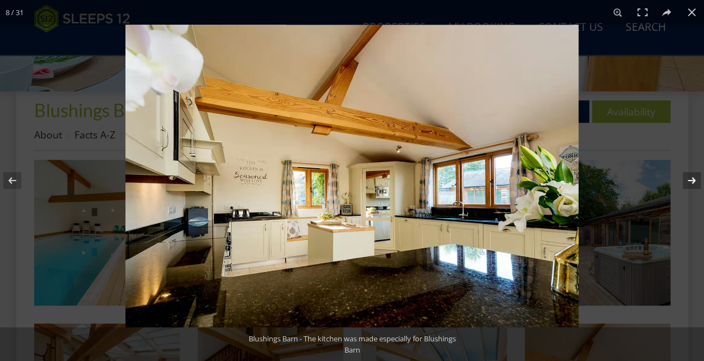
click at [689, 182] on button at bounding box center [684, 180] width 39 height 56
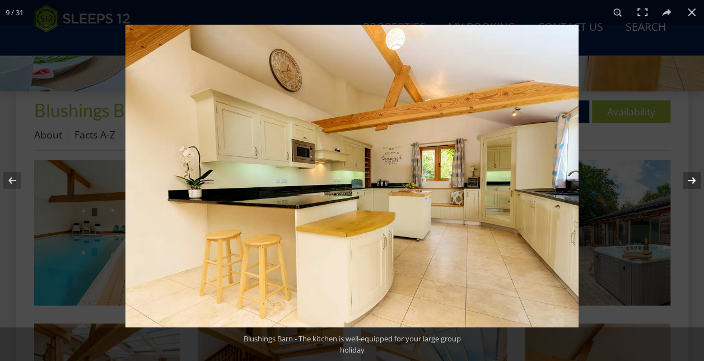
click at [689, 182] on button at bounding box center [684, 180] width 39 height 56
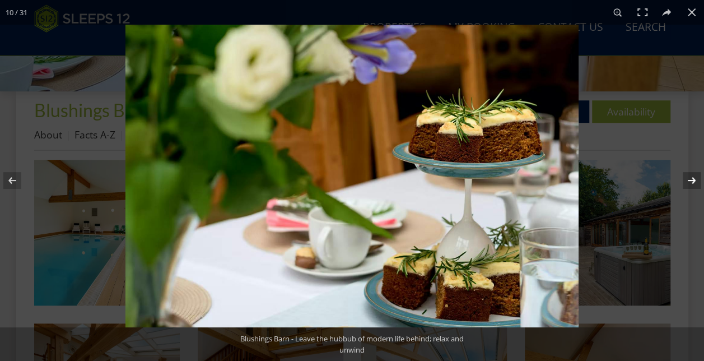
click at [689, 182] on button at bounding box center [684, 180] width 39 height 56
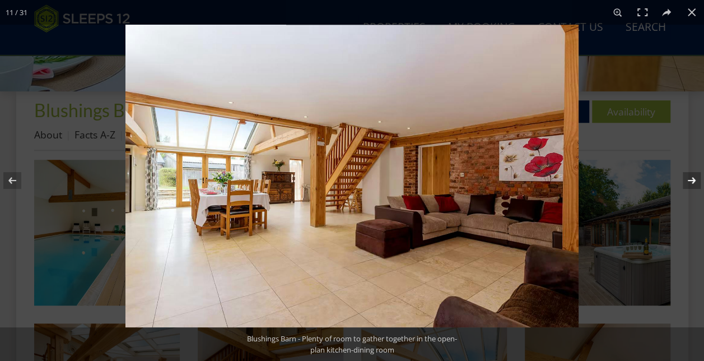
click at [689, 182] on button at bounding box center [684, 180] width 39 height 56
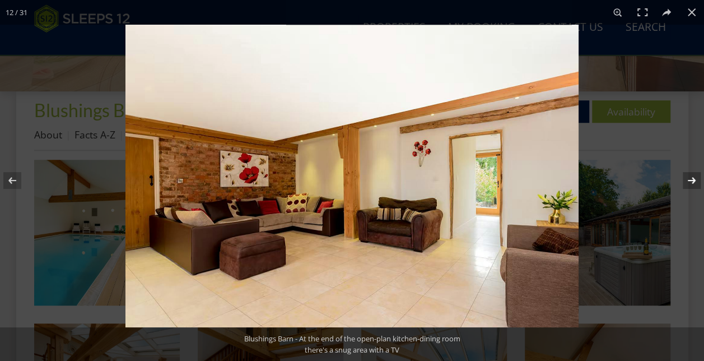
click at [689, 182] on button at bounding box center [684, 180] width 39 height 56
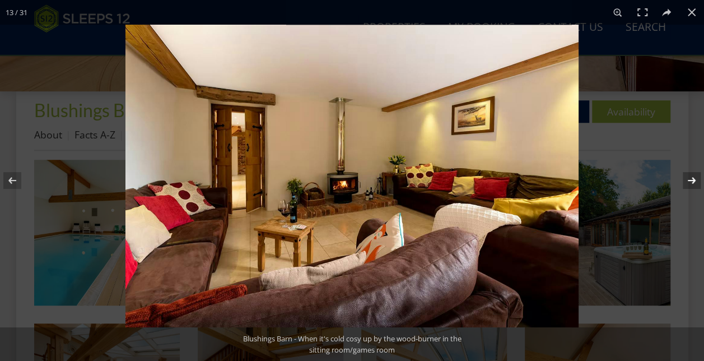
click at [689, 182] on button at bounding box center [684, 180] width 39 height 56
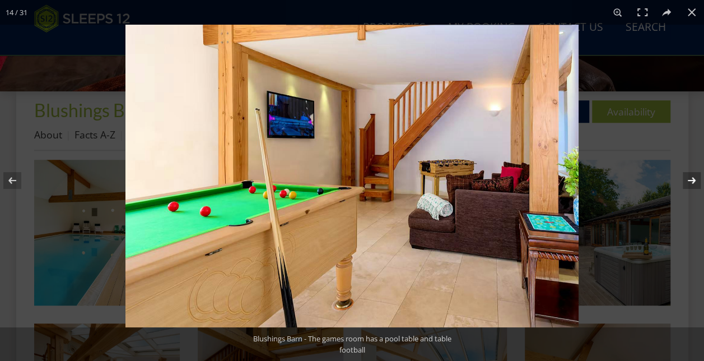
click at [695, 180] on button at bounding box center [684, 180] width 39 height 56
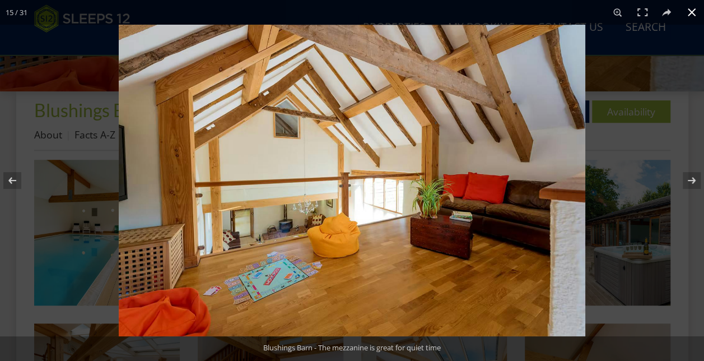
click at [691, 16] on button at bounding box center [692, 12] width 25 height 25
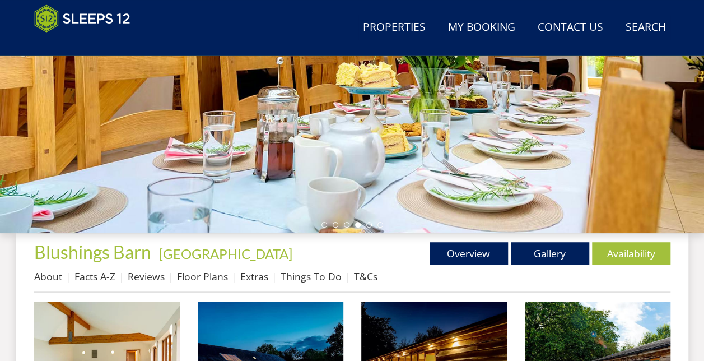
scroll to position [237, 0]
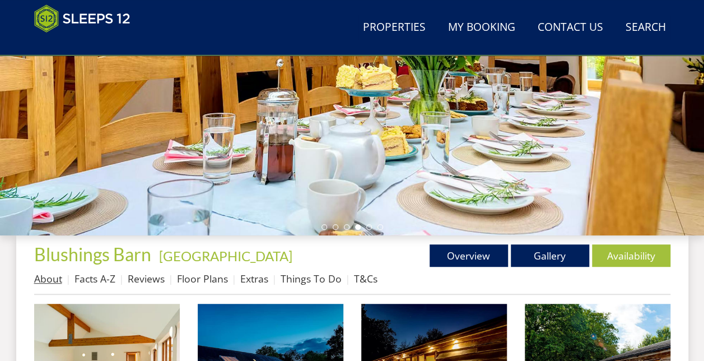
click at [37, 284] on link "About" at bounding box center [48, 278] width 28 height 13
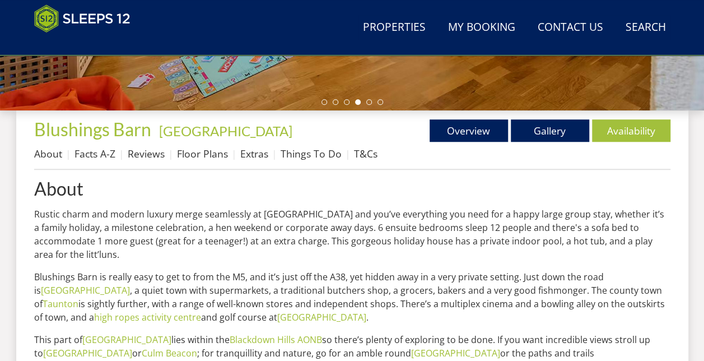
scroll to position [360, 0]
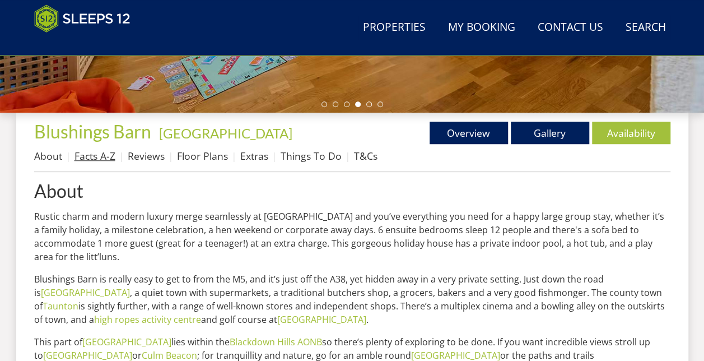
click at [87, 158] on link "Facts A-Z" at bounding box center [95, 155] width 41 height 13
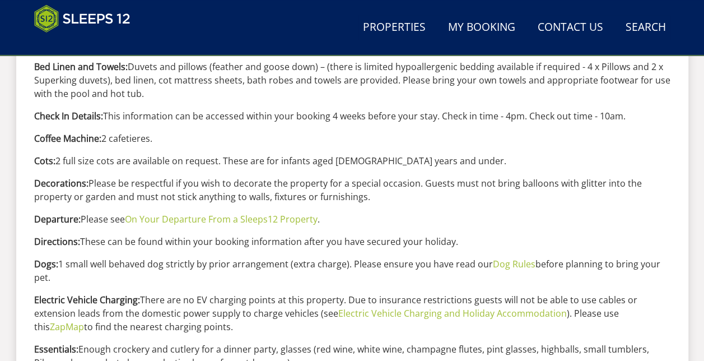
scroll to position [624, 0]
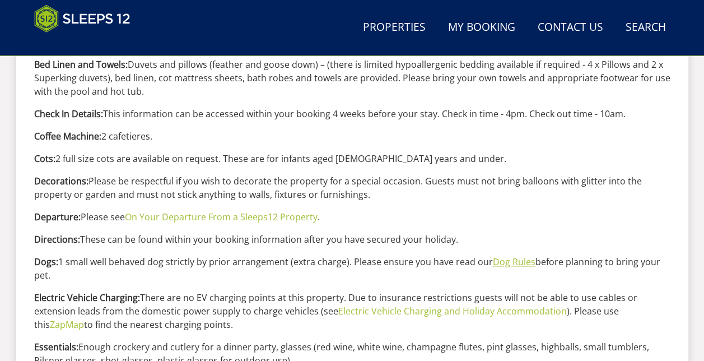
click at [515, 263] on link "Dog Rules" at bounding box center [514, 261] width 43 height 12
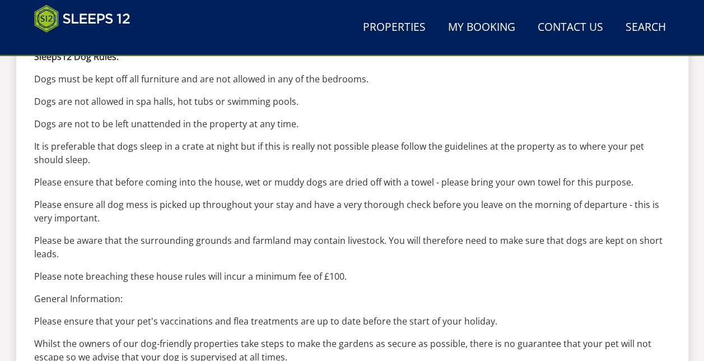
scroll to position [515, 0]
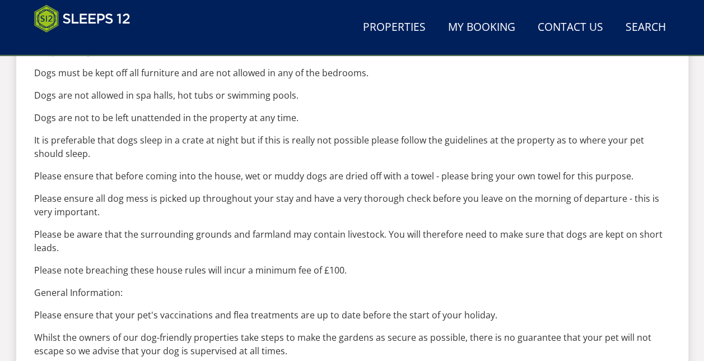
click at [515, 263] on p "Please note breaching these house rules will incur a minimum fee of £100." at bounding box center [352, 269] width 636 height 13
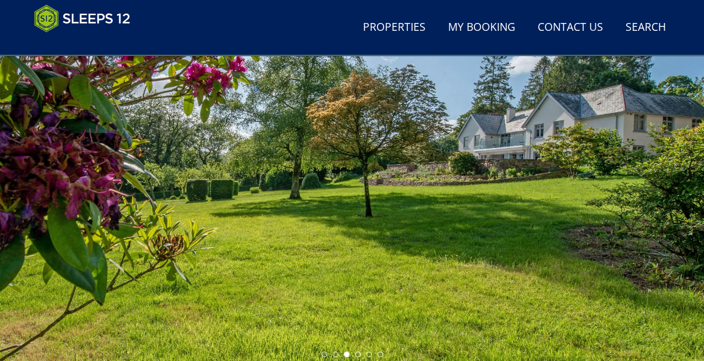
scroll to position [112, 0]
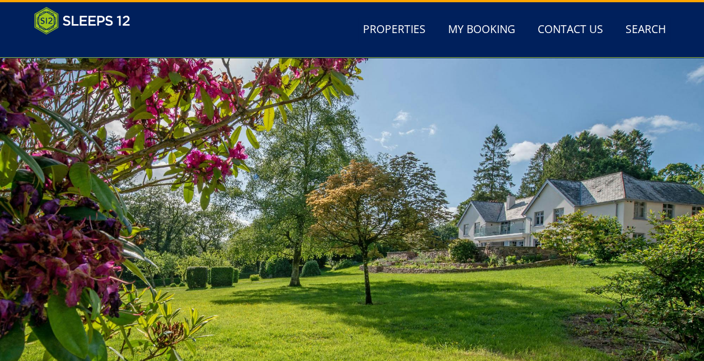
scroll to position [0, 0]
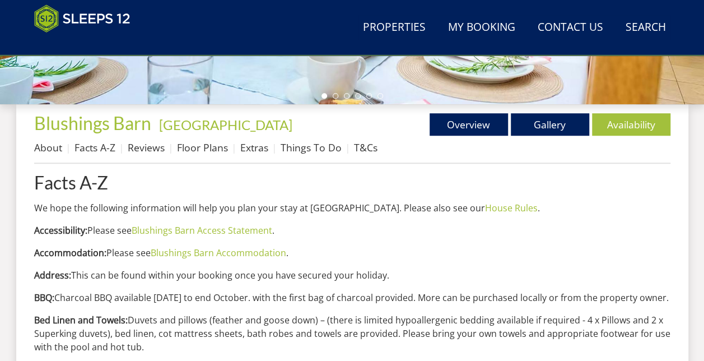
scroll to position [271, 0]
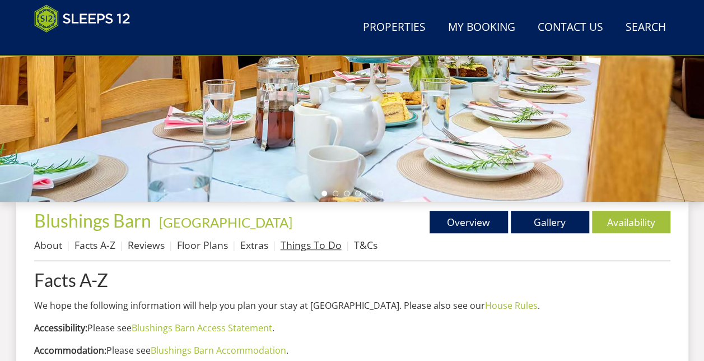
click at [314, 245] on link "Things To Do" at bounding box center [311, 244] width 61 height 13
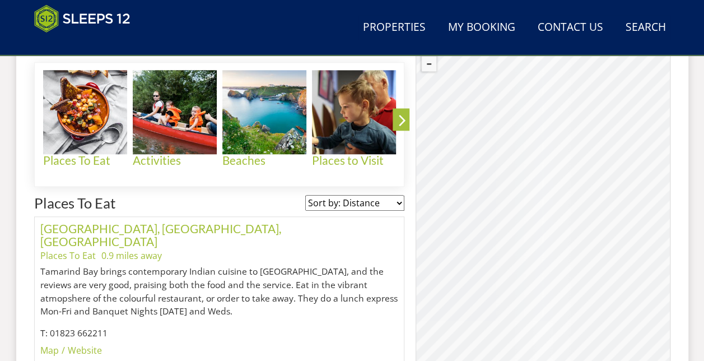
scroll to position [382, 0]
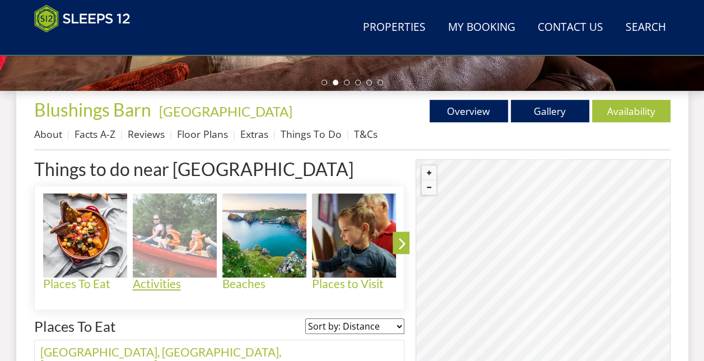
click at [170, 261] on img at bounding box center [175, 235] width 84 height 84
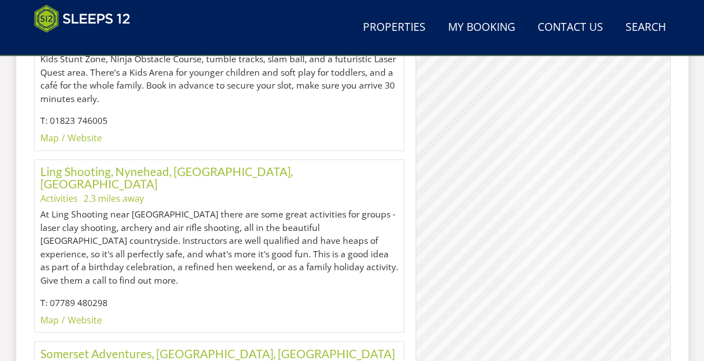
scroll to position [736, 0]
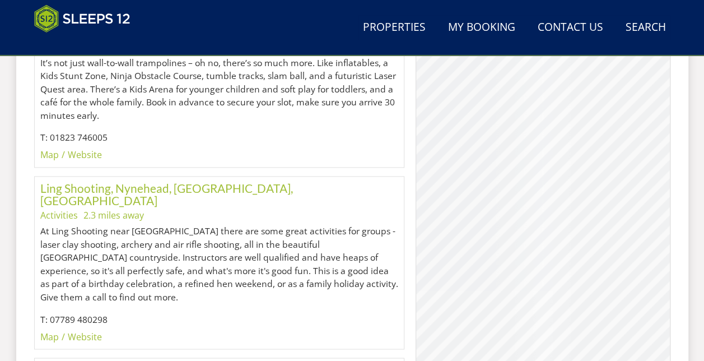
drag, startPoint x: 596, startPoint y: 142, endPoint x: 603, endPoint y: 122, distance: 20.7
click at [603, 122] on div "© MapTiler © OpenStreetMap contributors" at bounding box center [543, 188] width 254 height 364
drag, startPoint x: 628, startPoint y: 109, endPoint x: 597, endPoint y: 170, distance: 67.9
click at [597, 170] on div "© MapTiler © OpenStreetMap contributors" at bounding box center [543, 188] width 254 height 364
